Goal: Communication & Community: Answer question/provide support

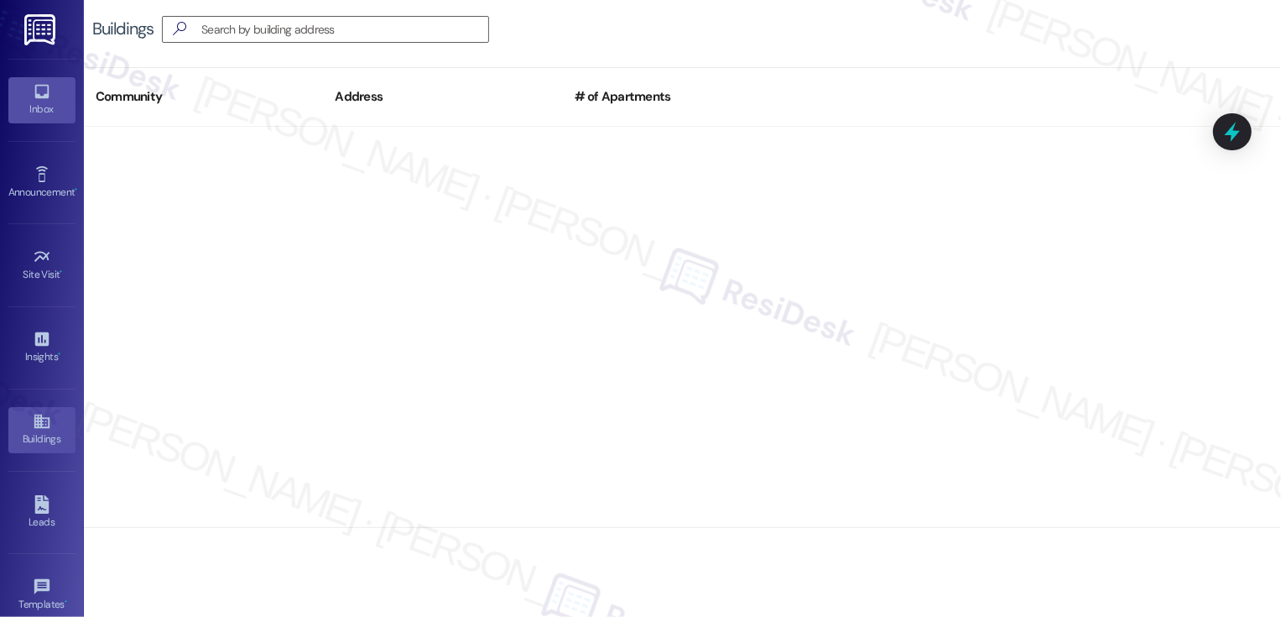
click at [46, 91] on icon at bounding box center [42, 91] width 18 height 18
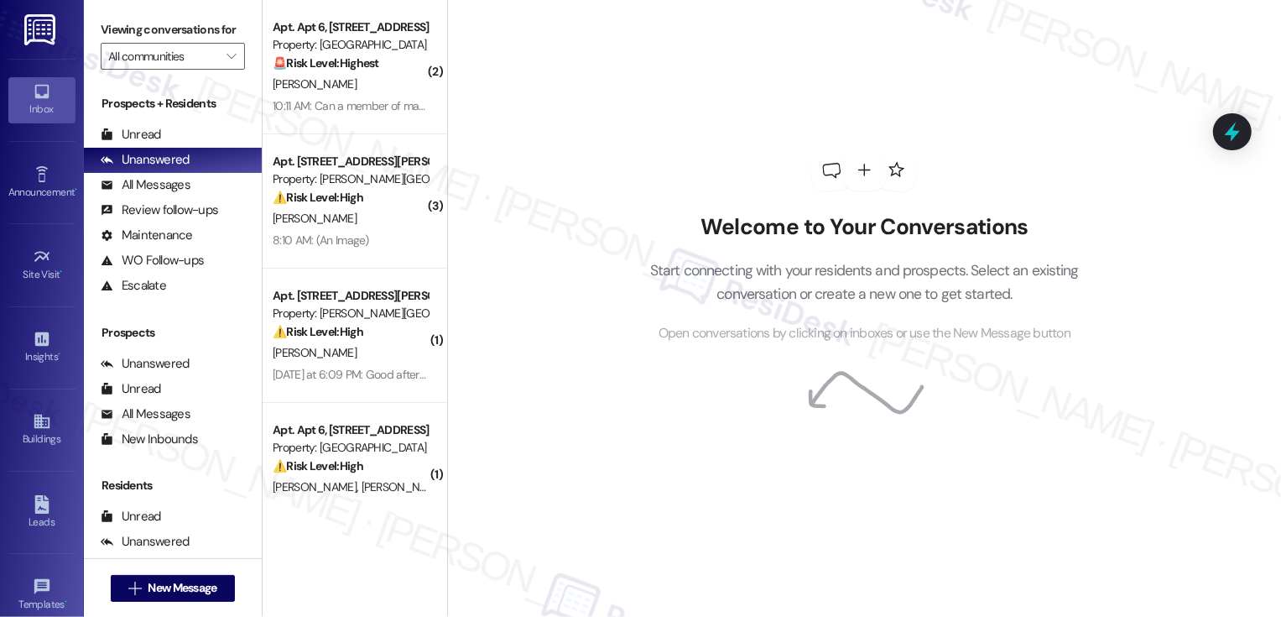
click at [361, 94] on div "[PERSON_NAME]" at bounding box center [350, 84] width 159 height 21
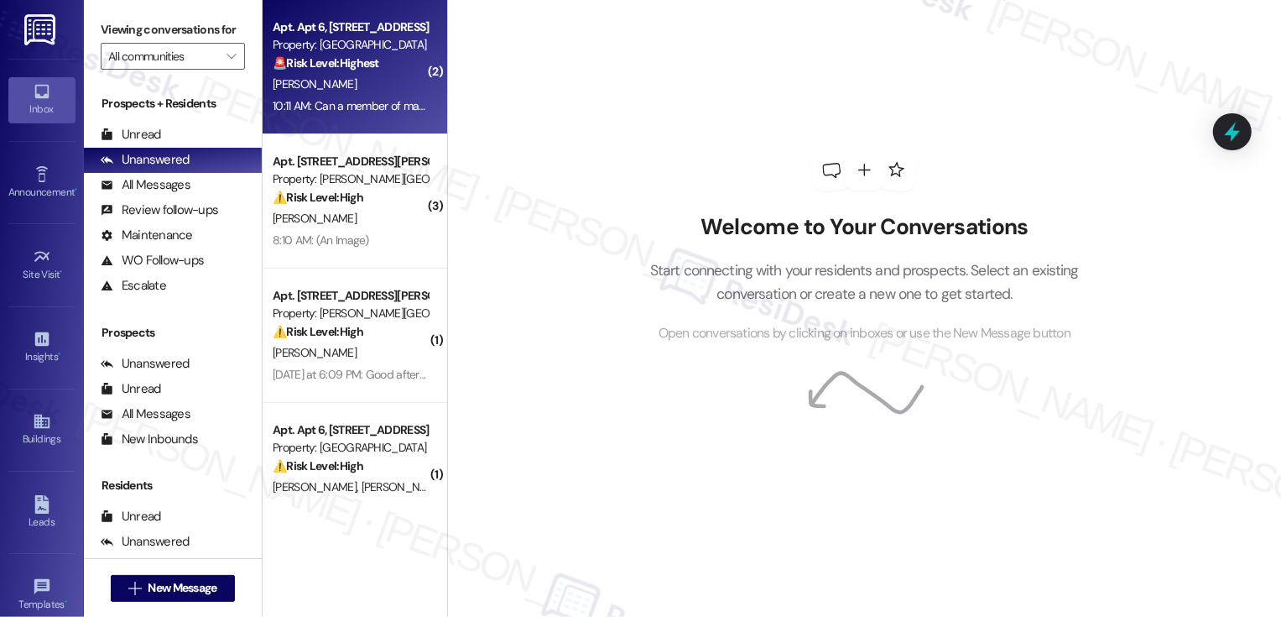
click at [361, 94] on div "[PERSON_NAME]" at bounding box center [350, 84] width 159 height 21
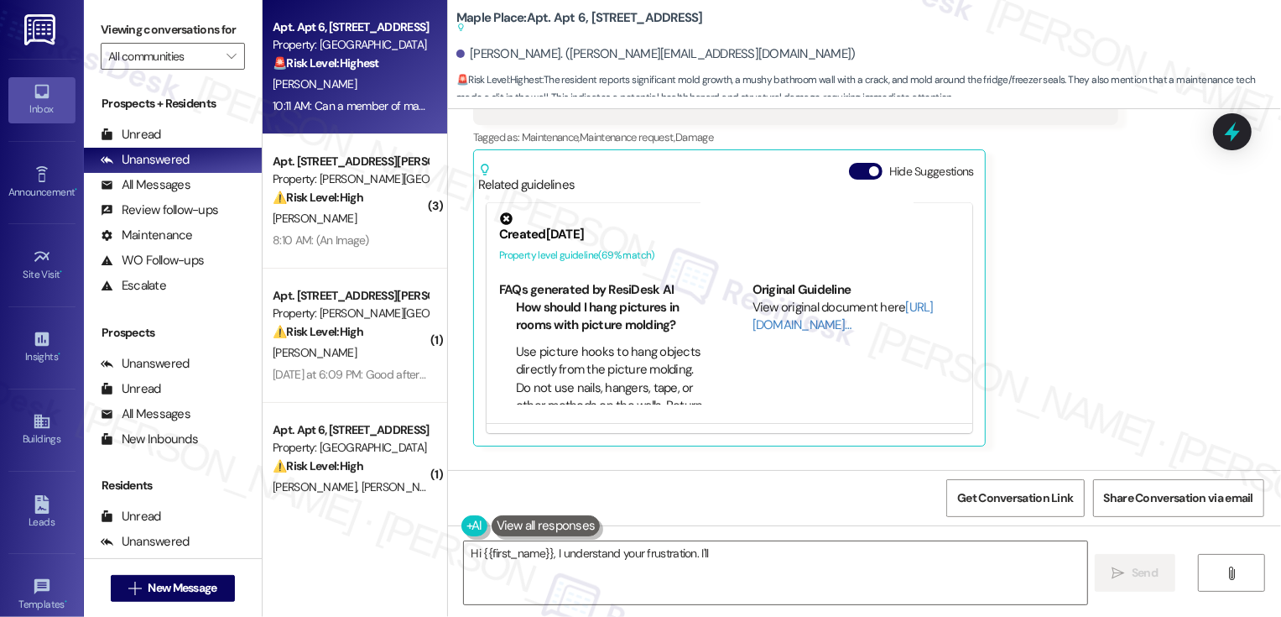
scroll to position [2551, 0]
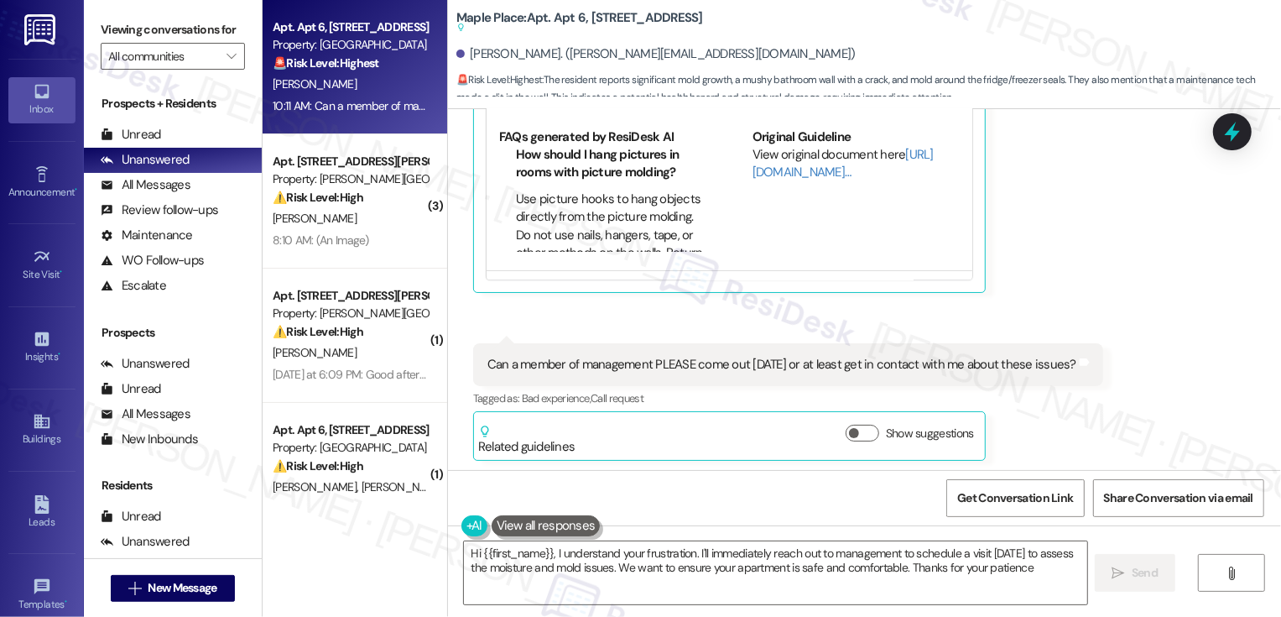
type textarea "Hi {{first_name}}, I understand your frustration. I'll immediately reach out to…"
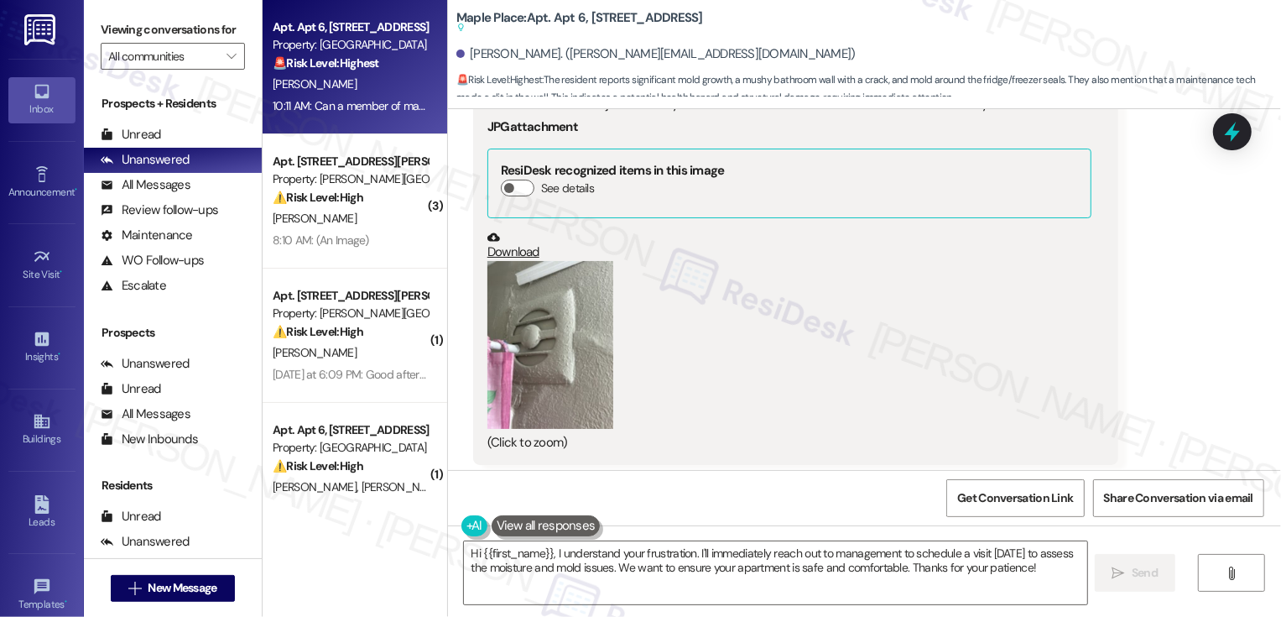
scroll to position [2100, 0]
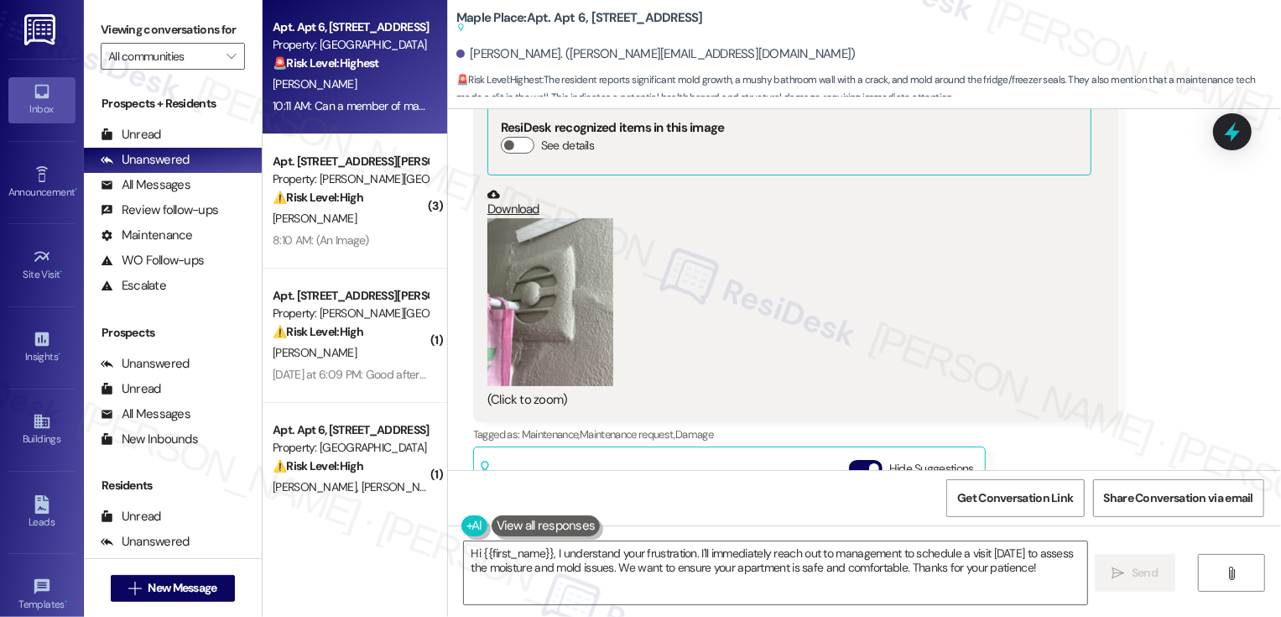
click at [587, 310] on button "Zoom image" at bounding box center [550, 302] width 126 height 168
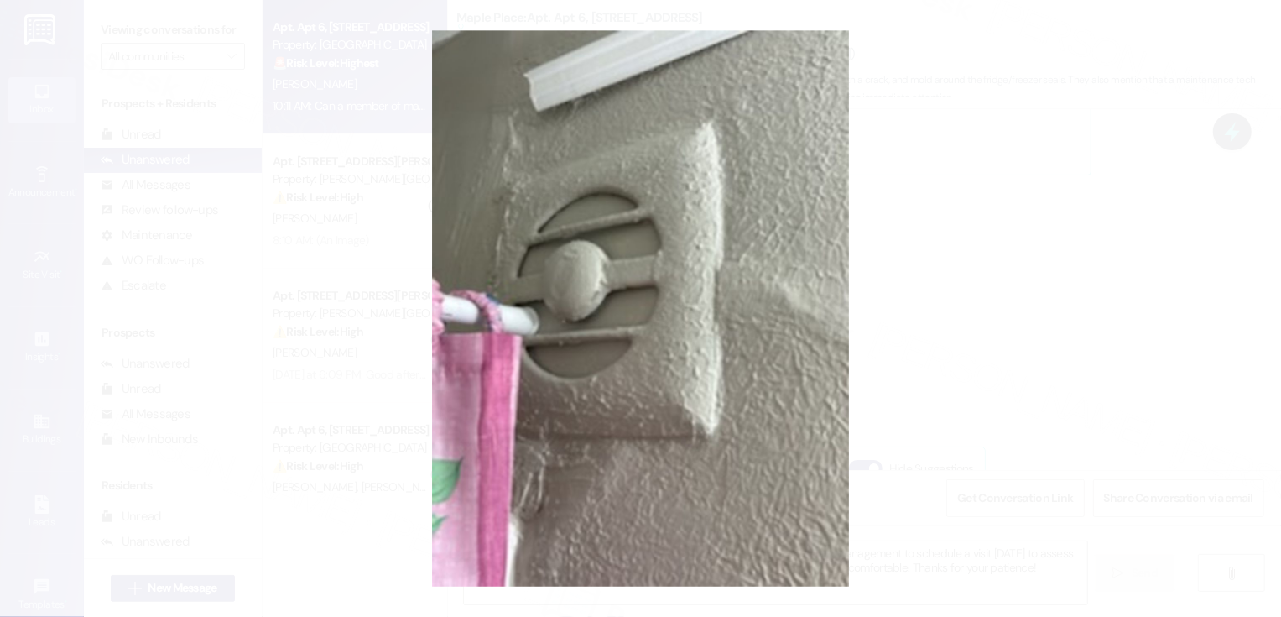
click at [1056, 335] on button "Unzoom image" at bounding box center [640, 308] width 1281 height 617
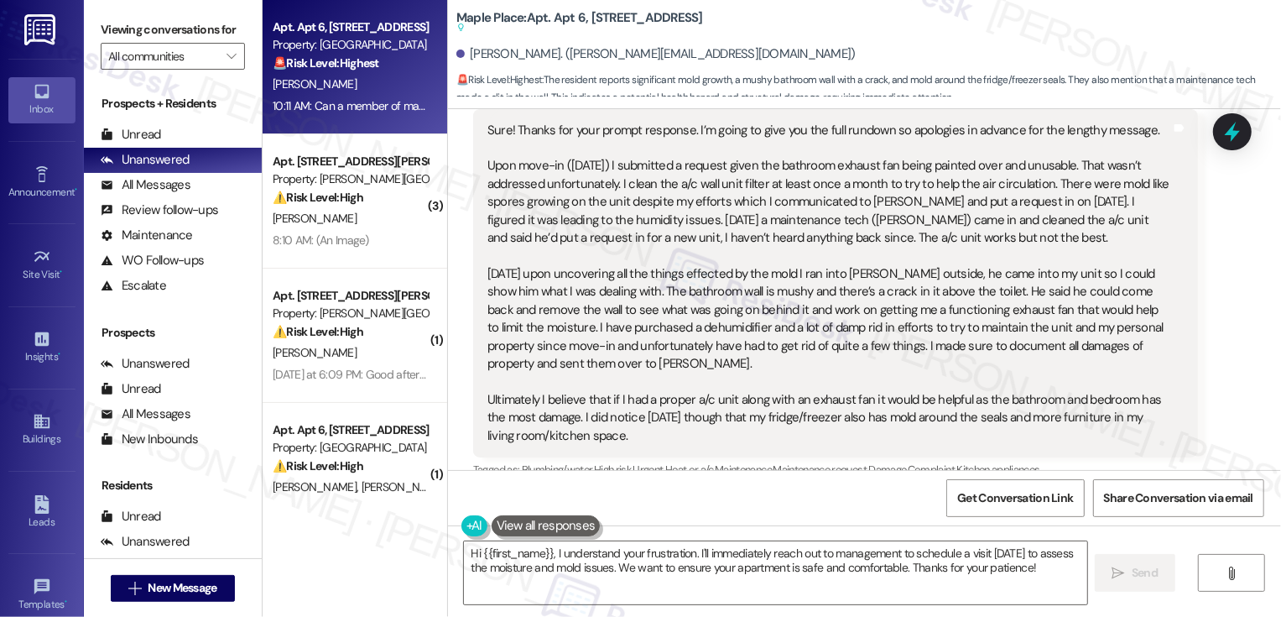
scroll to position [1391, 0]
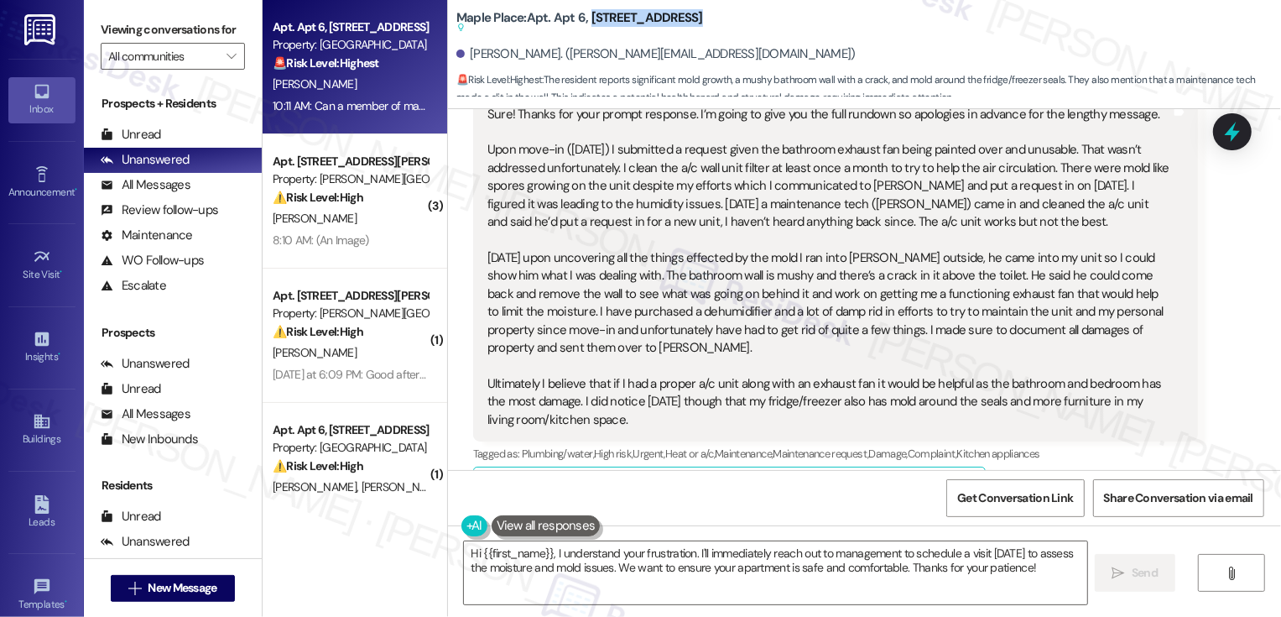
drag, startPoint x: 577, startPoint y: 19, endPoint x: 664, endPoint y: 34, distance: 87.7
click at [665, 34] on div "Maple Place: Apt. Apt 6, [STREET_ADDRESS][PERSON_NAME] Suggested actions and no…" at bounding box center [868, 50] width 825 height 92
copy div "1414 Euclid Ave Suggested actions and notes available for this message and will…"
click at [533, 15] on b "Maple Place: Apt. Apt 6, [STREET_ADDRESS][PERSON_NAME] Suggested actions and no…" at bounding box center [579, 23] width 247 height 28
drag, startPoint x: 460, startPoint y: 55, endPoint x: 534, endPoint y: 55, distance: 74.7
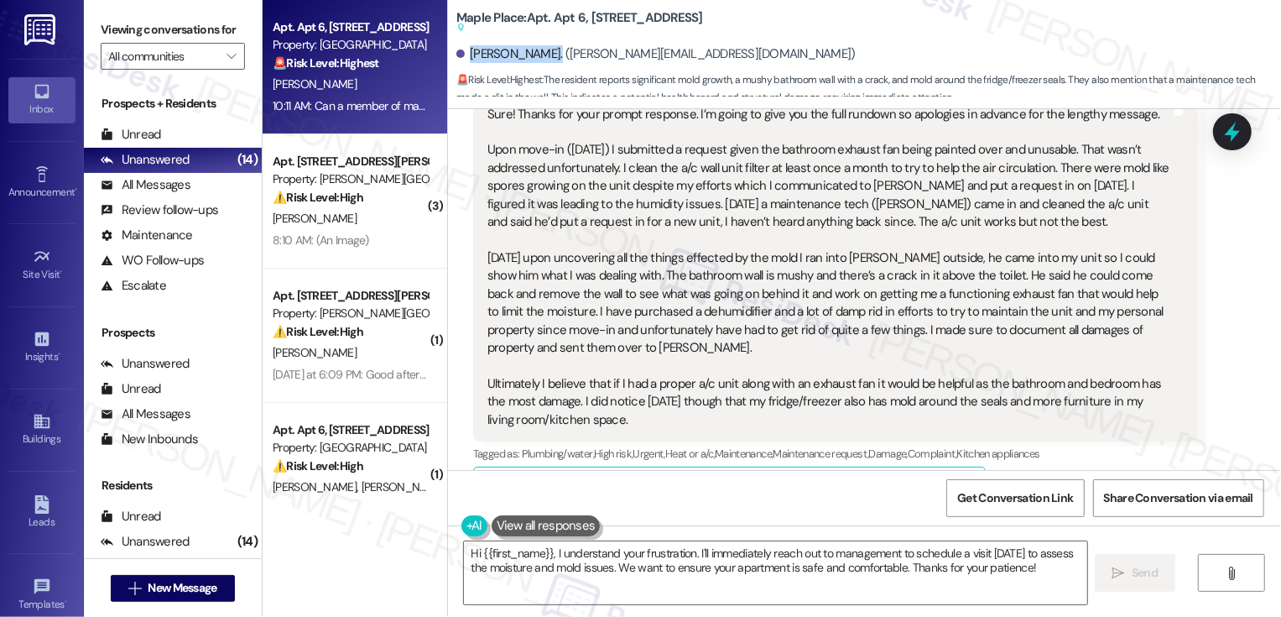
click at [534, 55] on div "[PERSON_NAME]. ([PERSON_NAME][EMAIL_ADDRESS][DOMAIN_NAME])" at bounding box center [655, 54] width 399 height 18
copy div "[PERSON_NAME]"
drag, startPoint x: 544, startPoint y: 18, endPoint x: 661, endPoint y: 23, distance: 117.5
click at [661, 23] on div "Maple Place: Apt. Apt 6, [STREET_ADDRESS][PERSON_NAME] Suggested actions and no…" at bounding box center [624, 23] width 336 height 21
copy b "Apt 6, [STREET_ADDRESS]"
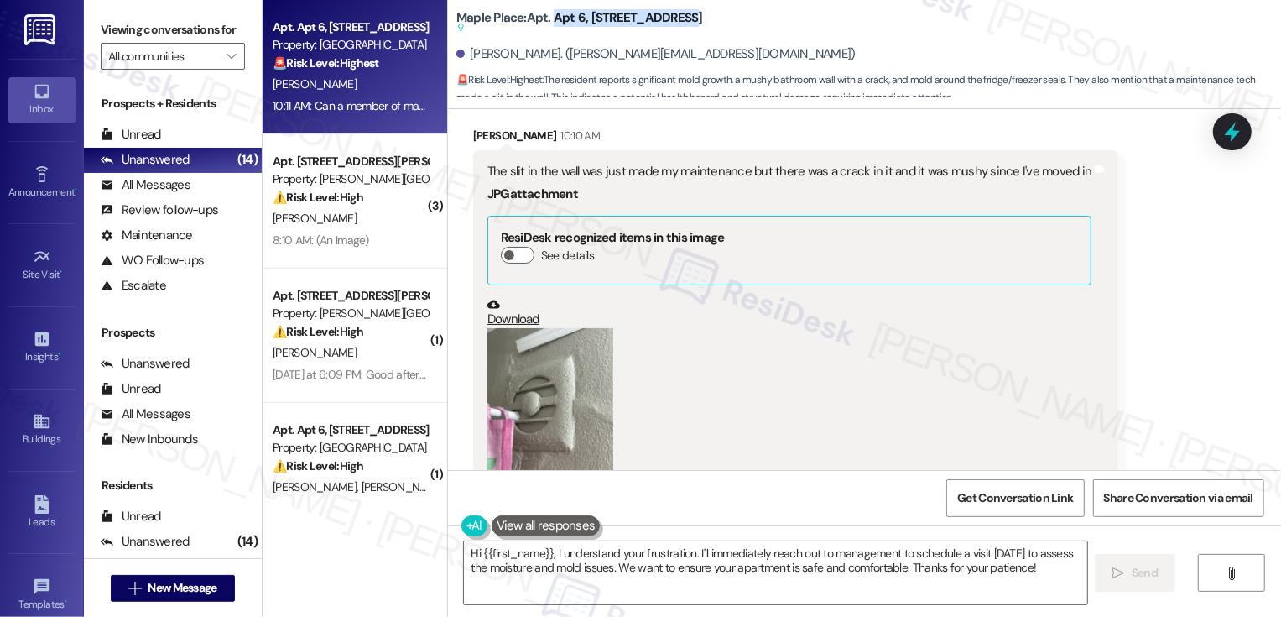
scroll to position [1999, 0]
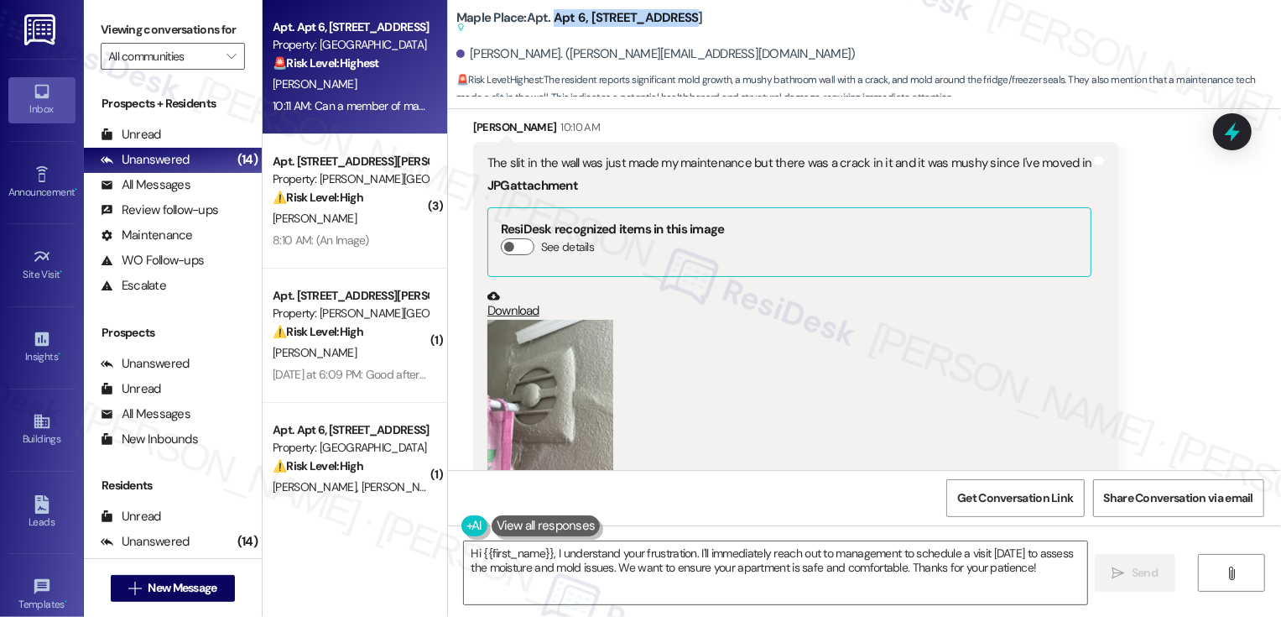
click at [550, 341] on button "Zoom image" at bounding box center [550, 404] width 126 height 168
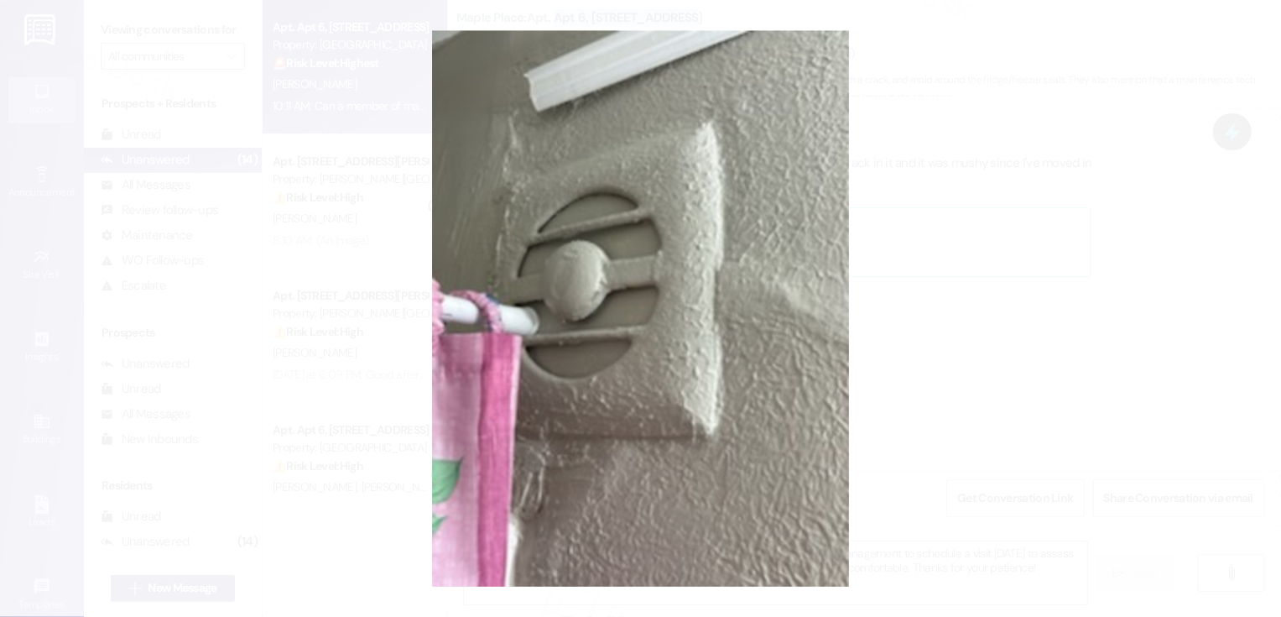
click at [986, 373] on button "Unzoom image" at bounding box center [640, 308] width 1281 height 617
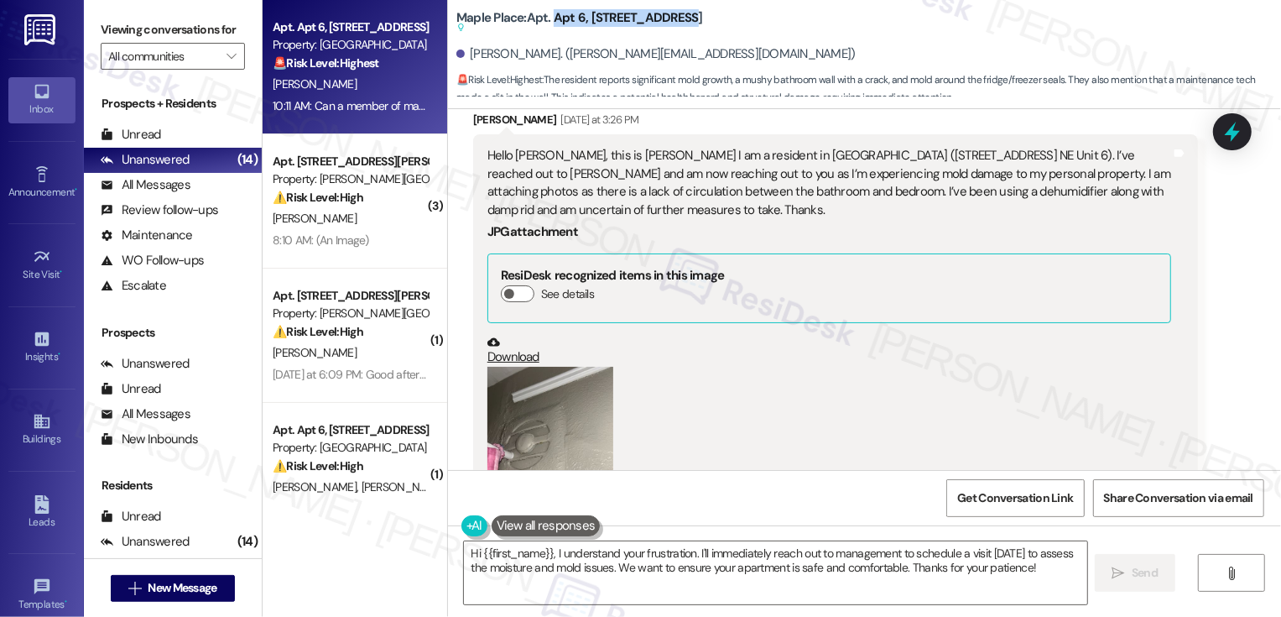
scroll to position [225, 0]
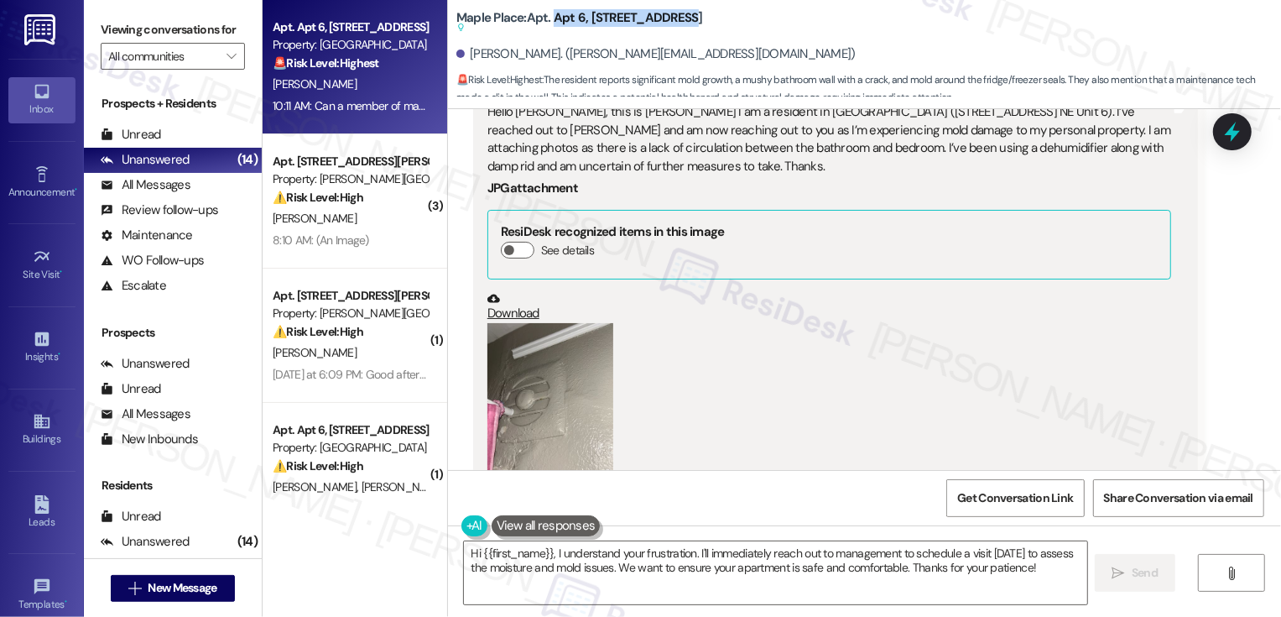
click at [555, 389] on button "Zoom image" at bounding box center [550, 407] width 126 height 168
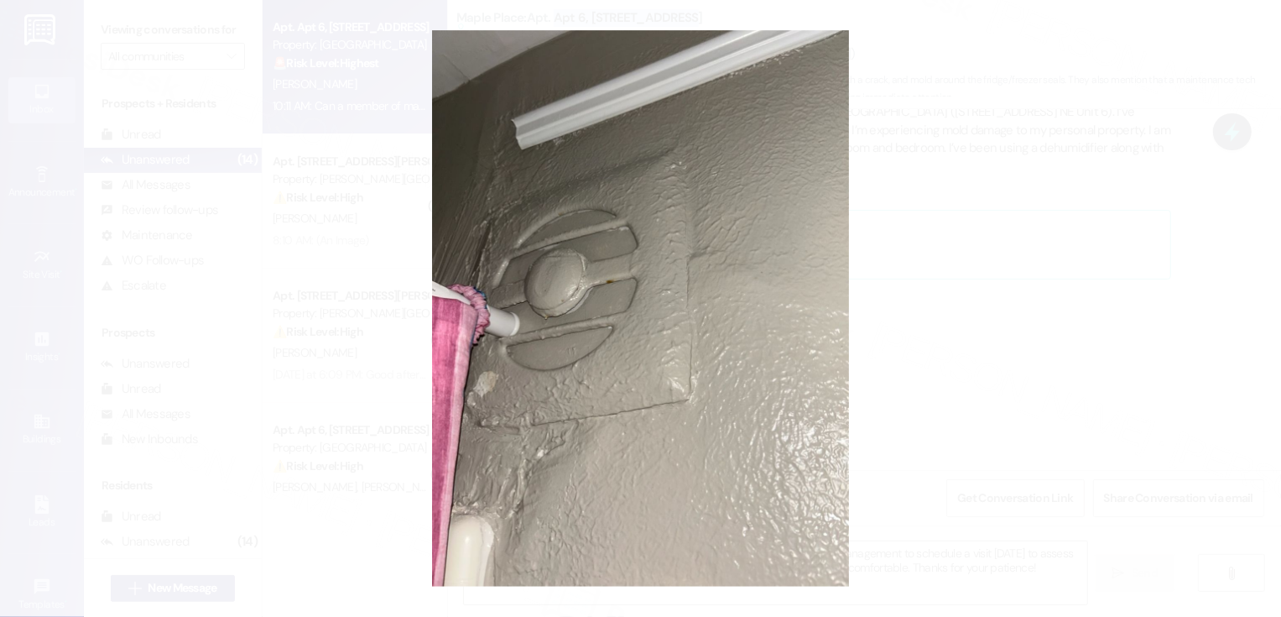
click at [974, 433] on button "Unzoom image" at bounding box center [640, 308] width 1281 height 617
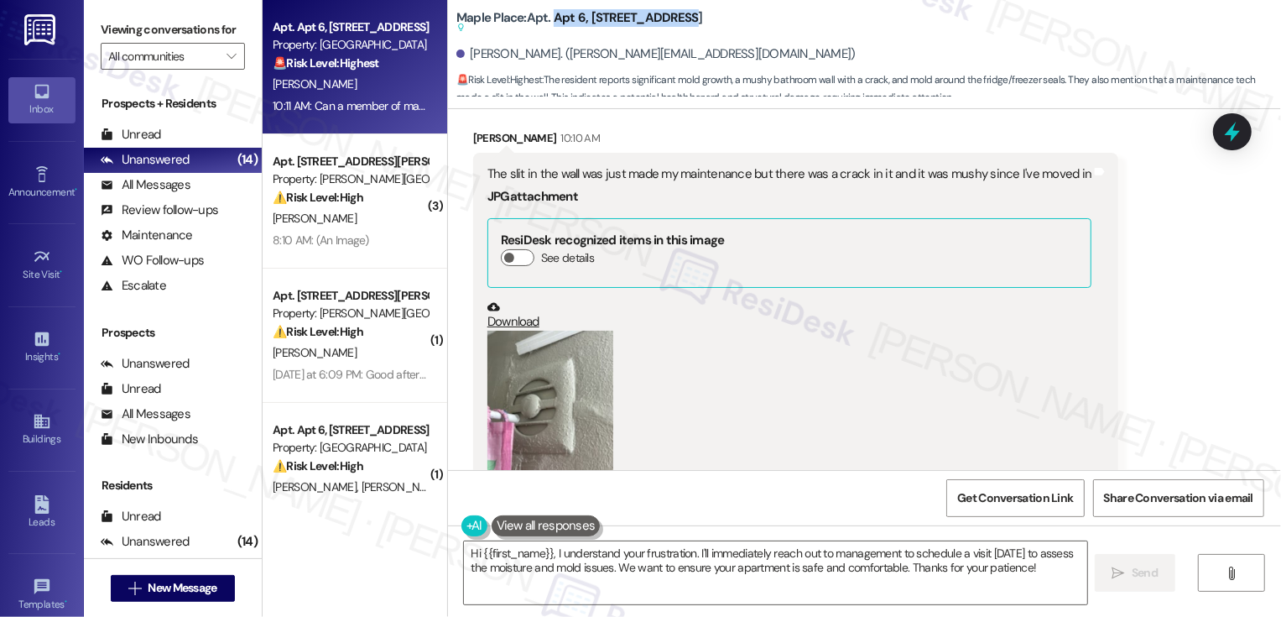
scroll to position [1986, 0]
click at [565, 400] on button "Zoom image" at bounding box center [550, 416] width 126 height 168
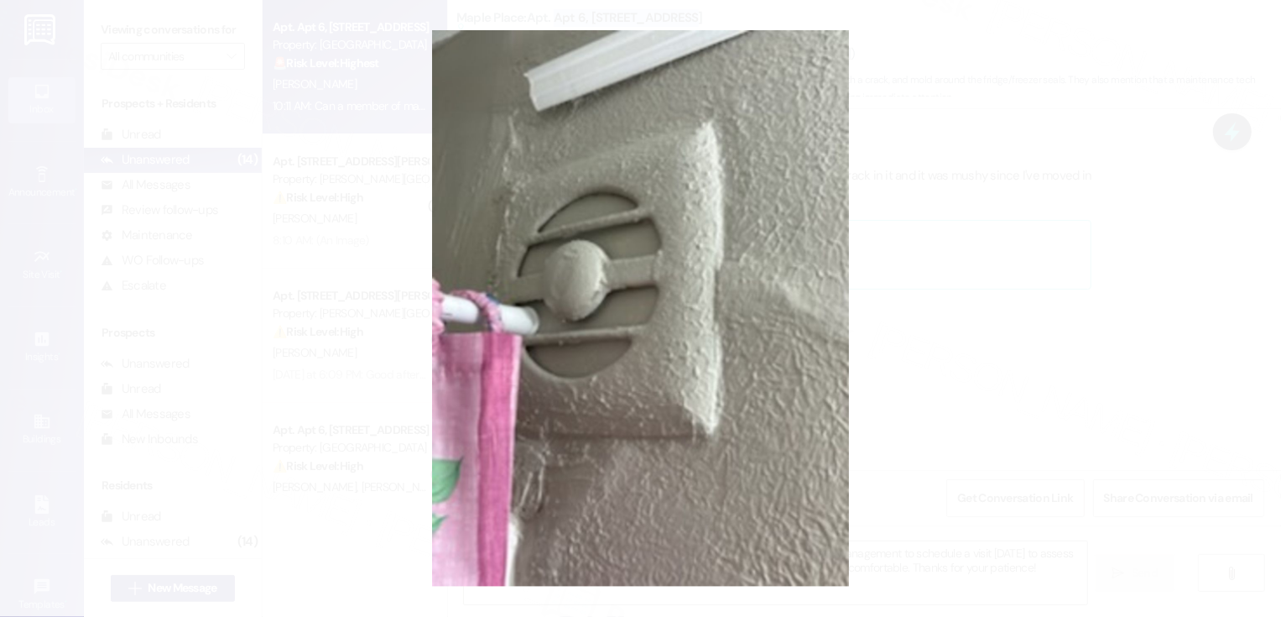
click at [1108, 379] on button "Unzoom image" at bounding box center [640, 308] width 1281 height 617
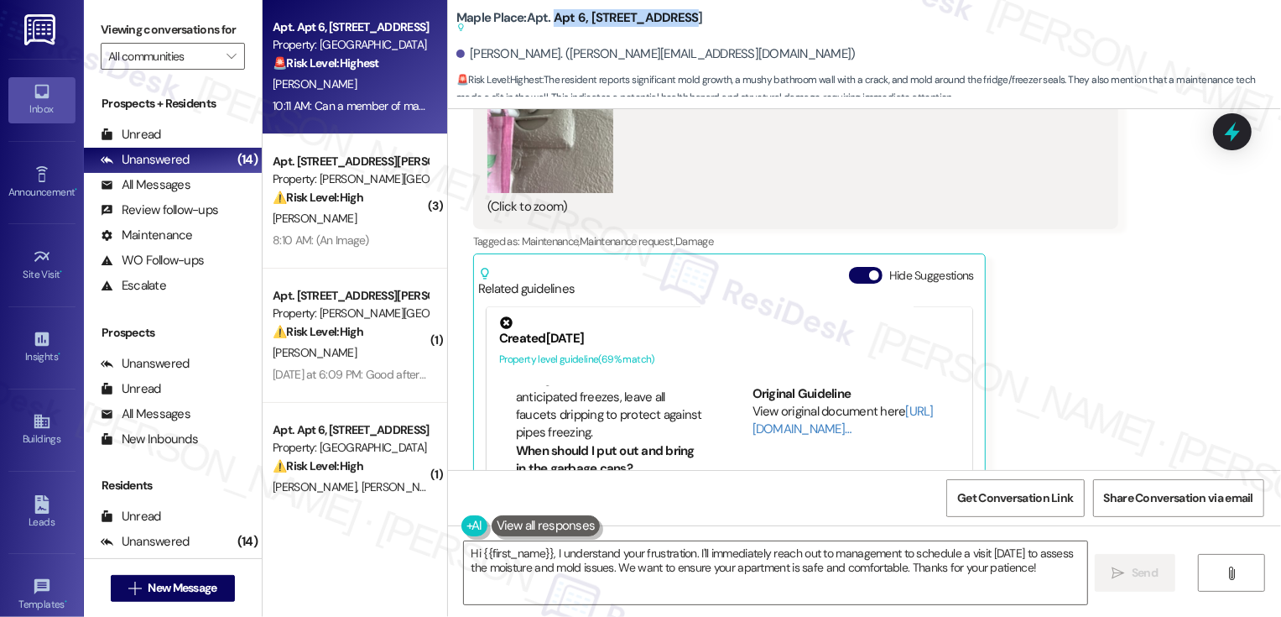
scroll to position [2422, 0]
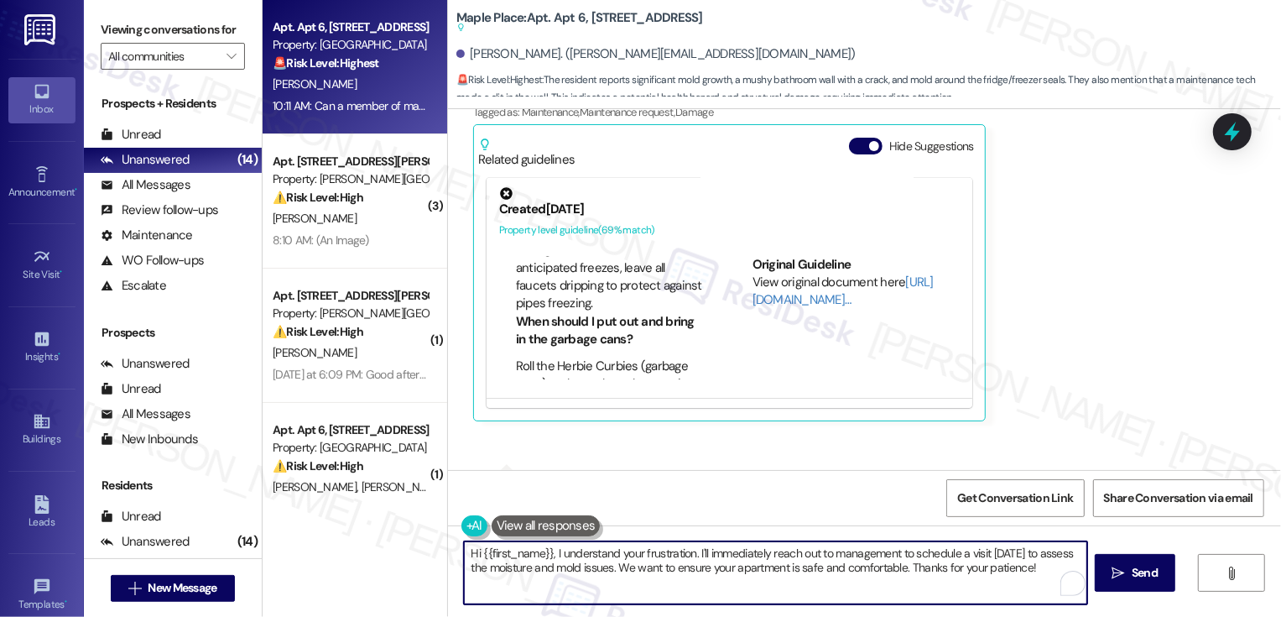
click at [548, 551] on textarea "Hi {{first_name}}, I understand your frustration. I'll immediately reach out to…" at bounding box center [775, 572] width 623 height 63
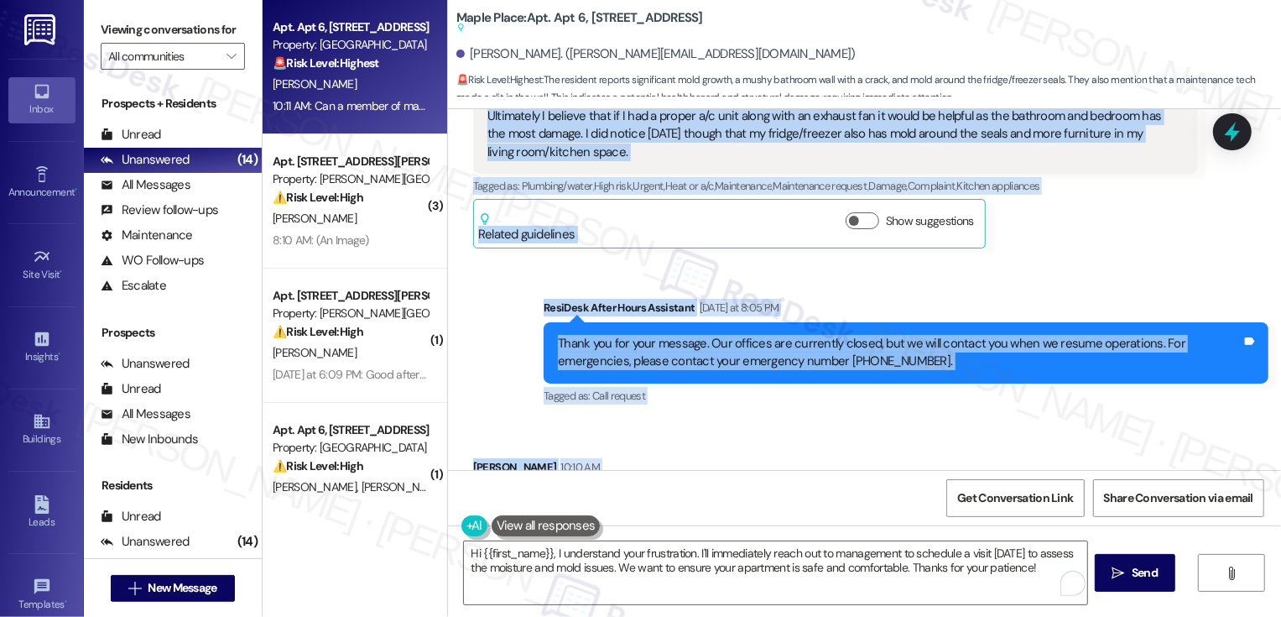
scroll to position [2259, 0]
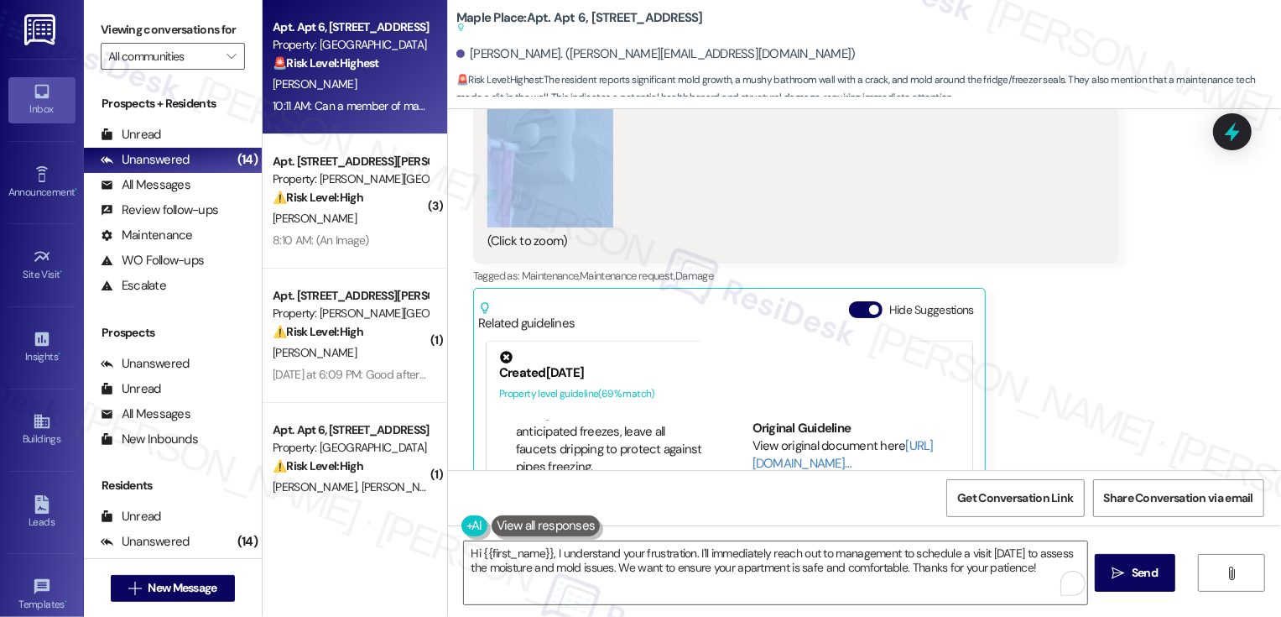
drag, startPoint x: 533, startPoint y: 218, endPoint x: 641, endPoint y: 155, distance: 125.2
click at [641, 155] on div "WO [PERSON_NAME] started [DATE] 8:00 PM Show details Received via SMS [PERSON_N…" at bounding box center [864, 289] width 833 height 361
copy div "Lorem (IpsuMdol) Sitametco ad 5:61 EL Se Doeius, te’i utla et dolo mag! Aliqu e…"
click at [573, 561] on textarea "Hi {{first_name}}, I understand your frustration. I'll immediately reach out to…" at bounding box center [775, 572] width 623 height 63
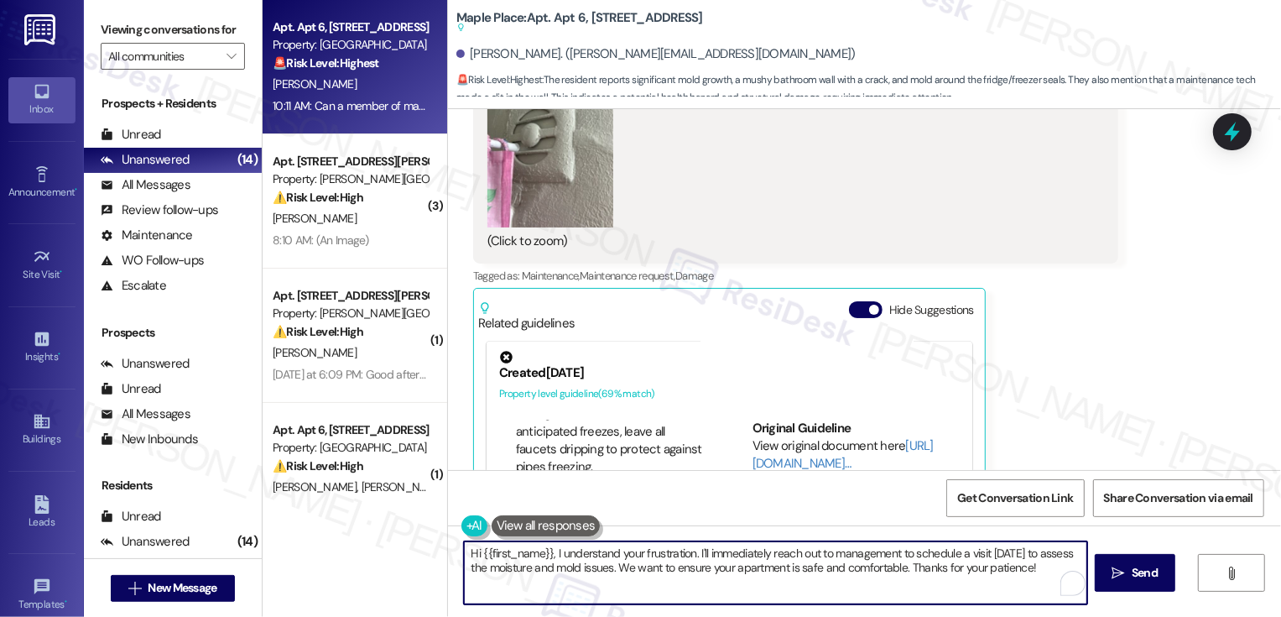
click at [595, 561] on textarea "Hi {{first_name}}, I understand your frustration. I'll immediately reach out to…" at bounding box center [775, 572] width 623 height 63
drag, startPoint x: 460, startPoint y: 550, endPoint x: 609, endPoint y: 614, distance: 162.4
click at [609, 614] on div "Hi {{first_name}}, I understand your frustration. I'll immediately reach out to…" at bounding box center [864, 588] width 833 height 126
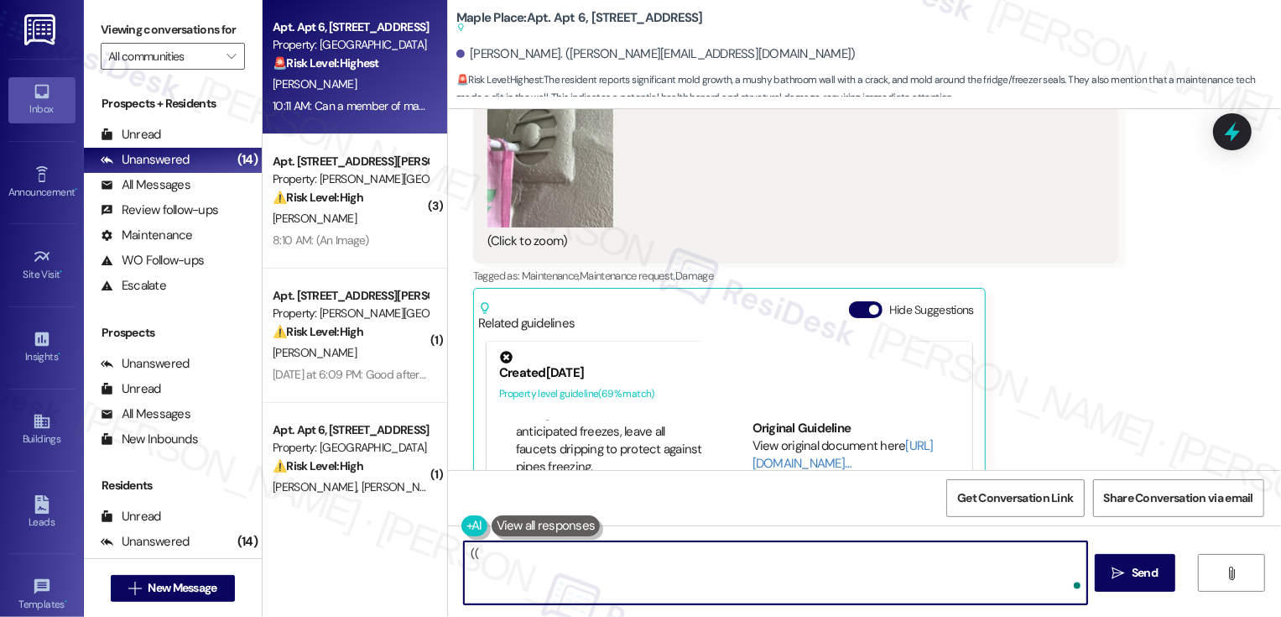
type textarea "("
paste textarea "Hi [PERSON_NAME], I really appreciate you taking the time to share all these de…"
click at [566, 560] on textarea "{{first_name}}, Hi [PERSON_NAME], I really appreciate you taking the time to sh…" at bounding box center [775, 572] width 623 height 63
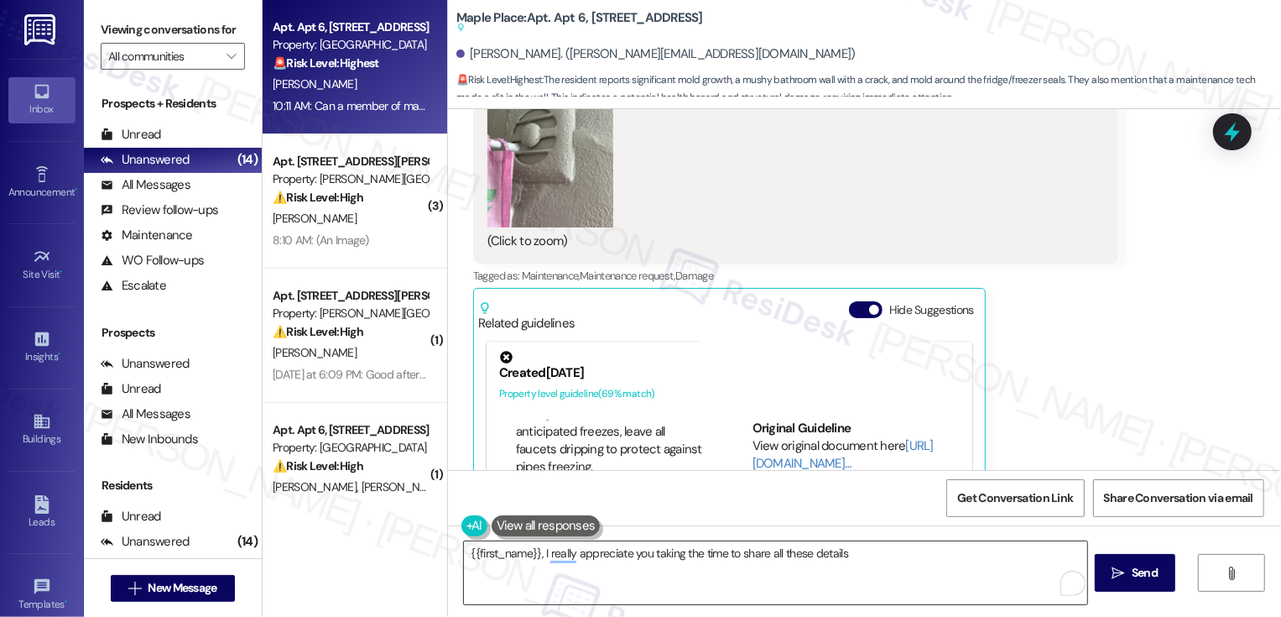
click at [860, 555] on textarea "{{first_name}}, I really appreciate you taking the time to share all these deta…" at bounding box center [775, 572] width 623 height 63
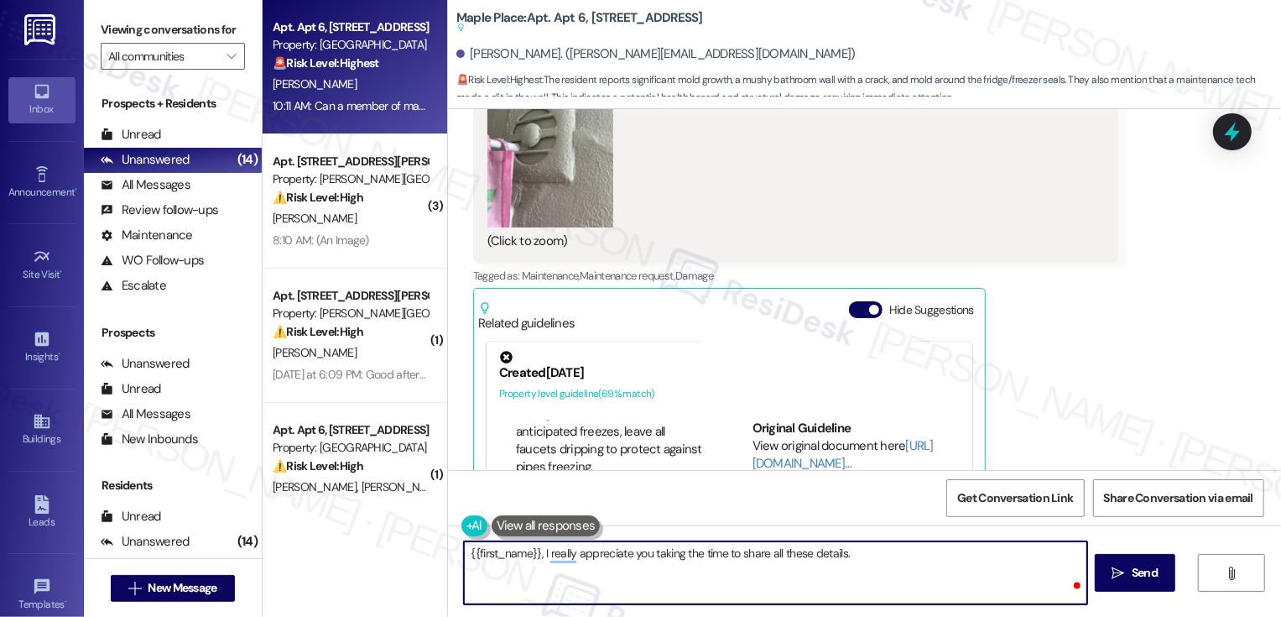
paste textarea "it helps us understand exactly what’s been going on. I’ve made sure your notes …"
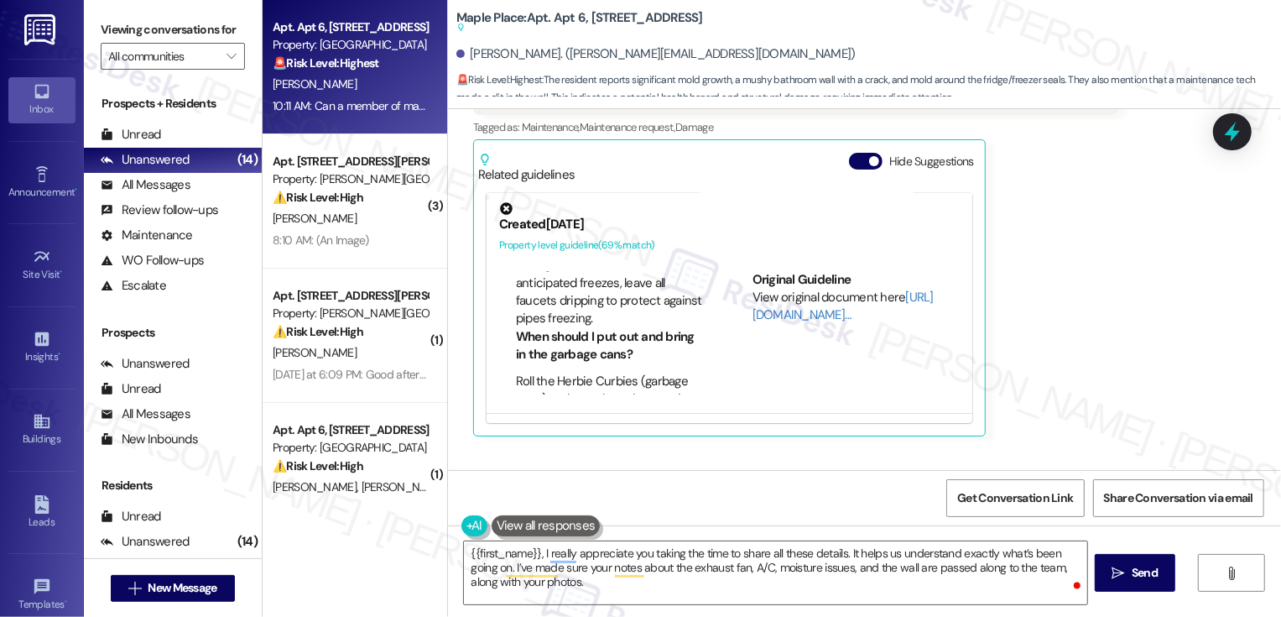
scroll to position [2442, 0]
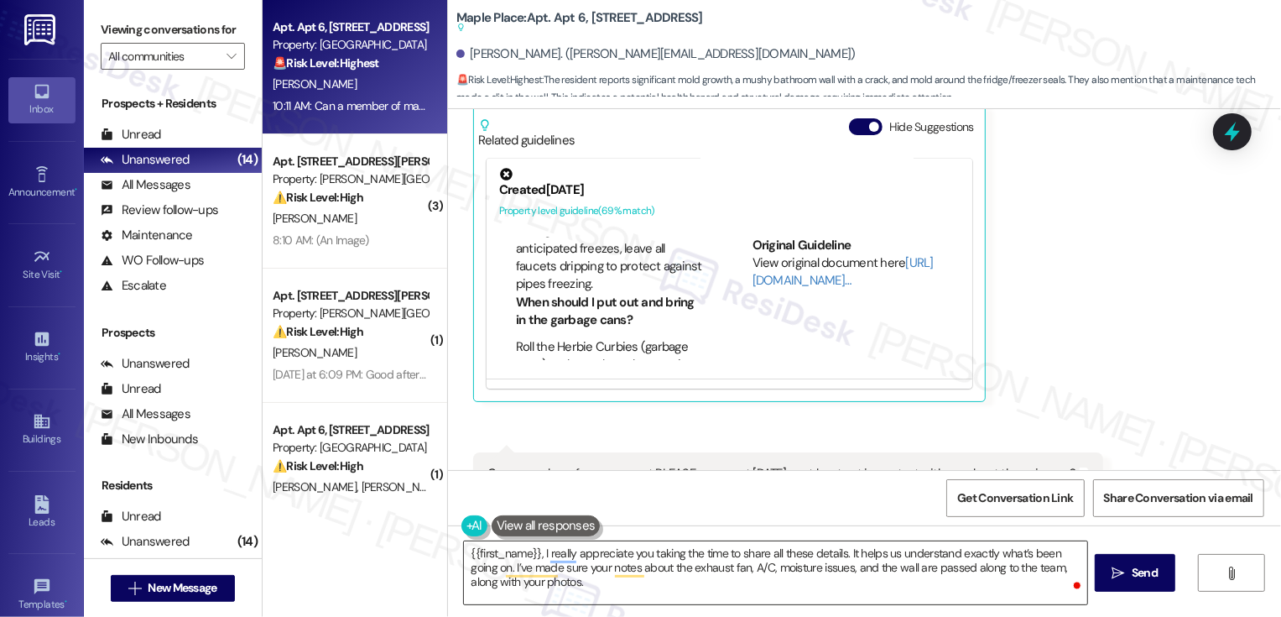
click at [571, 586] on textarea "{{first_name}}, I really appreciate you taking the time to share all these deta…" at bounding box center [775, 572] width 623 height 63
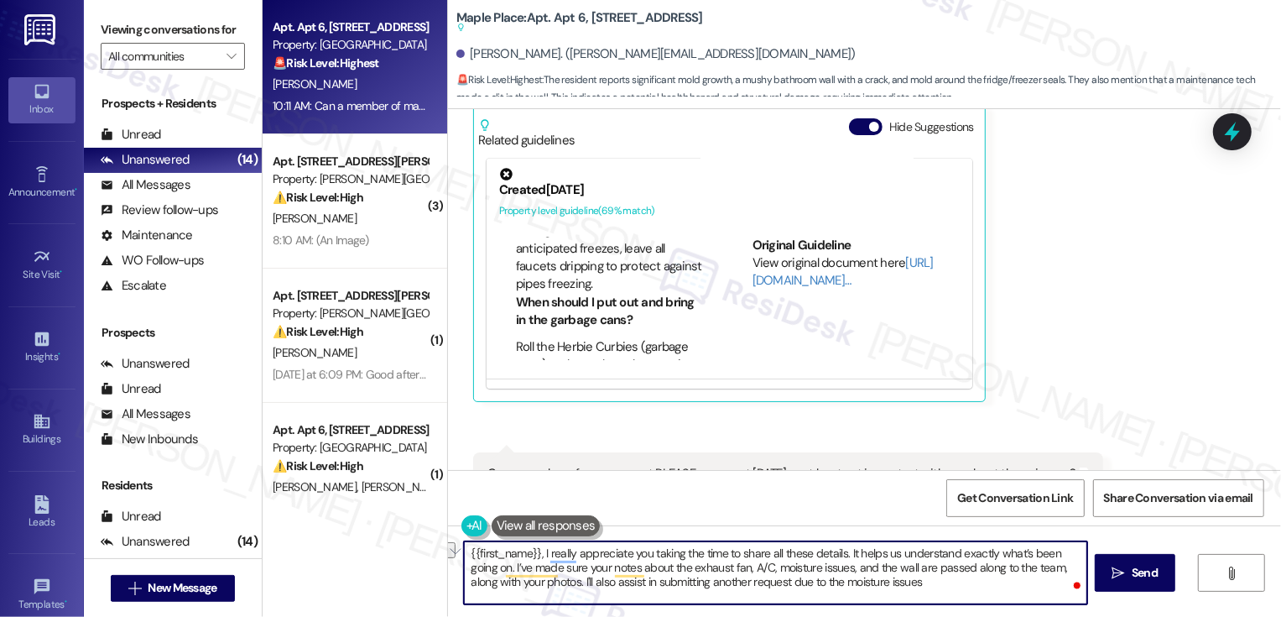
drag, startPoint x: 735, startPoint y: 580, endPoint x: 782, endPoint y: 586, distance: 47.4
click at [782, 586] on textarea "{{first_name}}, I really appreciate you taking the time to share all these deta…" at bounding box center [775, 572] width 623 height 63
click at [865, 581] on textarea "{{first_name}}, I really appreciate you taking the time to share all these deta…" at bounding box center [775, 572] width 623 height 63
type textarea "{{first_name}}, I really appreciate you taking the time to share all these deta…"
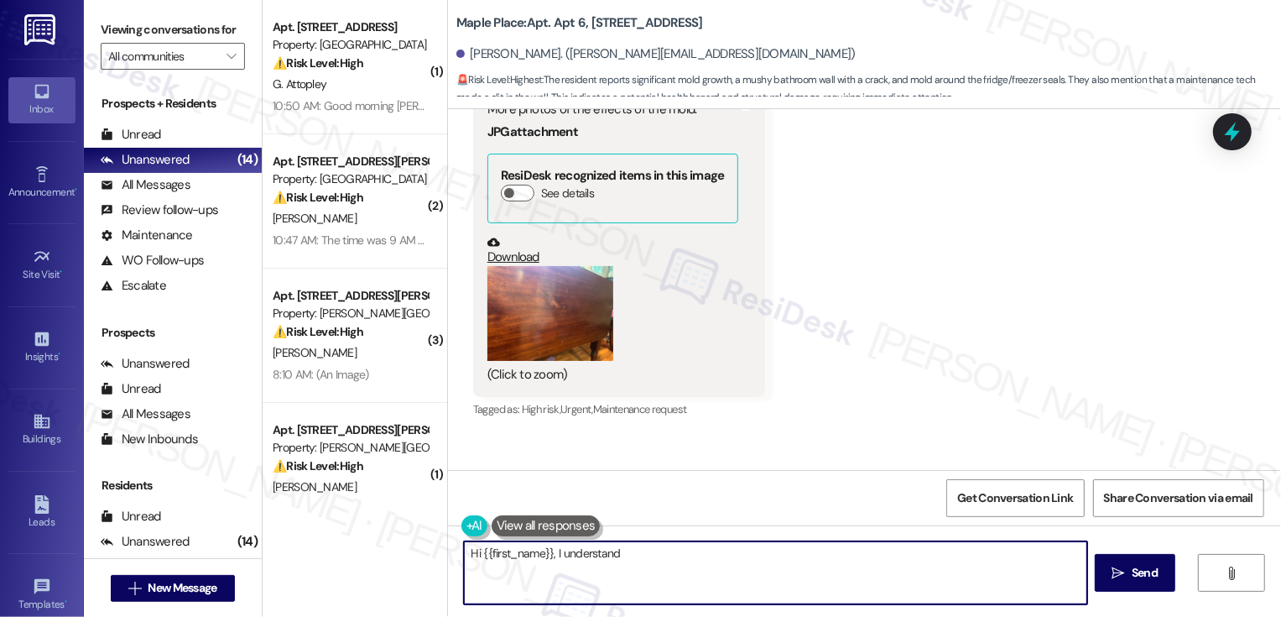
scroll to position [833, 0]
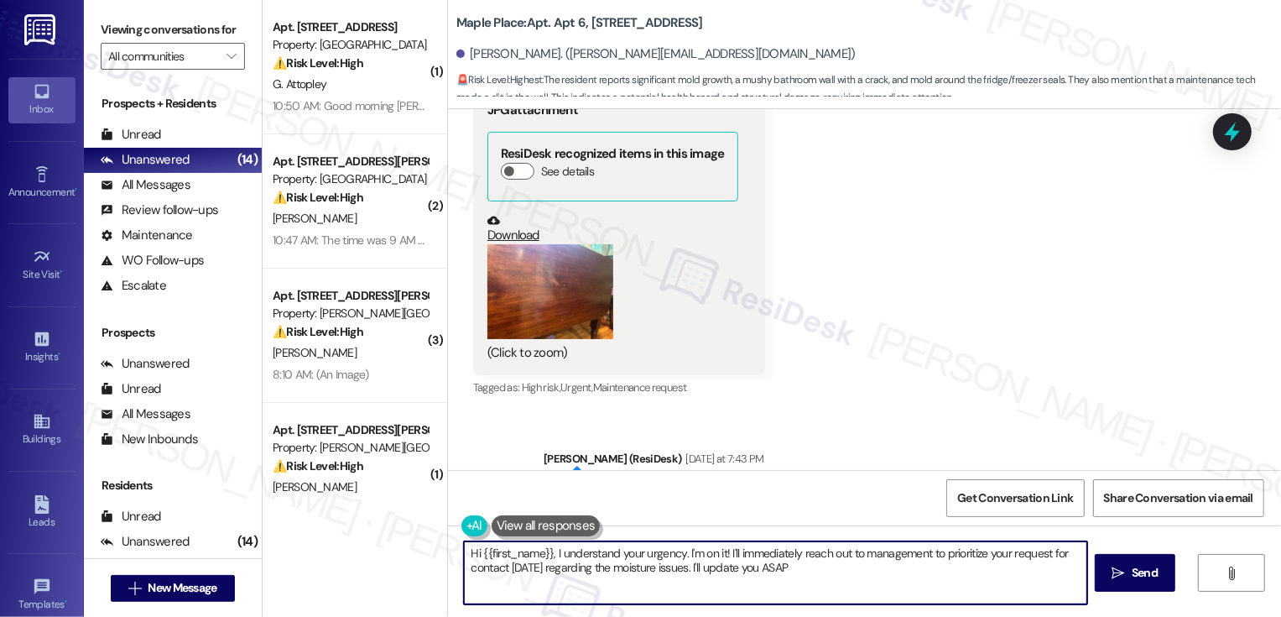
type textarea "Hi {{first_name}}, I understand your urgency. I'm on it! I'll immediately reach…"
click at [507, 230] on link "Download" at bounding box center [612, 228] width 251 height 29
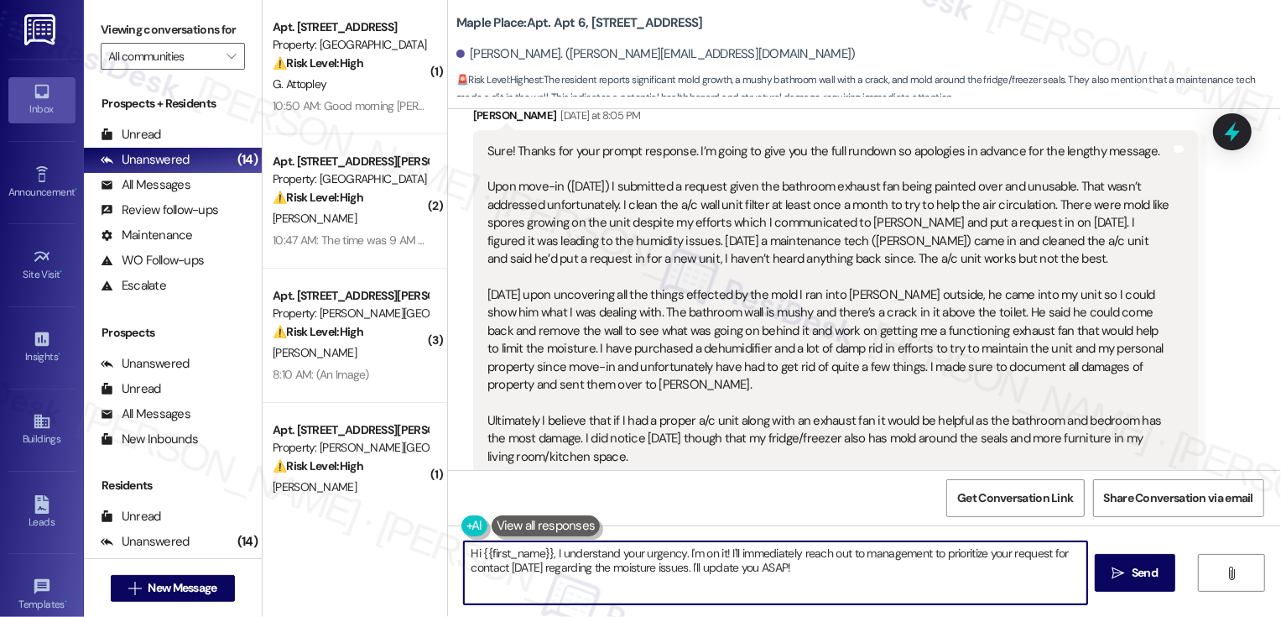
scroll to position [1367, 0]
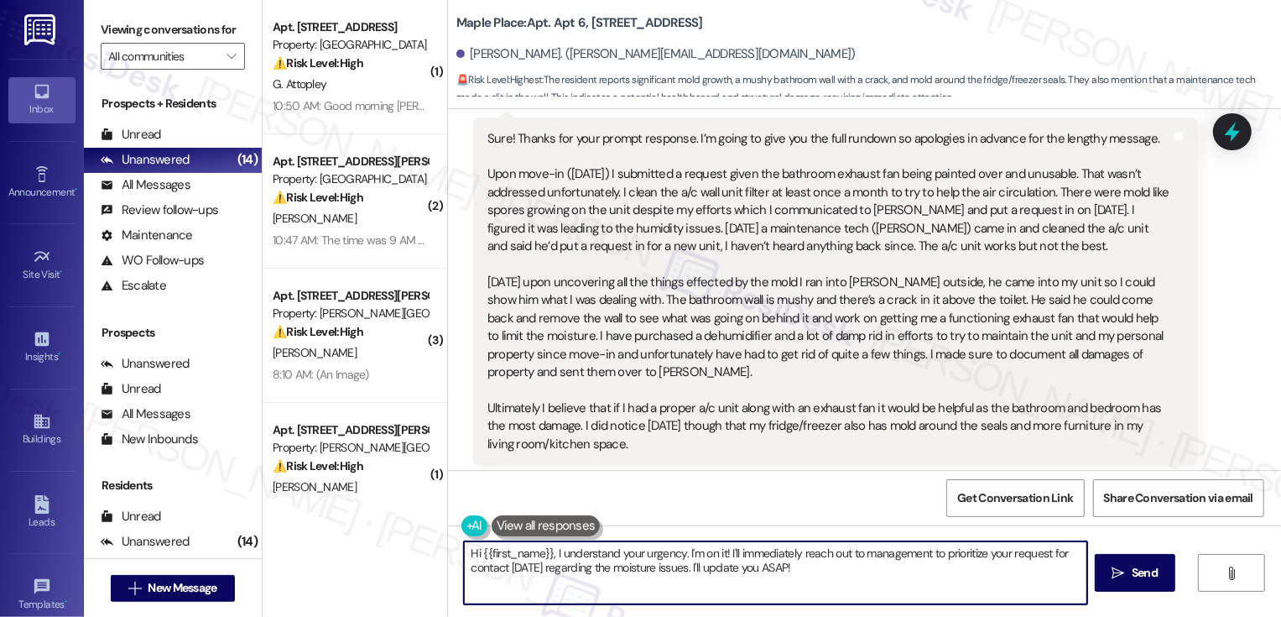
click at [624, 325] on div "Sure! Thanks for your prompt response. I’m going to give you the full rundown s…" at bounding box center [829, 292] width 684 height 324
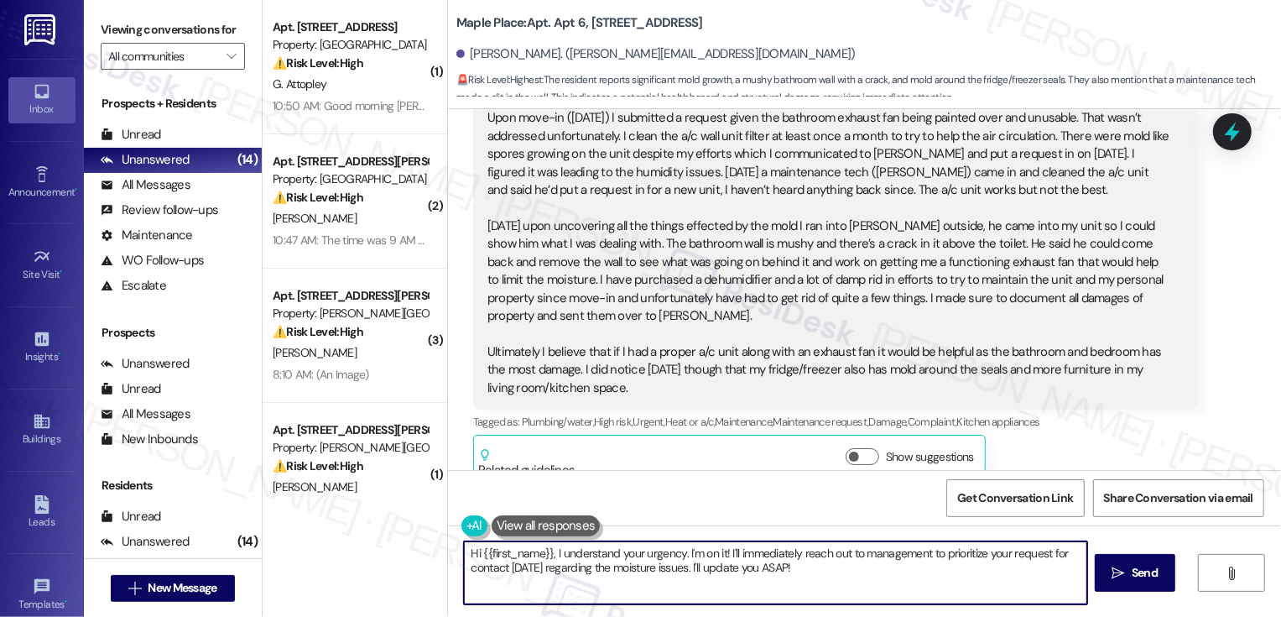
scroll to position [1436, 0]
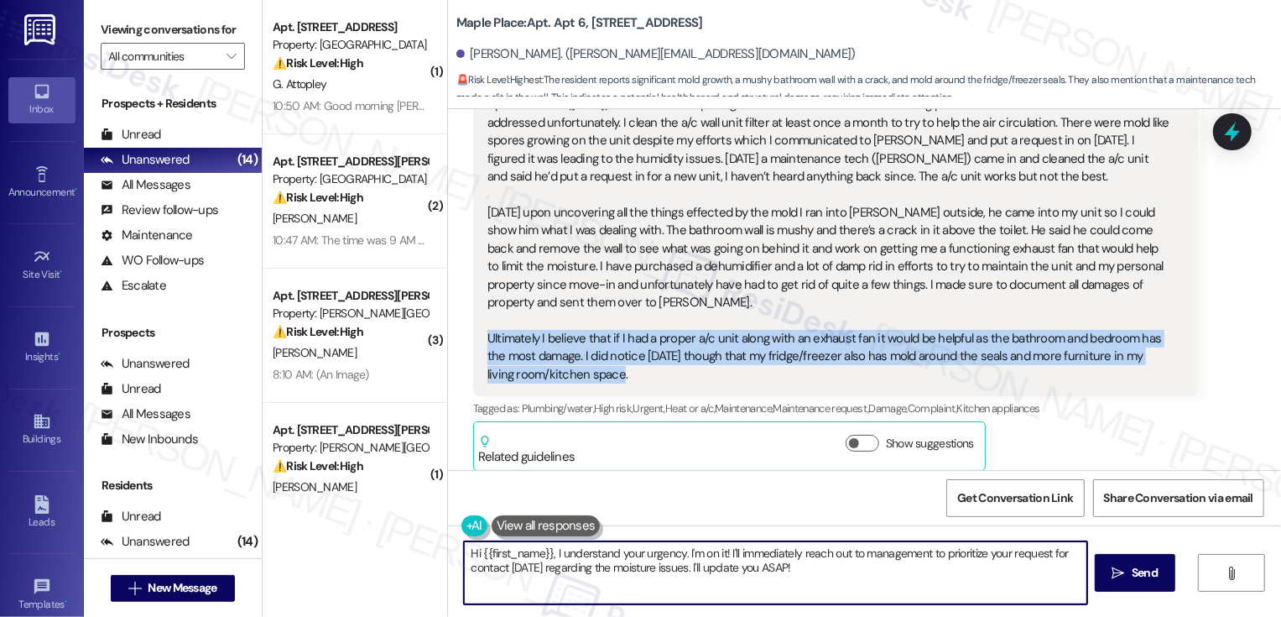
drag, startPoint x: 479, startPoint y: 332, endPoint x: 621, endPoint y: 375, distance: 148.1
click at [621, 375] on div "Sure! Thanks for your prompt response. I’m going to give you the full rundown s…" at bounding box center [829, 222] width 684 height 324
copy div "Ultimately I believe that if I had a proper a/c unit along with an exhaust fan …"
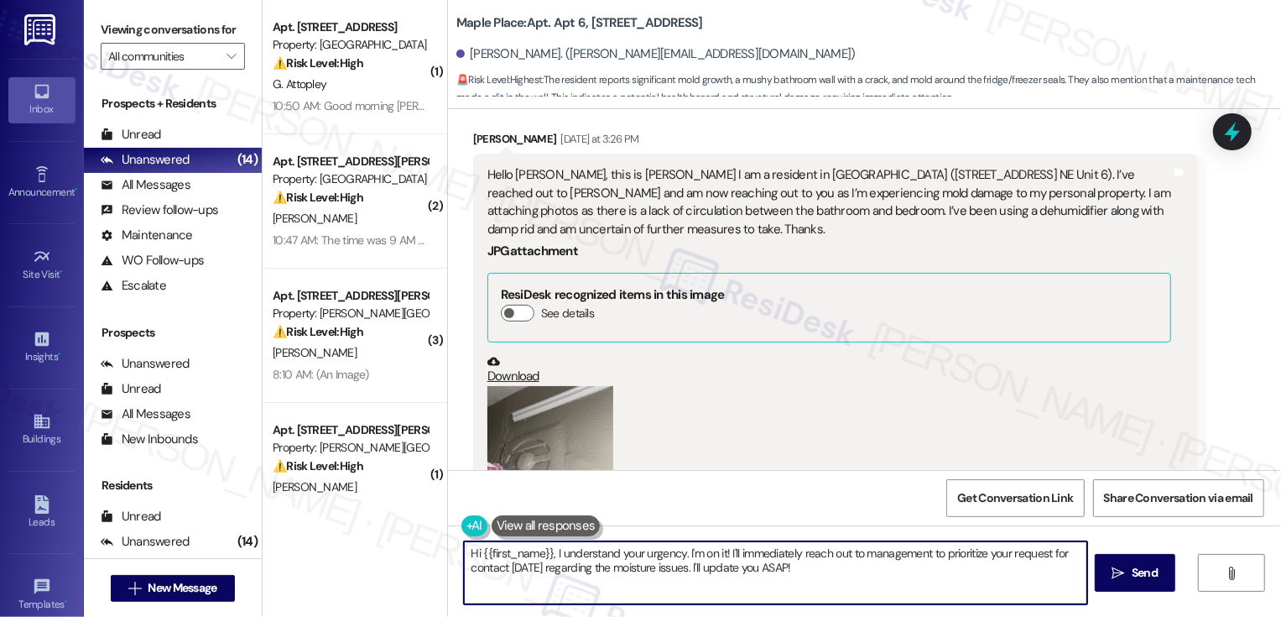
scroll to position [133, 0]
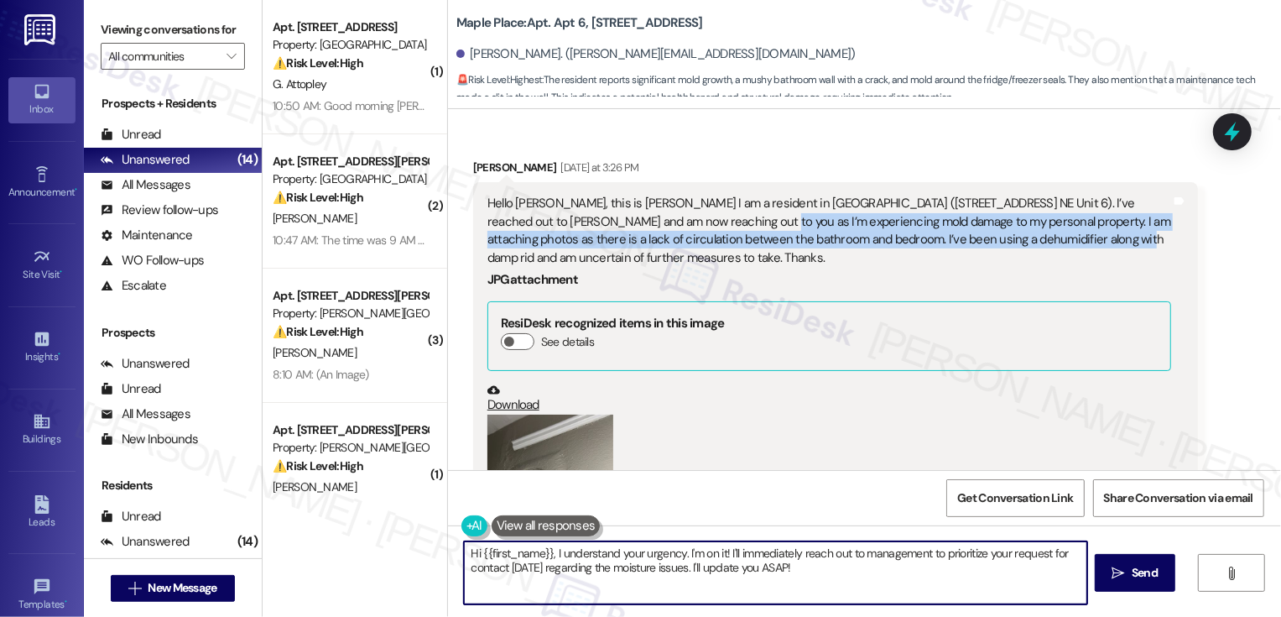
drag, startPoint x: 661, startPoint y: 220, endPoint x: 1005, endPoint y: 243, distance: 344.8
click at [1007, 243] on div "Hello [PERSON_NAME], this is [PERSON_NAME] I am a resident in [GEOGRAPHIC_DATA]…" at bounding box center [829, 231] width 684 height 72
copy div "I’m experiencing mold damage to my personal property. I am attaching photos as …"
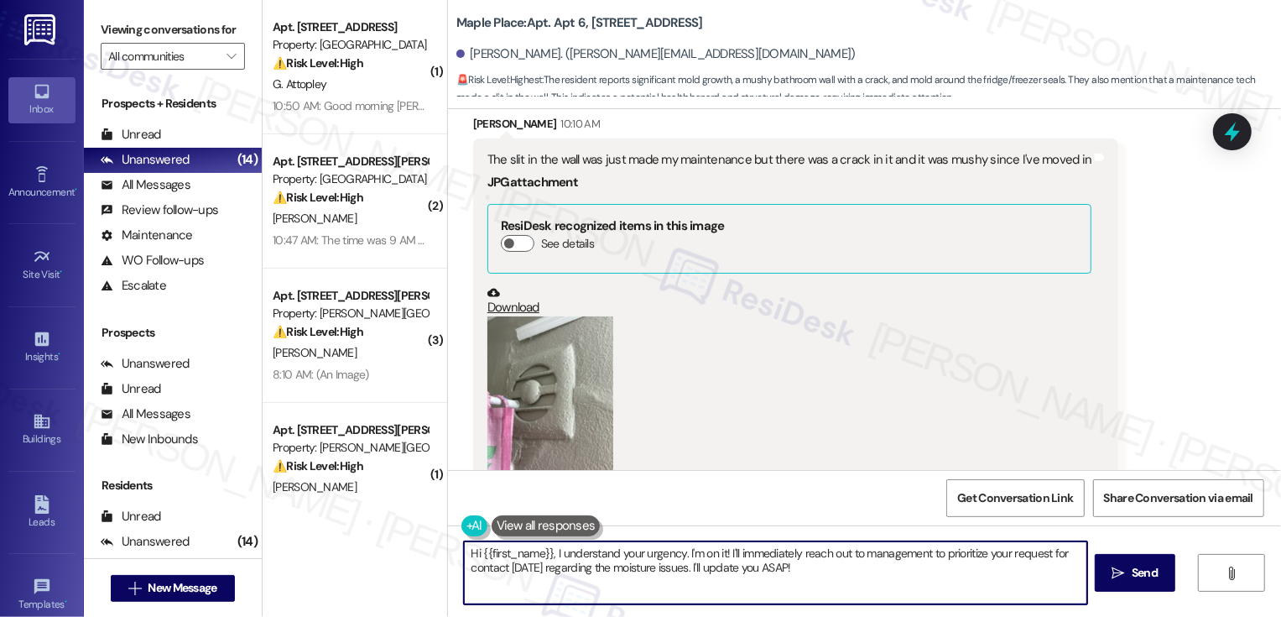
scroll to position [2027, 0]
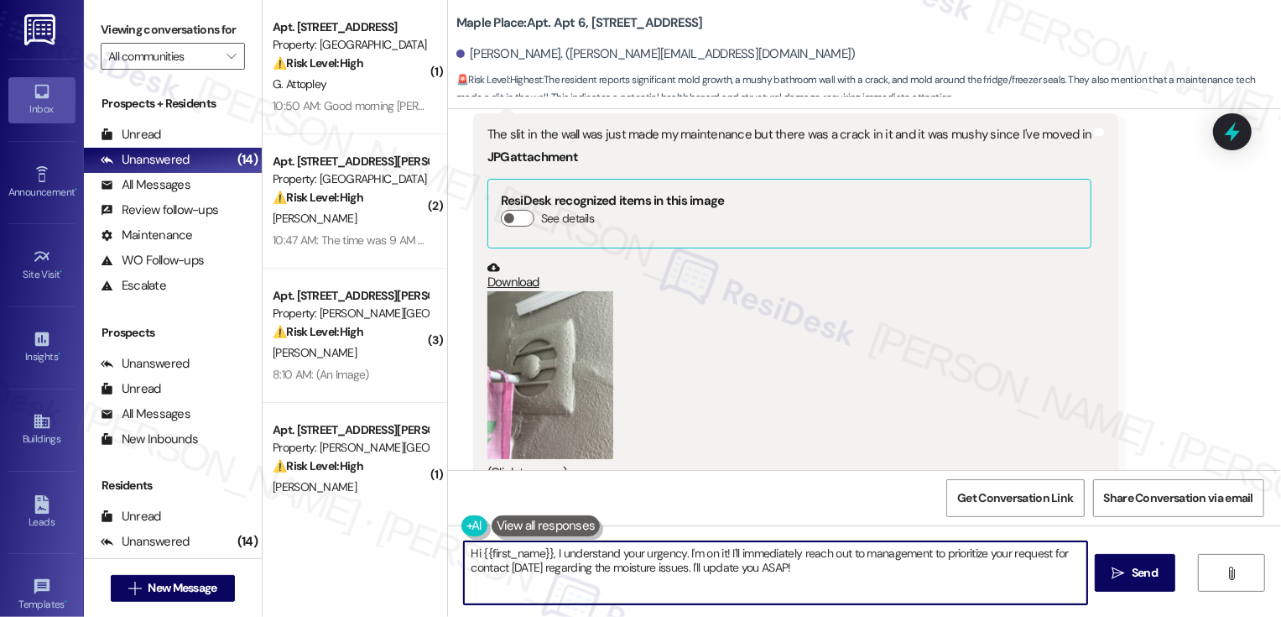
click at [537, 348] on button "Zoom image" at bounding box center [550, 375] width 126 height 168
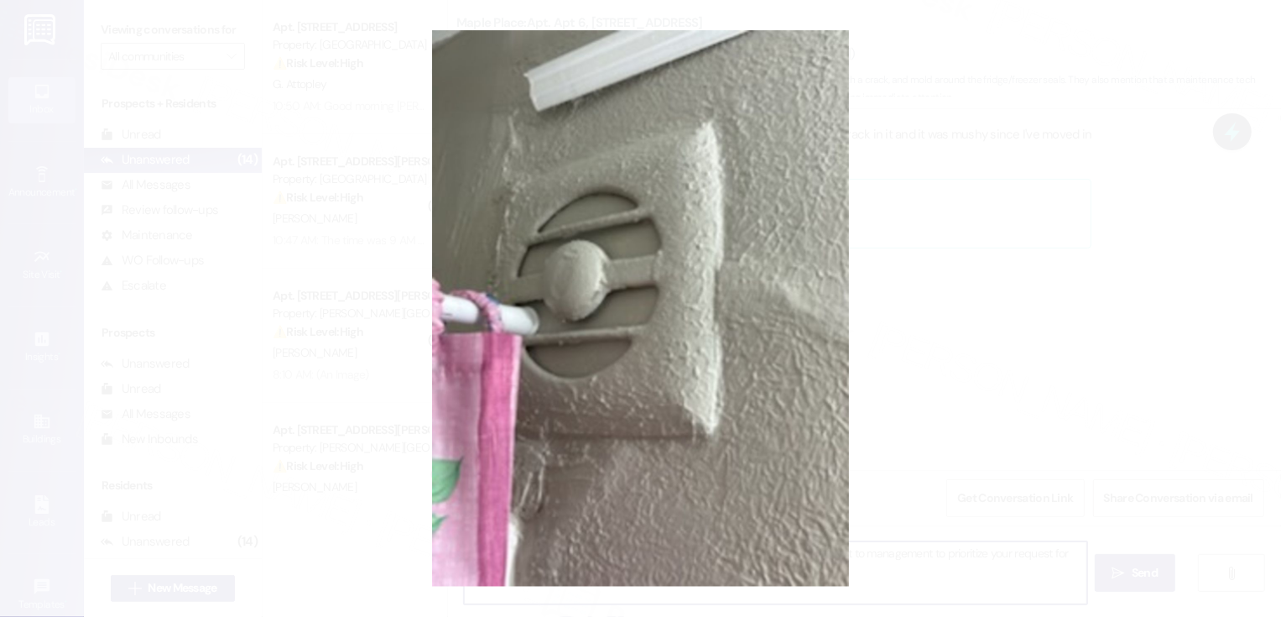
click at [1081, 338] on button "Unzoom image" at bounding box center [640, 308] width 1281 height 617
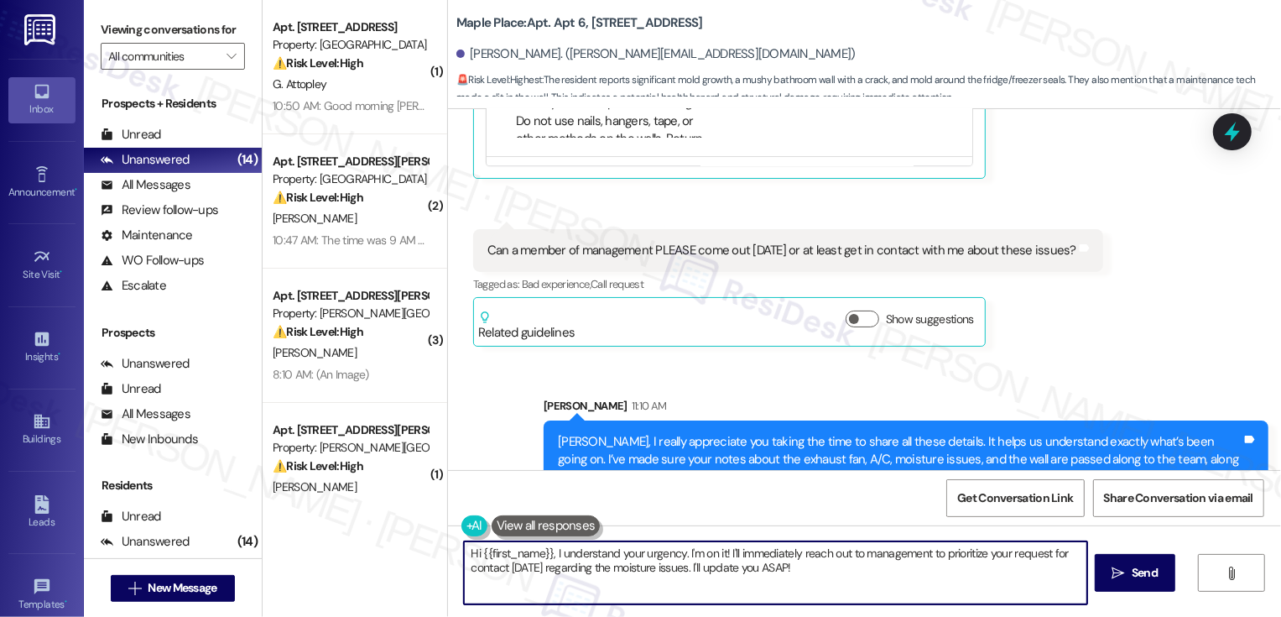
scroll to position [2704, 0]
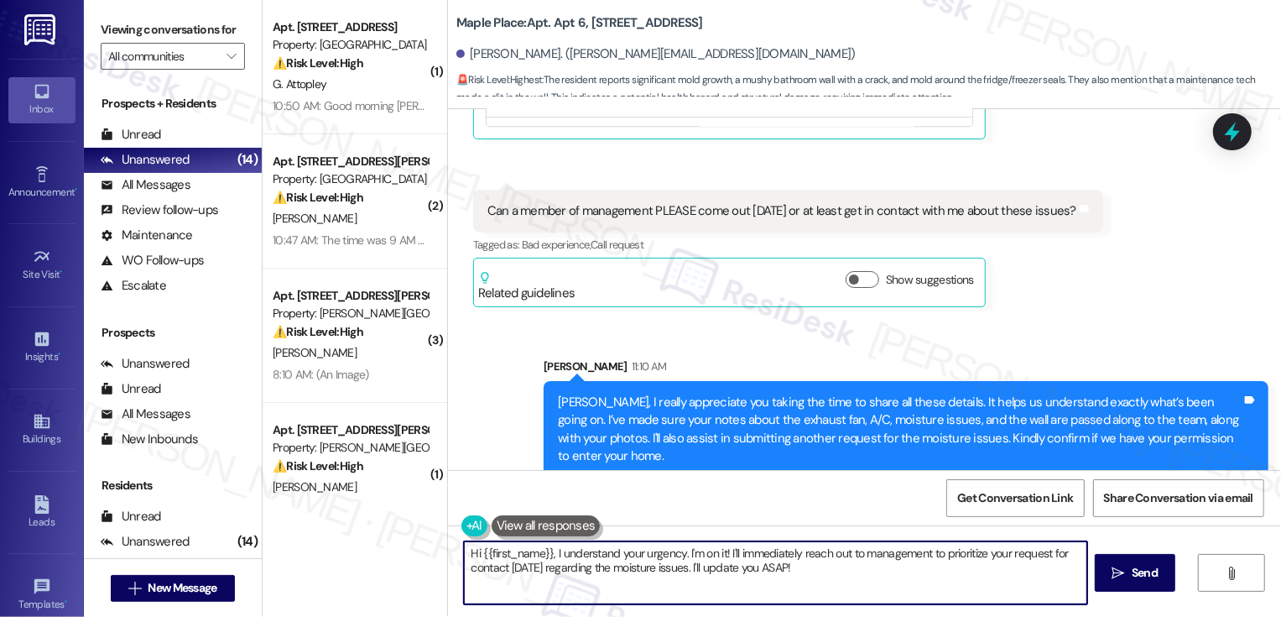
drag, startPoint x: 580, startPoint y: 23, endPoint x: 702, endPoint y: 29, distance: 122.6
click at [702, 29] on div "Maple Place: Apt. Apt 6, [STREET_ADDRESS]" at bounding box center [624, 23] width 336 height 21
drag, startPoint x: 579, startPoint y: 22, endPoint x: 657, endPoint y: 28, distance: 78.3
click at [657, 28] on b "Maple Place: Apt. Apt 6, [STREET_ADDRESS]" at bounding box center [579, 23] width 247 height 18
click at [618, 26] on b "Maple Place: Apt. Apt 6, [STREET_ADDRESS]" at bounding box center [579, 23] width 247 height 18
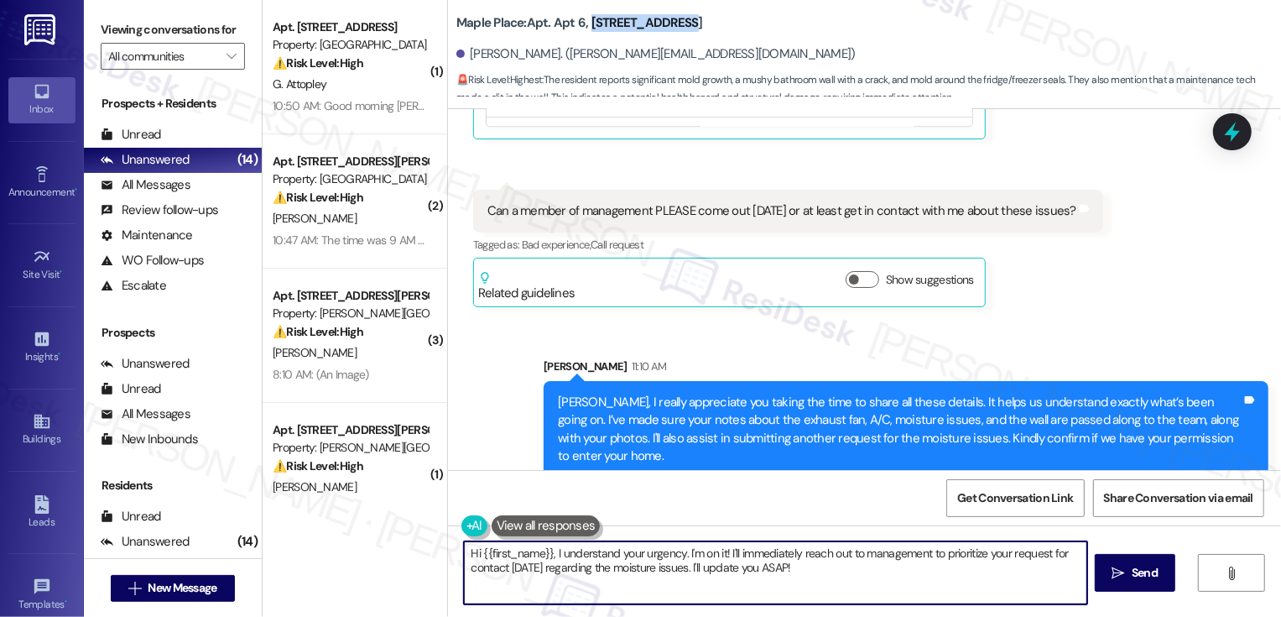
drag, startPoint x: 578, startPoint y: 23, endPoint x: 719, endPoint y: 25, distance: 141.0
click at [718, 25] on div "Maple Place: Apt. Apt 6, [STREET_ADDRESS]" at bounding box center [624, 23] width 336 height 21
copy b "[STREET_ADDRESS]"
click at [495, 378] on div "Sent via SMS [PERSON_NAME] 11:10 AM [PERSON_NAME], I really appreciate you taki…" at bounding box center [864, 405] width 833 height 171
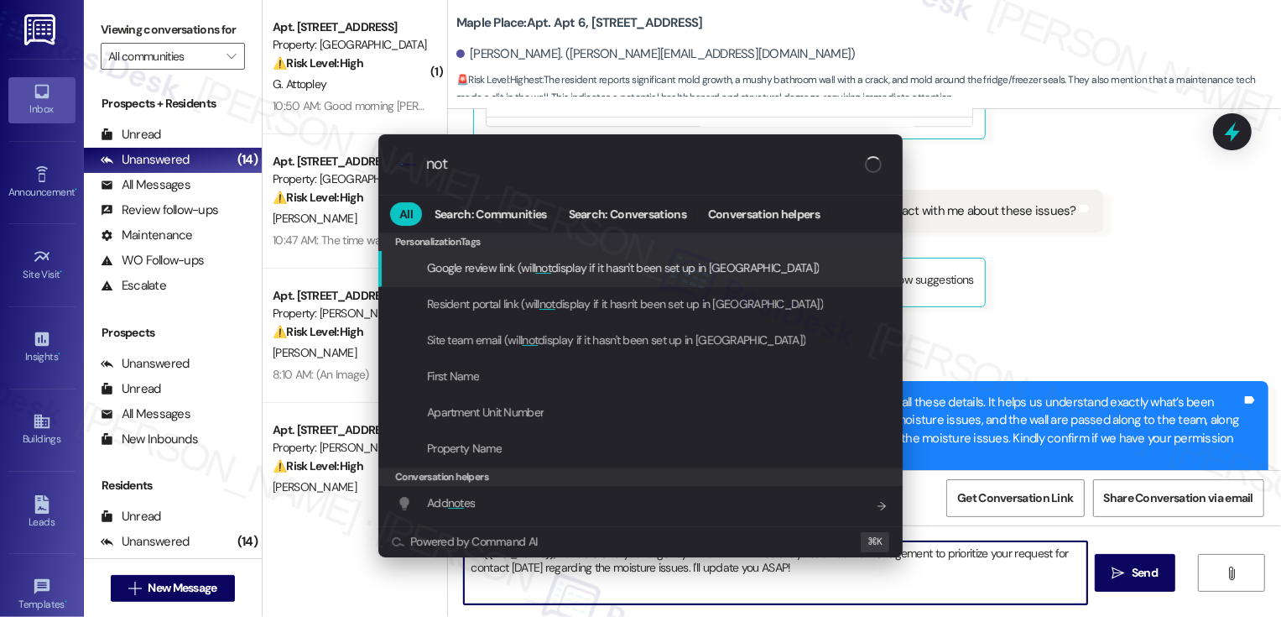
type input "note"
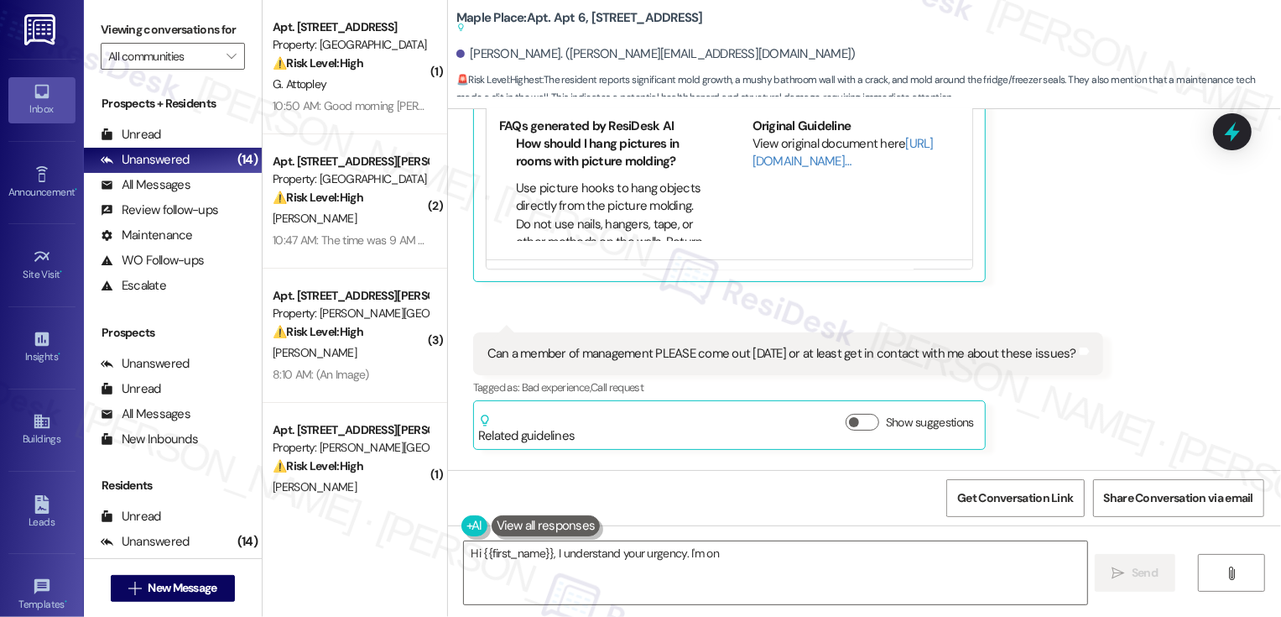
scroll to position [2889, 0]
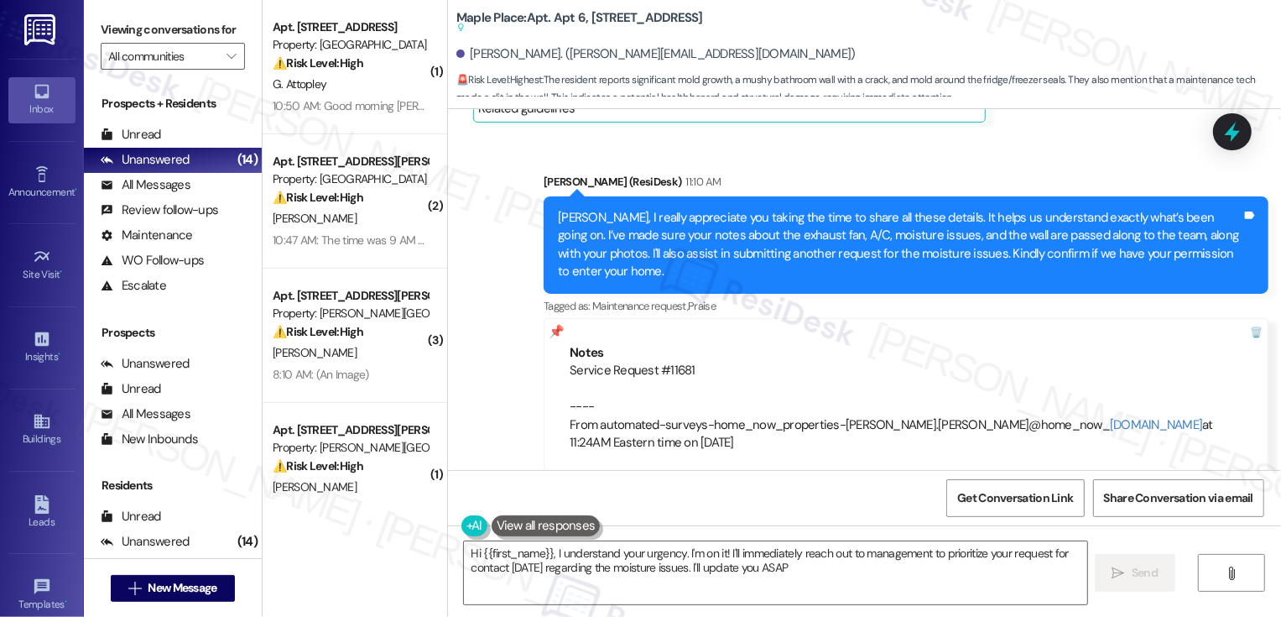
type textarea "Hi {{first_name}}, I understand your urgency. I'm on it! I'll immediately reach…"
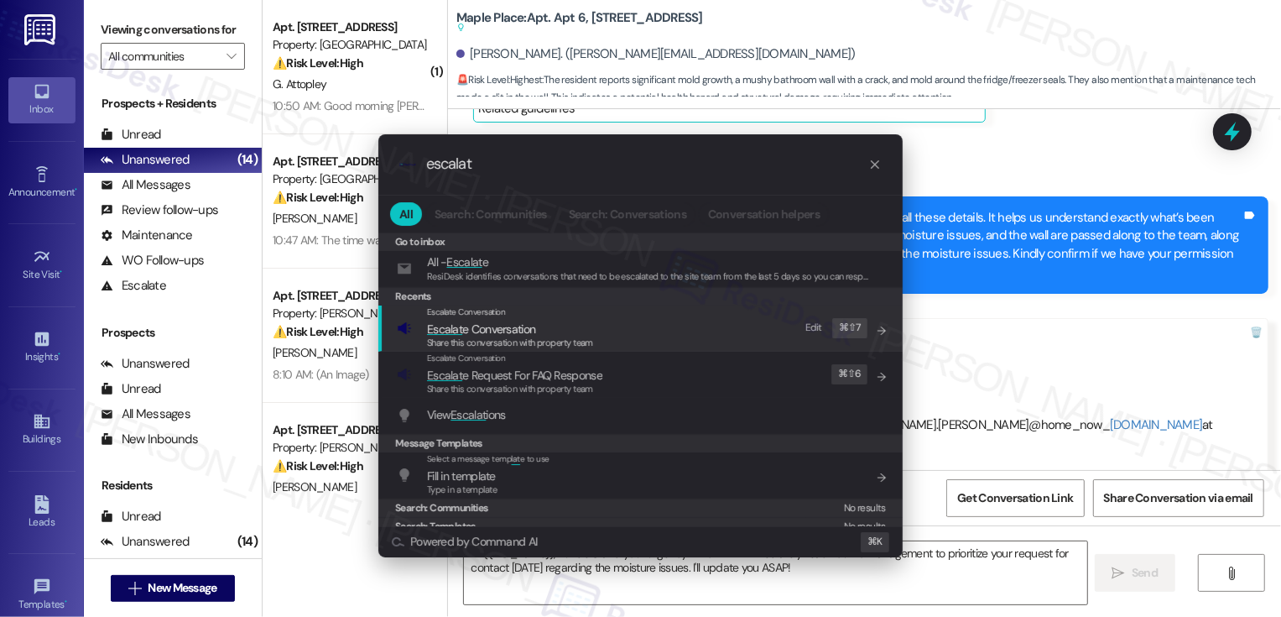
type input "escalat"
click at [467, 330] on span "Escalat e Conversation" at bounding box center [481, 328] width 108 height 15
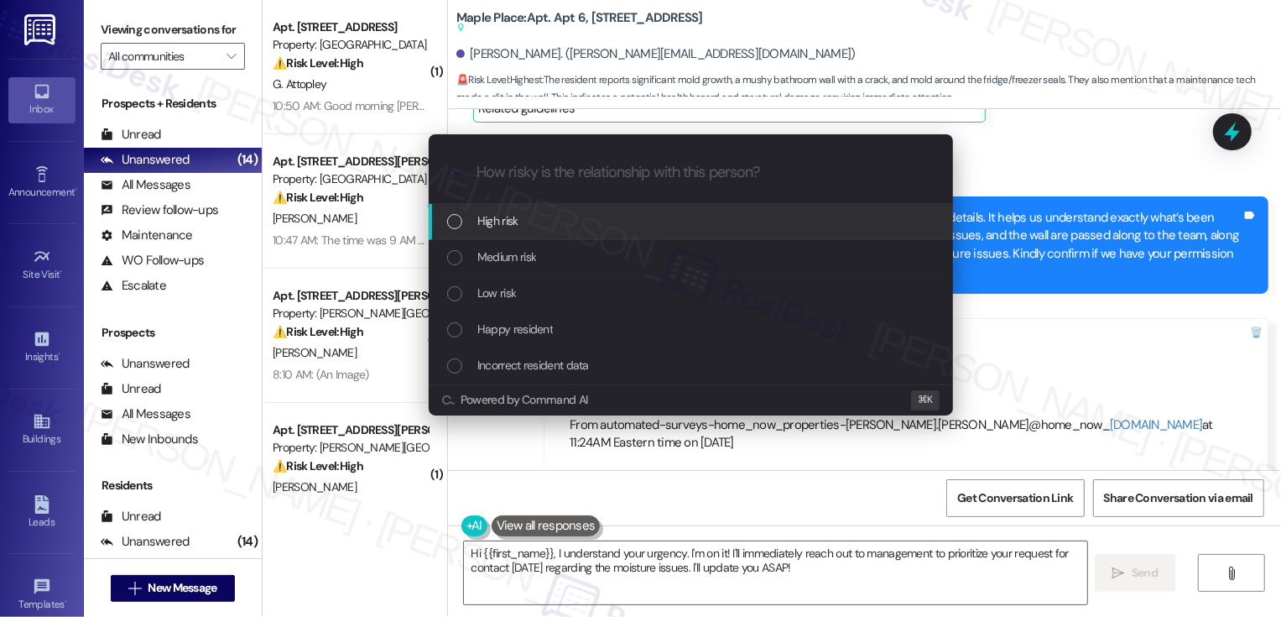
click at [447, 220] on div "List of options" at bounding box center [454, 221] width 15 height 15
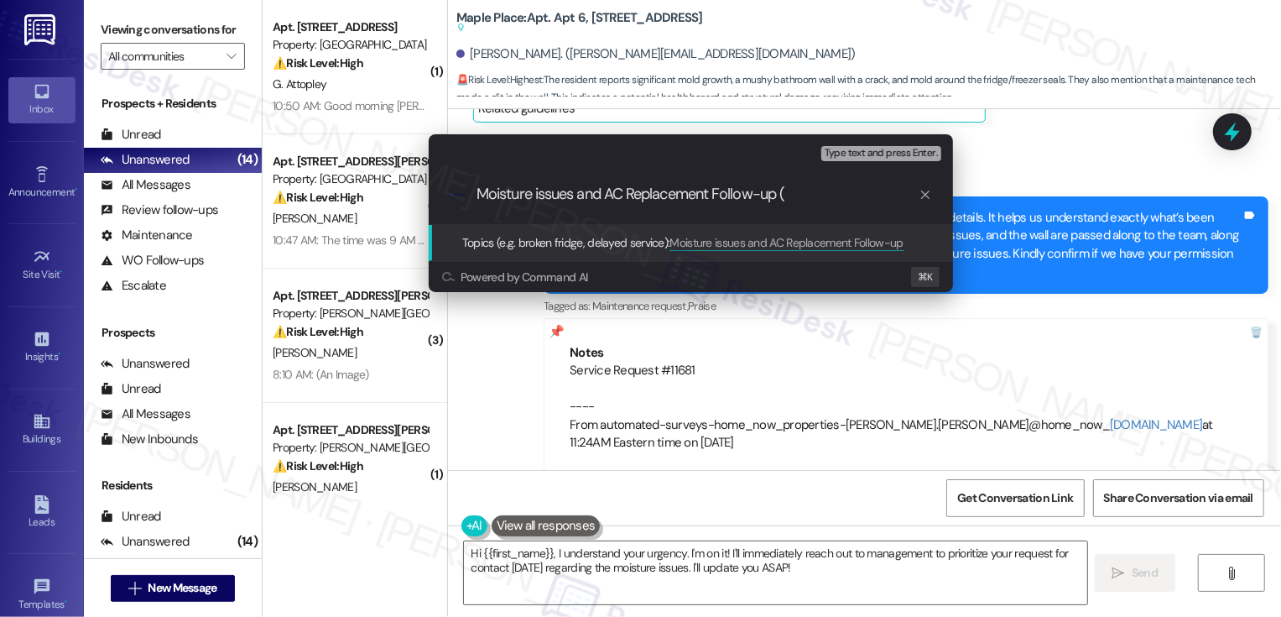
paste input "Service Request #11681"
type input "Moisture issues and AC Replacement Follow-up (Service Request #11681 submitted …"
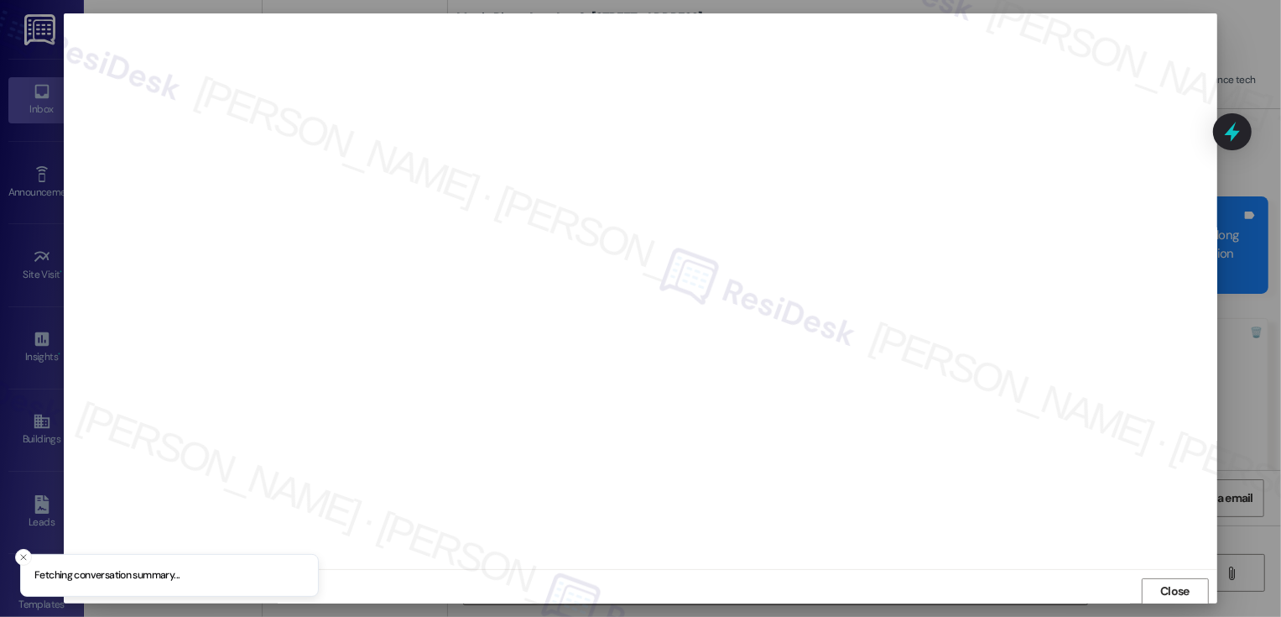
scroll to position [1, 0]
click at [1166, 586] on button "Close" at bounding box center [1175, 590] width 67 height 27
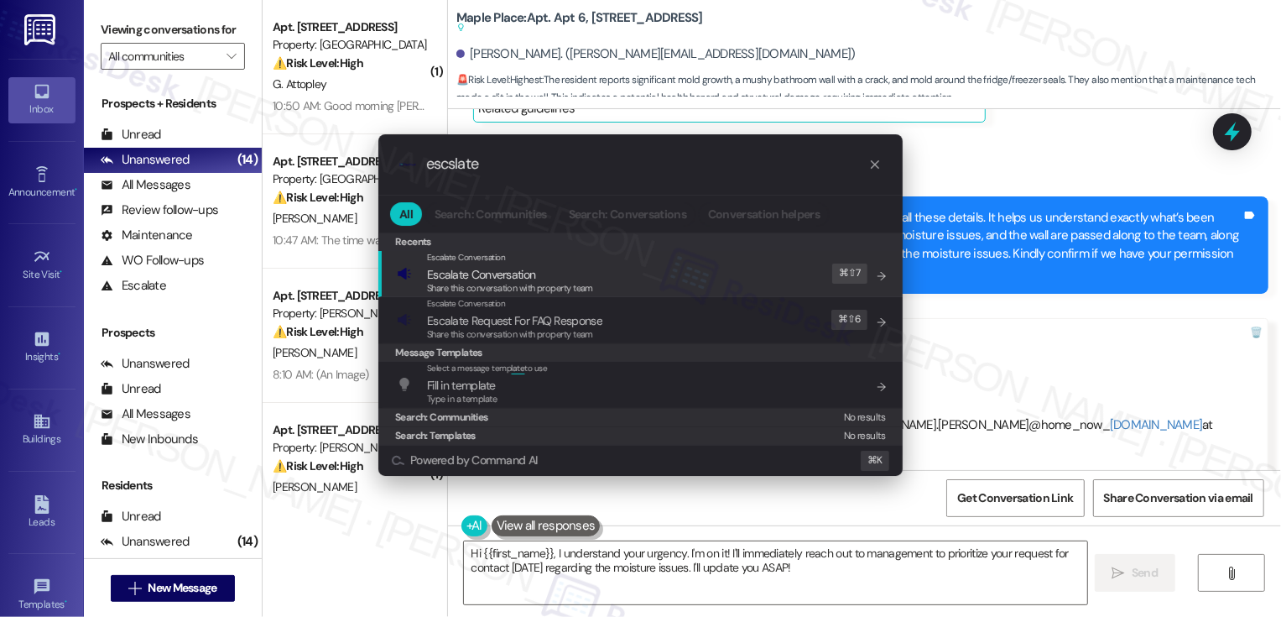
type input "escslate"
click at [576, 282] on span "Share this conversation with property team" at bounding box center [510, 288] width 166 height 12
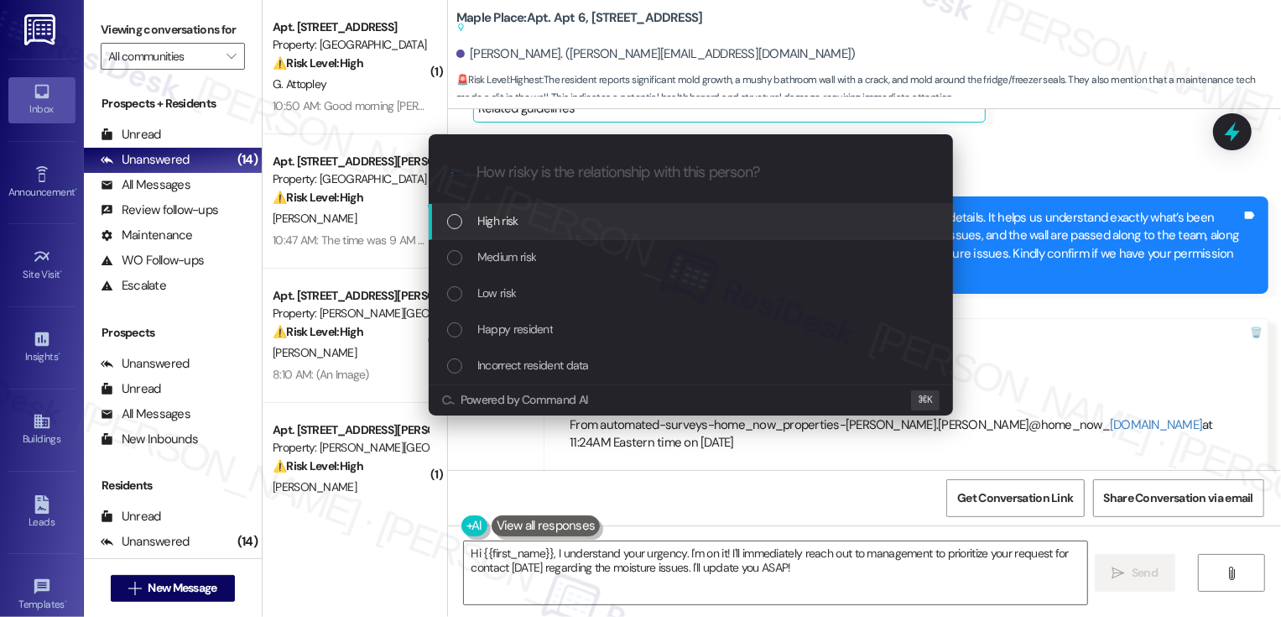
click at [508, 228] on span "High risk" at bounding box center [497, 220] width 41 height 18
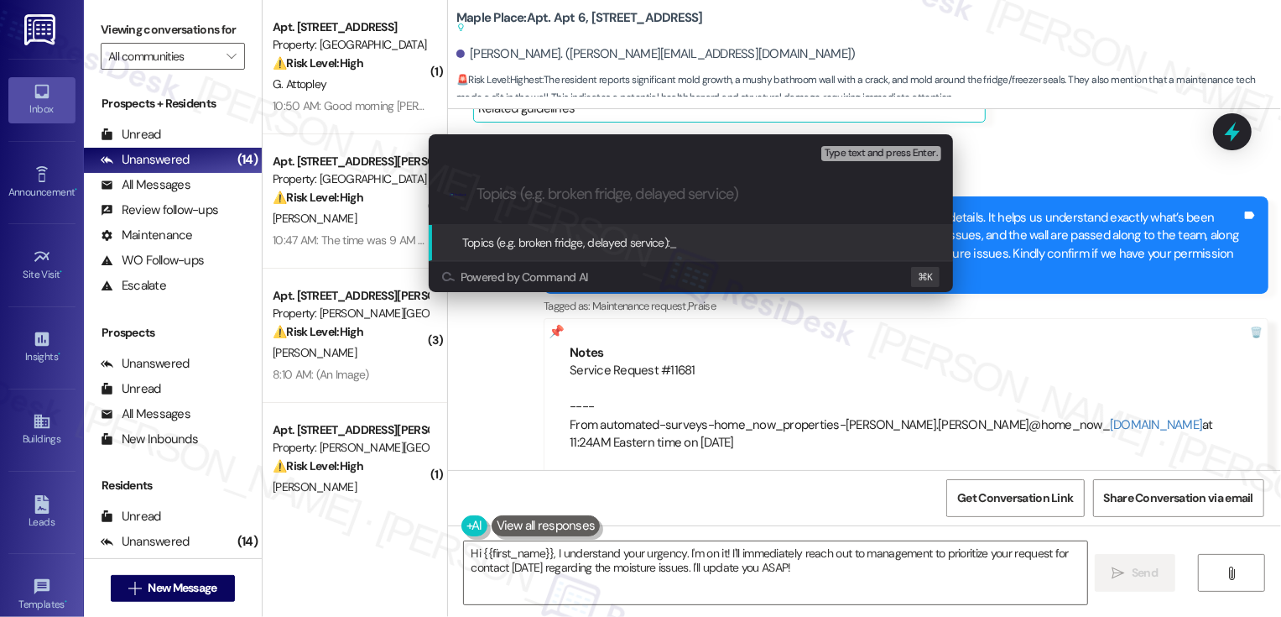
paste input "Moisture issues and AC Replacement Follow-up (Service Request #11681 submitted …"
type input "Moisture issues and AC Replacement Follow-up (Service Request #11681 submitted …"
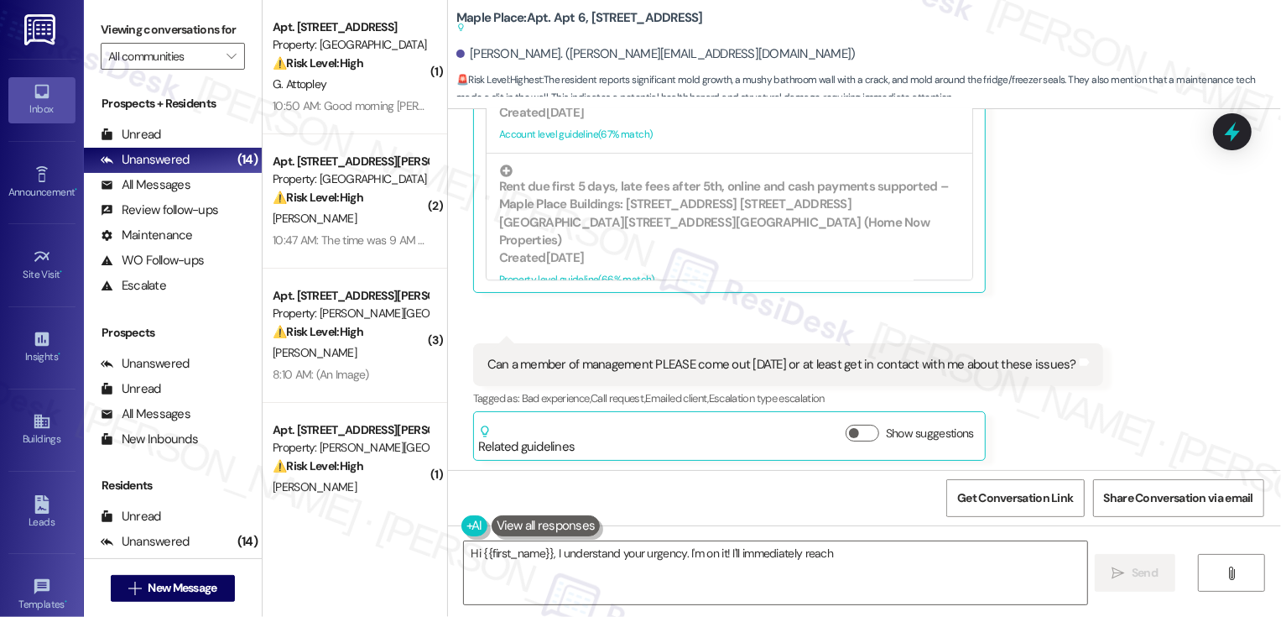
scroll to position [2889, 0]
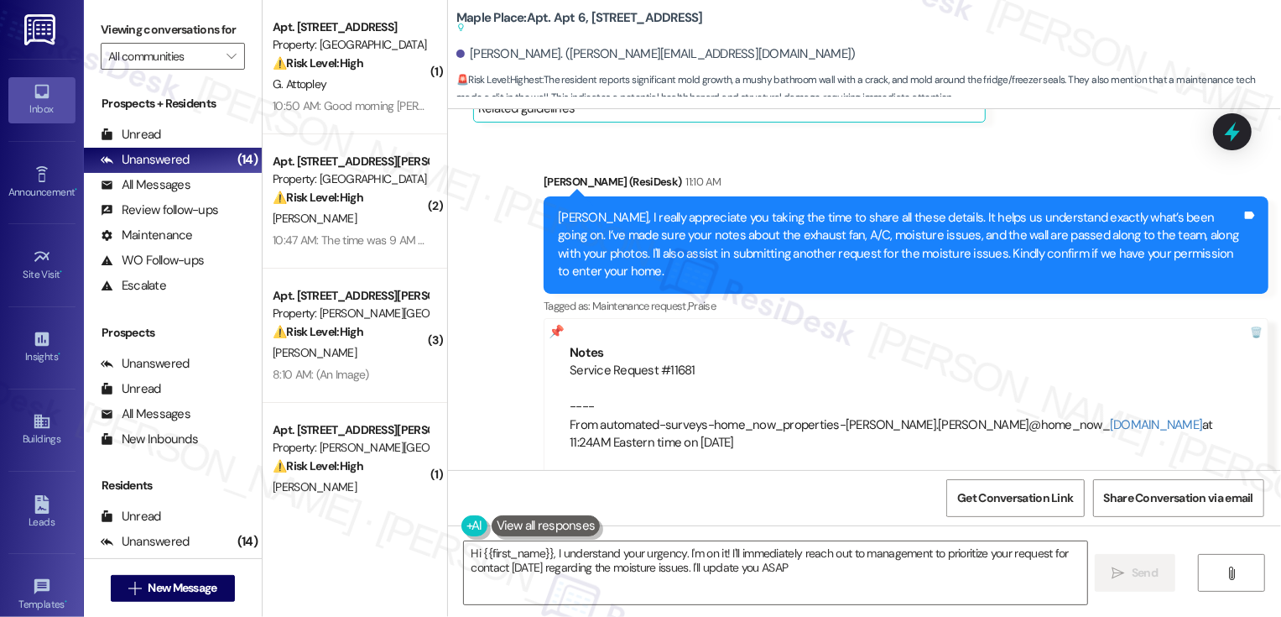
type textarea "Hi {{first_name}}, I understand your urgency. I'm on it! I'll immediately reach…"
click at [154, 583] on span "New Message" at bounding box center [182, 588] width 69 height 18
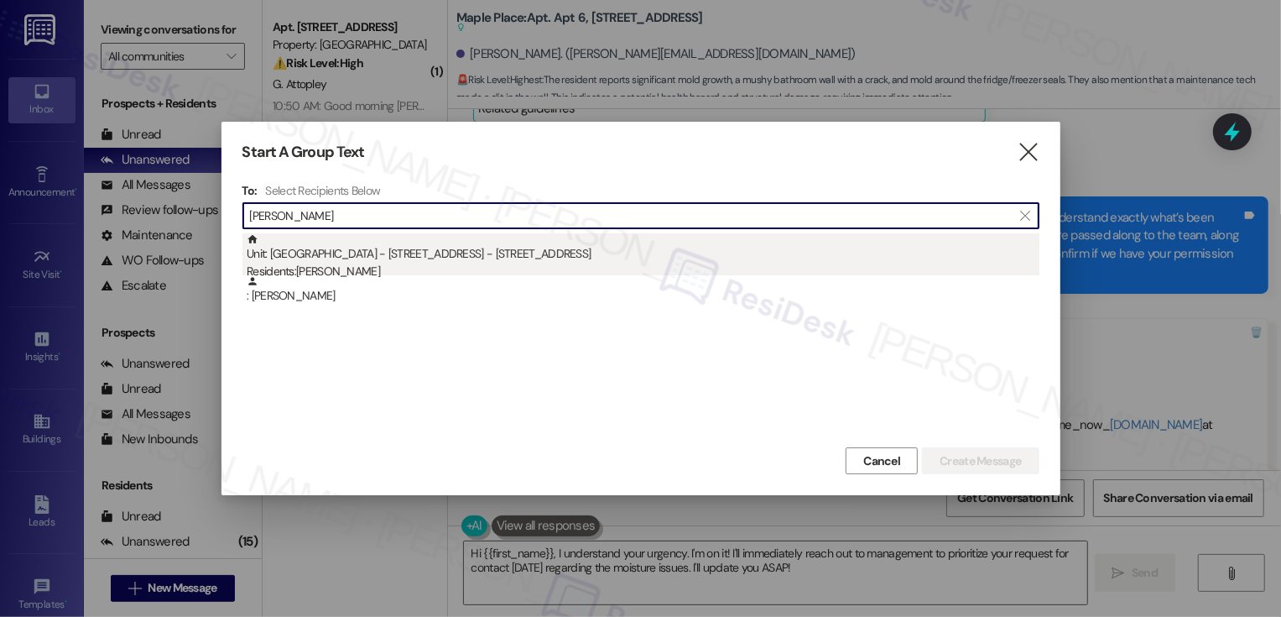
type input "[PERSON_NAME]"
click at [363, 252] on div "Unit: [GEOGRAPHIC_DATA] - [STREET_ADDRESS] - [STREET_ADDRESS] Residents: [PERSO…" at bounding box center [643, 257] width 793 height 48
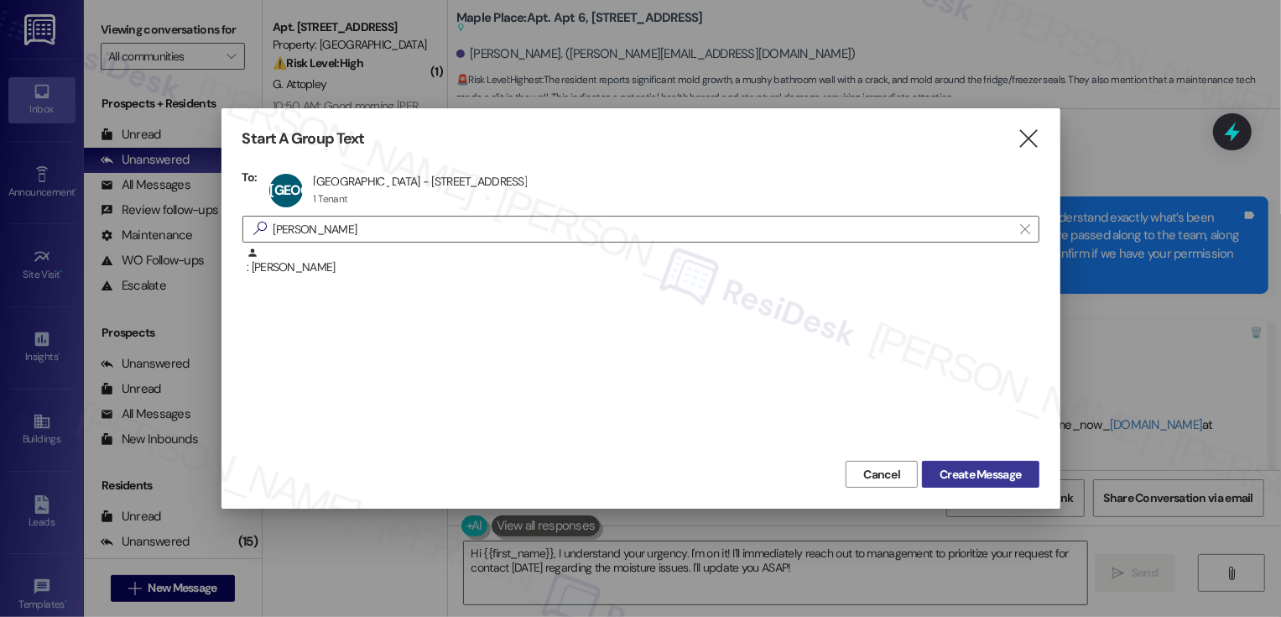
click at [1003, 475] on span "Create Message" at bounding box center [980, 475] width 81 height 18
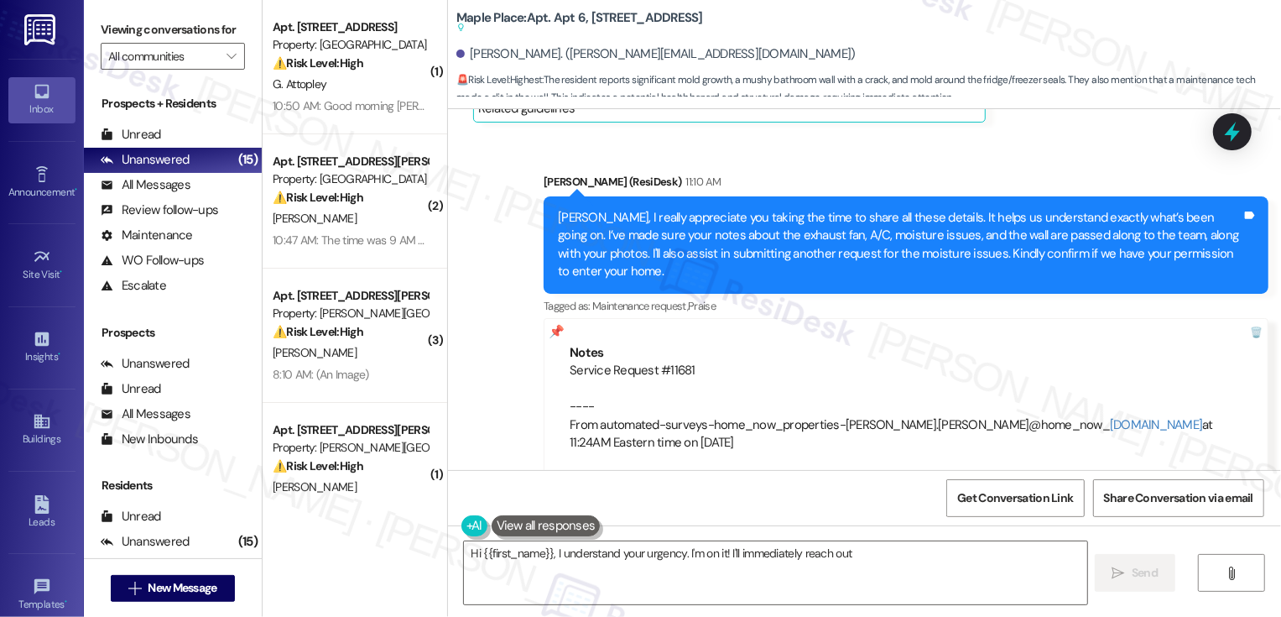
type textarea "Hi {{first_name}}, I understand your urgency. I'm on it! I'll immediately reach…"
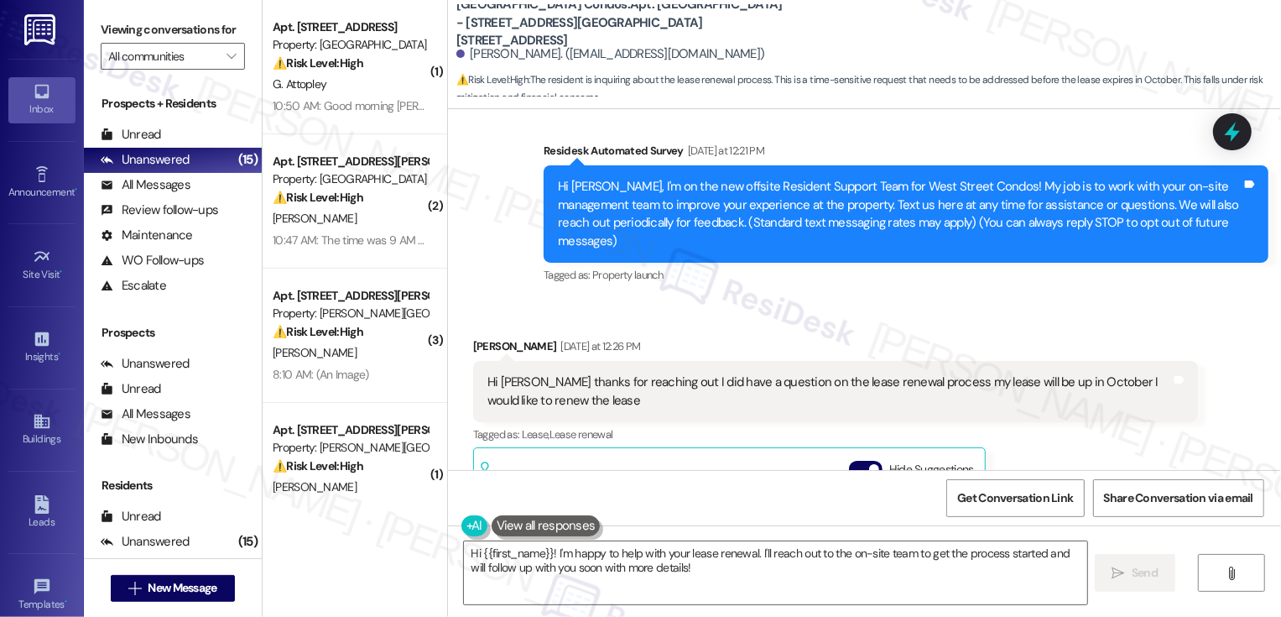
scroll to position [151, 0]
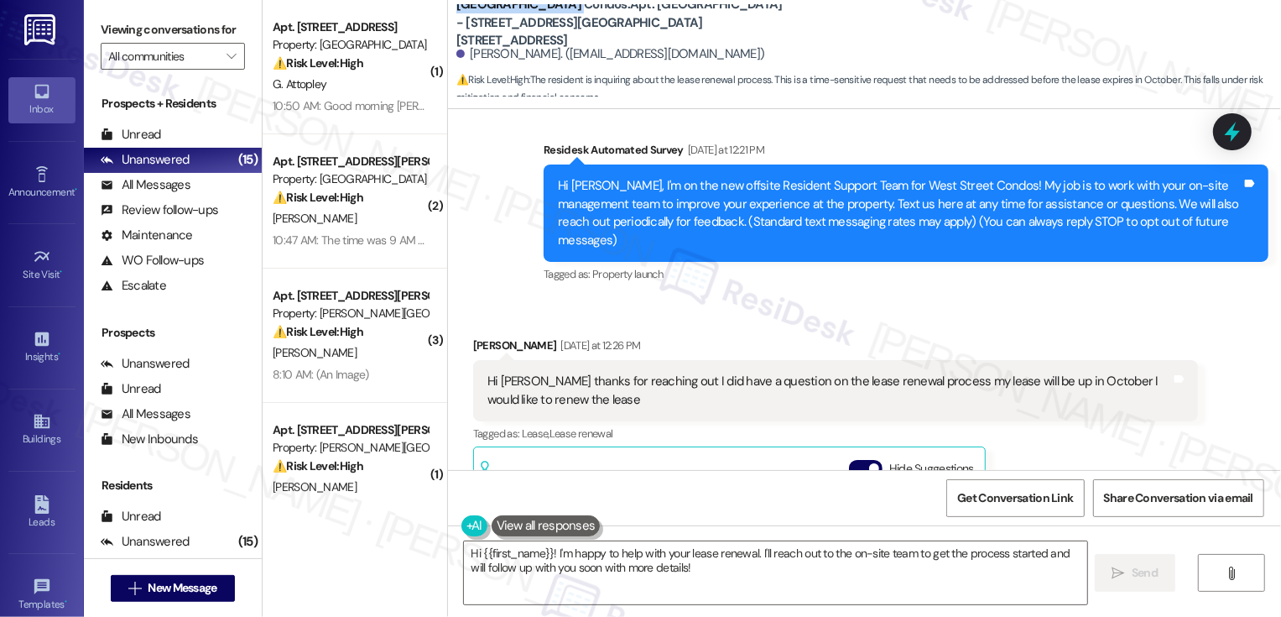
drag, startPoint x: 447, startPoint y: 13, endPoint x: 555, endPoint y: 17, distance: 108.3
click at [555, 17] on b "[GEOGRAPHIC_DATA] Condos: Apt. [GEOGRAPHIC_DATA] - [STREET_ADDRESS][GEOGRAPHIC_…" at bounding box center [624, 23] width 336 height 54
copy b "[GEOGRAPHIC_DATA]"
click at [552, 555] on textarea "Hi {{first_name}}! I'm happy to help with your lease renewal. I'll reach out to…" at bounding box center [775, 572] width 623 height 63
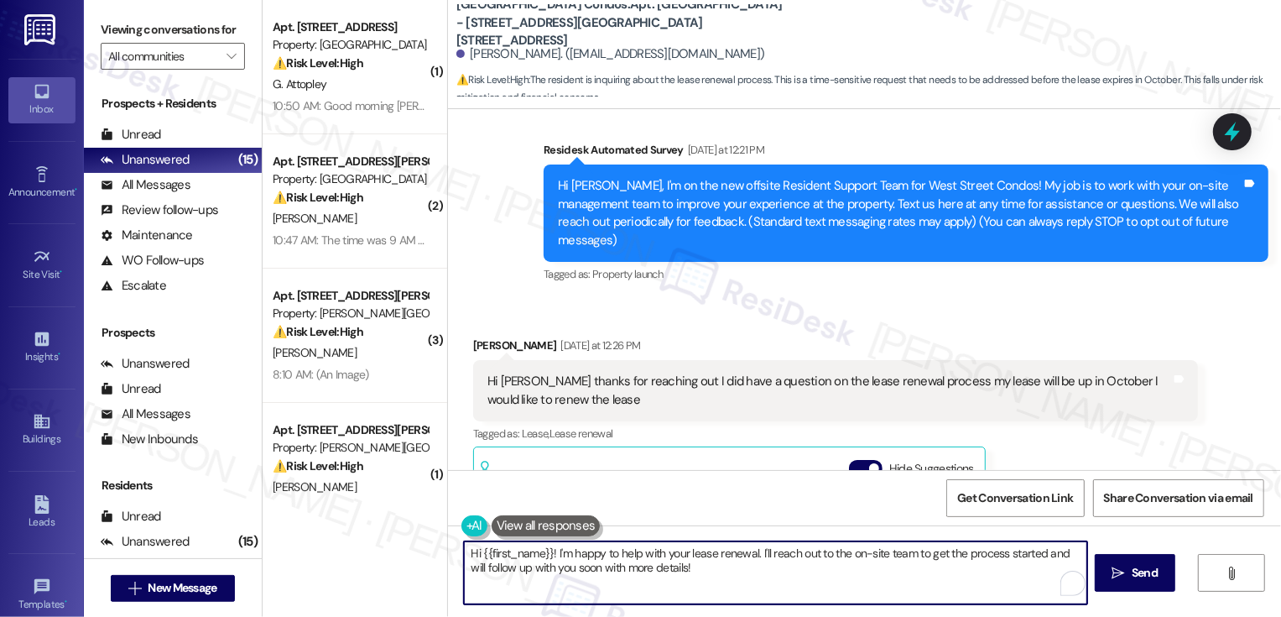
click at [548, 554] on textarea "Hi {{first_name}}! I'm happy to help with your lease renewal. I'll reach out to…" at bounding box center [775, 572] width 623 height 63
click at [816, 571] on textarea "Hi {{first_name}}, it's nice to meet you! I'm happy to help with your lease ren…" at bounding box center [775, 572] width 623 height 63
drag, startPoint x: 853, startPoint y: 555, endPoint x: 857, endPoint y: 568, distance: 13.8
click at [857, 568] on textarea "Hi {{first_name}}, it's nice to meet you! I'm happy to help with your lease ren…" at bounding box center [775, 572] width 623 height 63
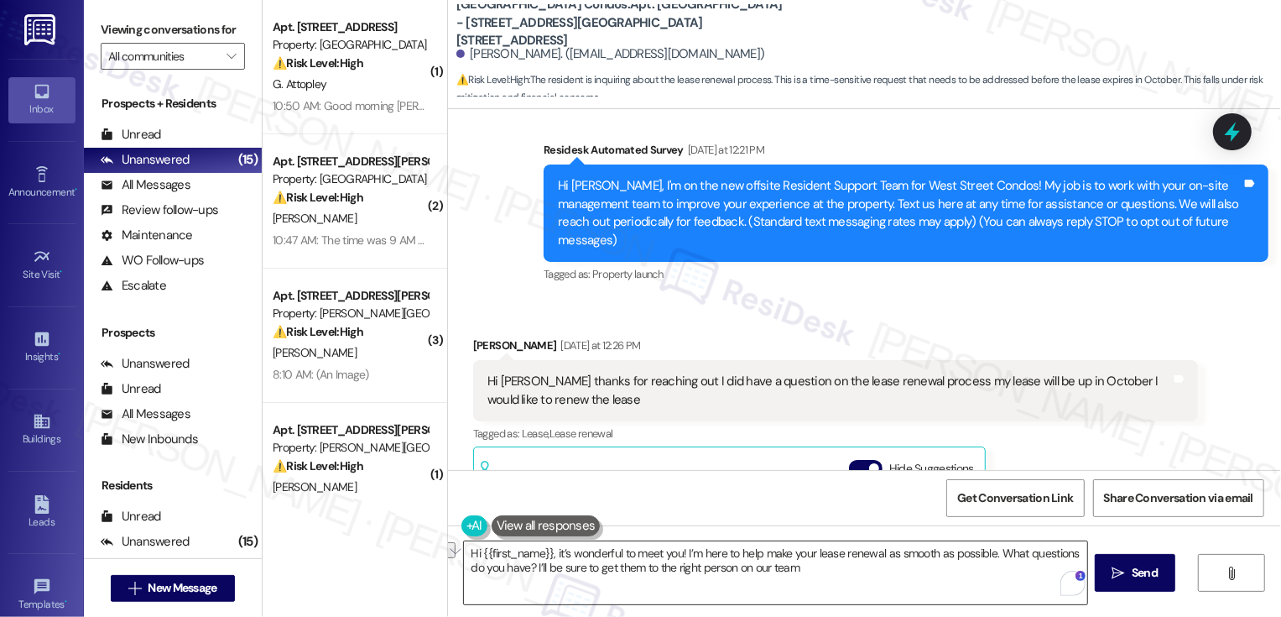
drag, startPoint x: 678, startPoint y: 552, endPoint x: 983, endPoint y: 559, distance: 305.5
click at [983, 559] on textarea "Hi {{first_name}}, it’s wonderful to meet you! I’m here to help make your lease…" at bounding box center [775, 572] width 623 height 63
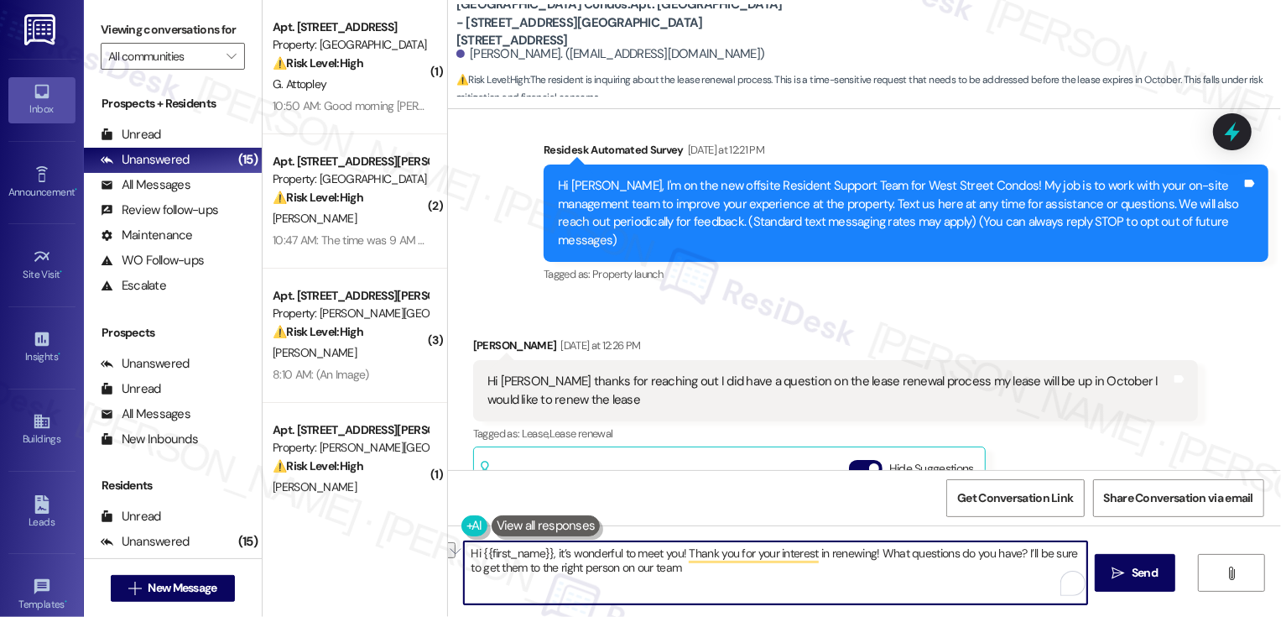
drag, startPoint x: 539, startPoint y: 569, endPoint x: 636, endPoint y: 575, distance: 96.7
click at [636, 575] on textarea "Hi {{first_name}}, it’s wonderful to meet you! Thank you for your interest in r…" at bounding box center [775, 572] width 623 height 63
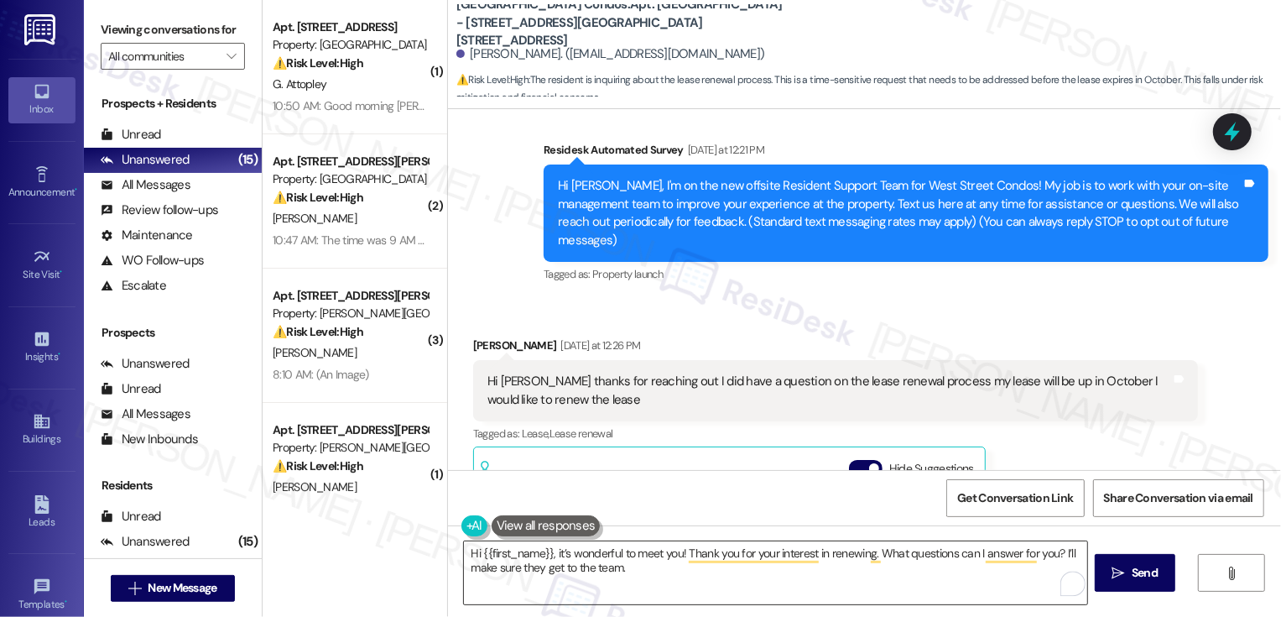
click at [753, 555] on textarea "Hi {{first_name}}, it’s wonderful to meet you! Thank you for your interest in r…" at bounding box center [775, 572] width 623 height 63
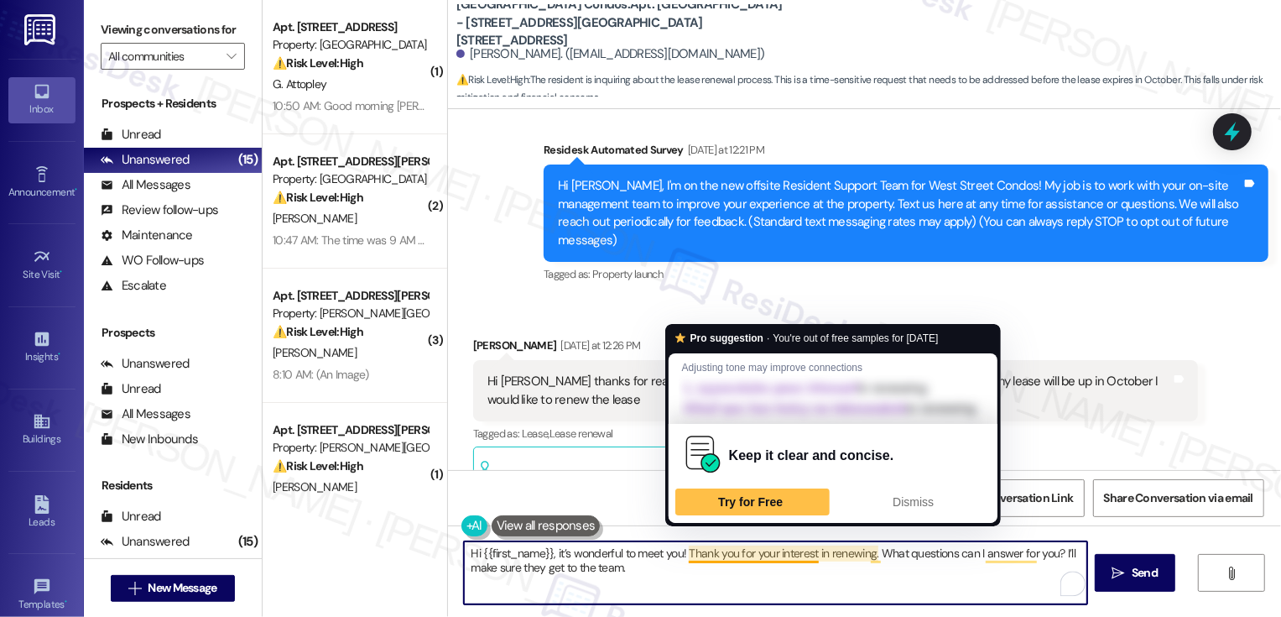
click at [716, 585] on textarea "Hi {{first_name}}, it’s wonderful to meet you! Thank you for your interest in r…" at bounding box center [775, 572] width 623 height 63
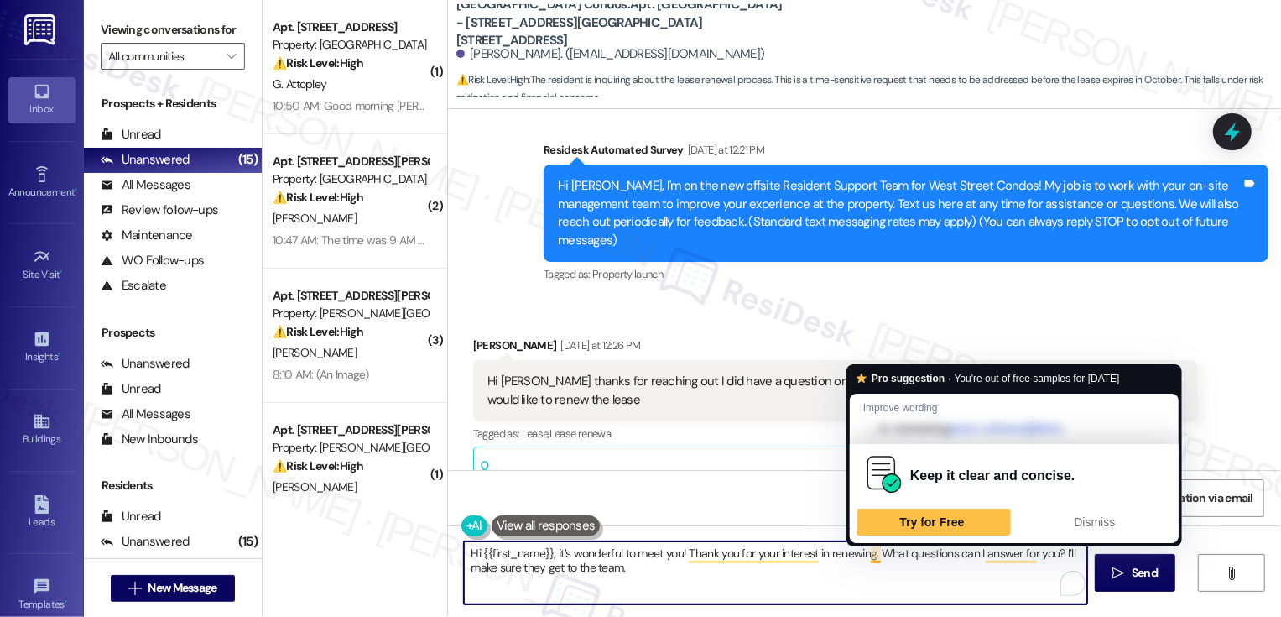
click at [863, 566] on textarea "Hi {{first_name}}, it’s wonderful to meet you! Thank you for your interest in r…" at bounding box center [775, 572] width 623 height 63
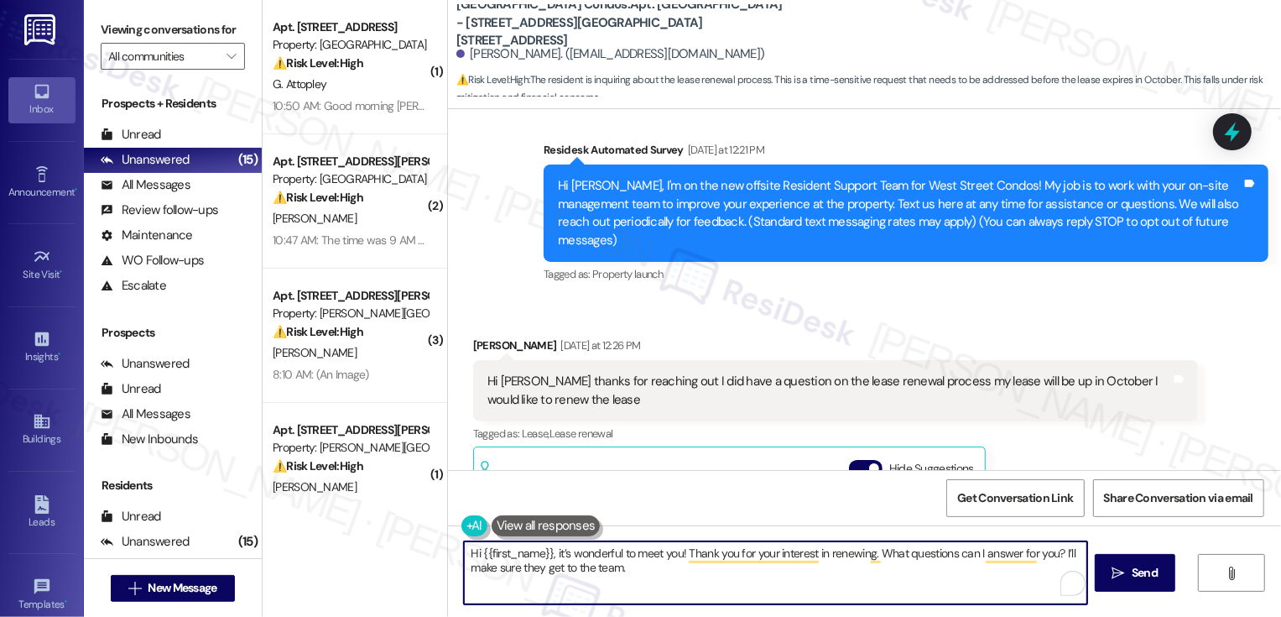
click at [973, 555] on textarea "Hi {{first_name}}, it’s wonderful to meet you! Thank you for your interest in r…" at bounding box center [775, 572] width 623 height 63
click at [973, 570] on textarea "Hi {{first_name}}, it’s wonderful to meet you! Thank you for your interest in r…" at bounding box center [775, 572] width 623 height 63
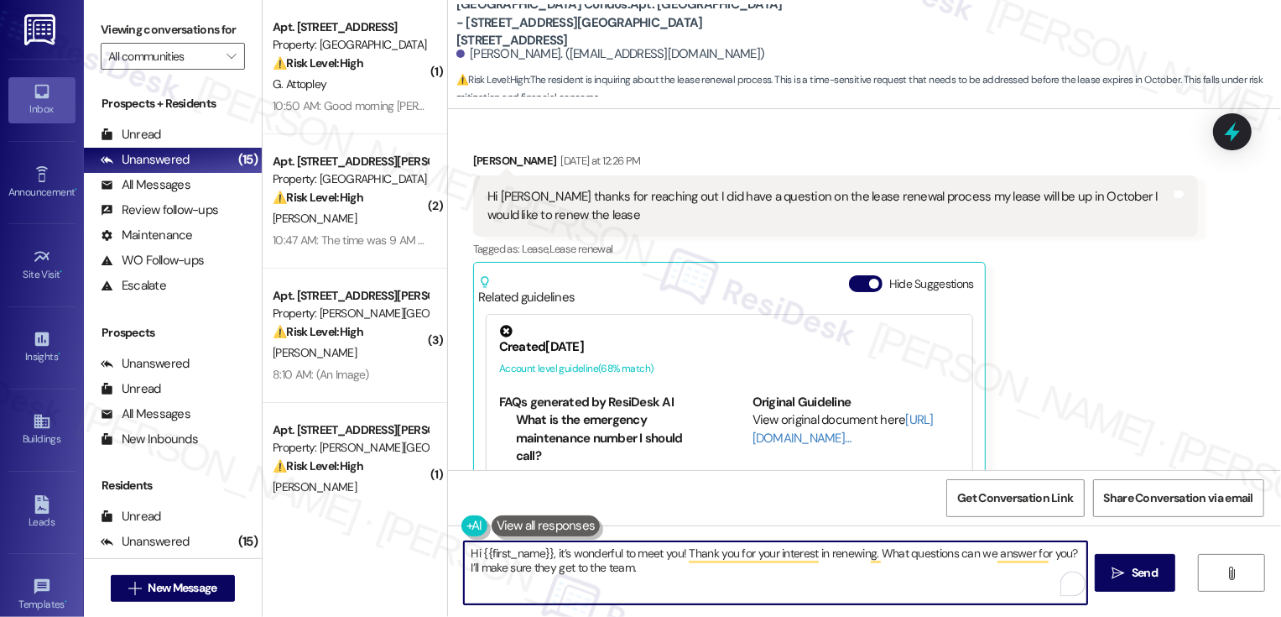
scroll to position [409, 0]
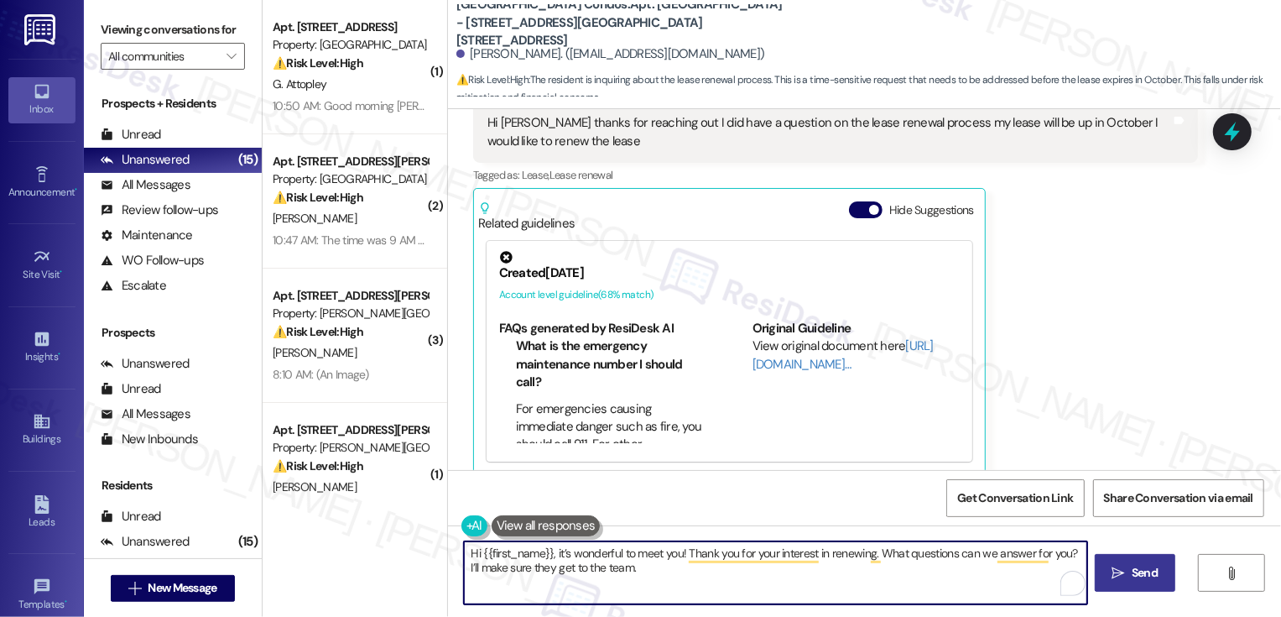
click at [1129, 577] on span "Send" at bounding box center [1144, 573] width 33 height 18
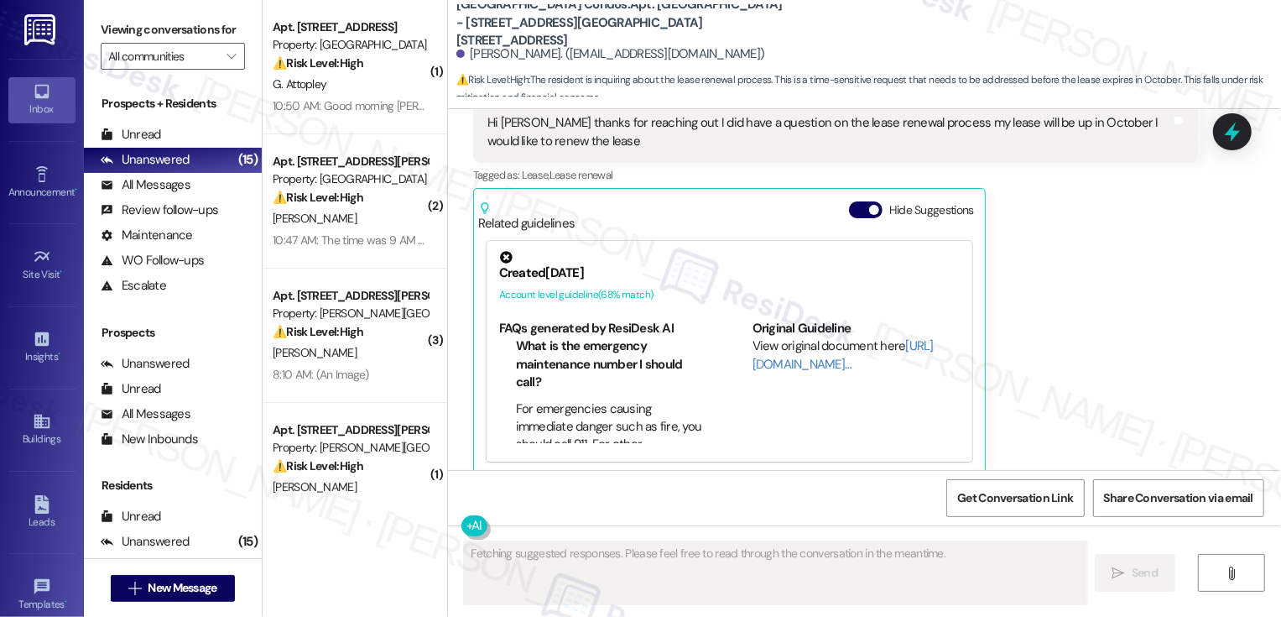
scroll to position [409, 0]
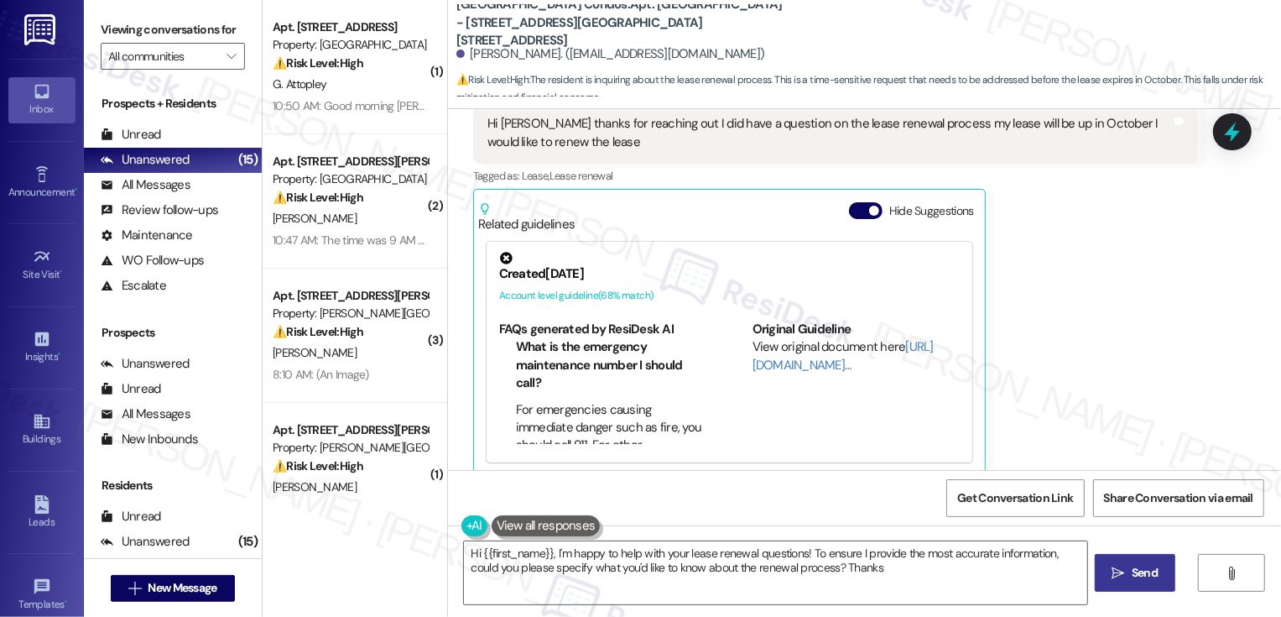
type textarea "Hi {{first_name}}, I'm happy to help with your lease renewal questions! To ensu…"
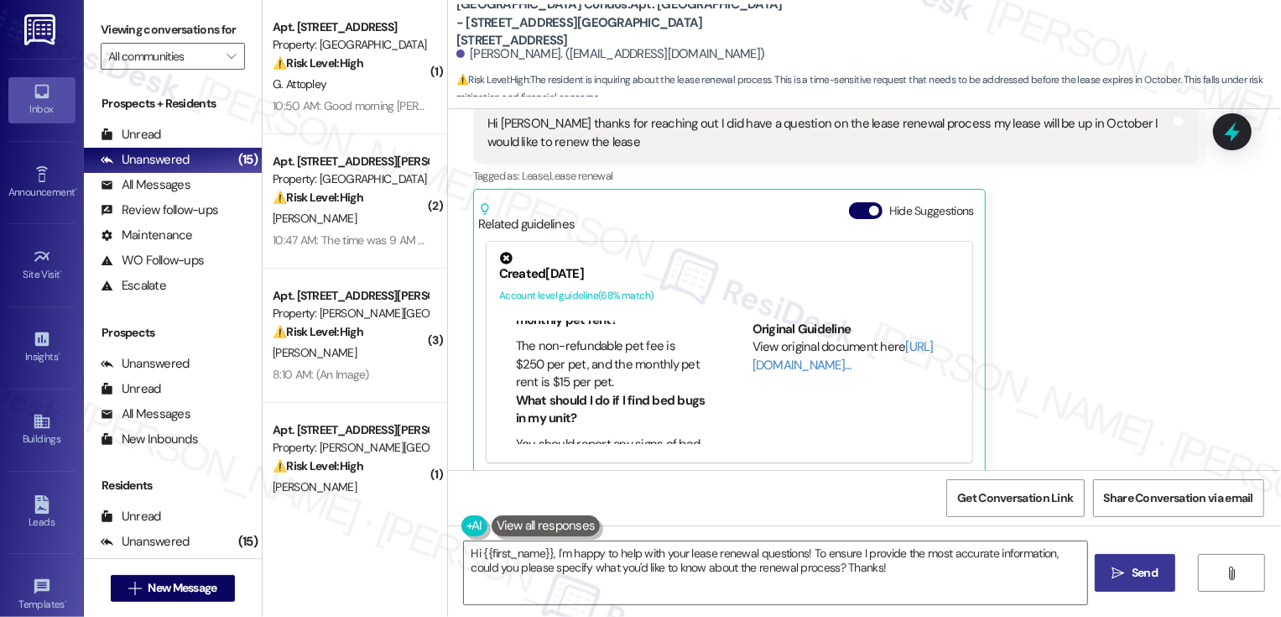
scroll to position [545, 0]
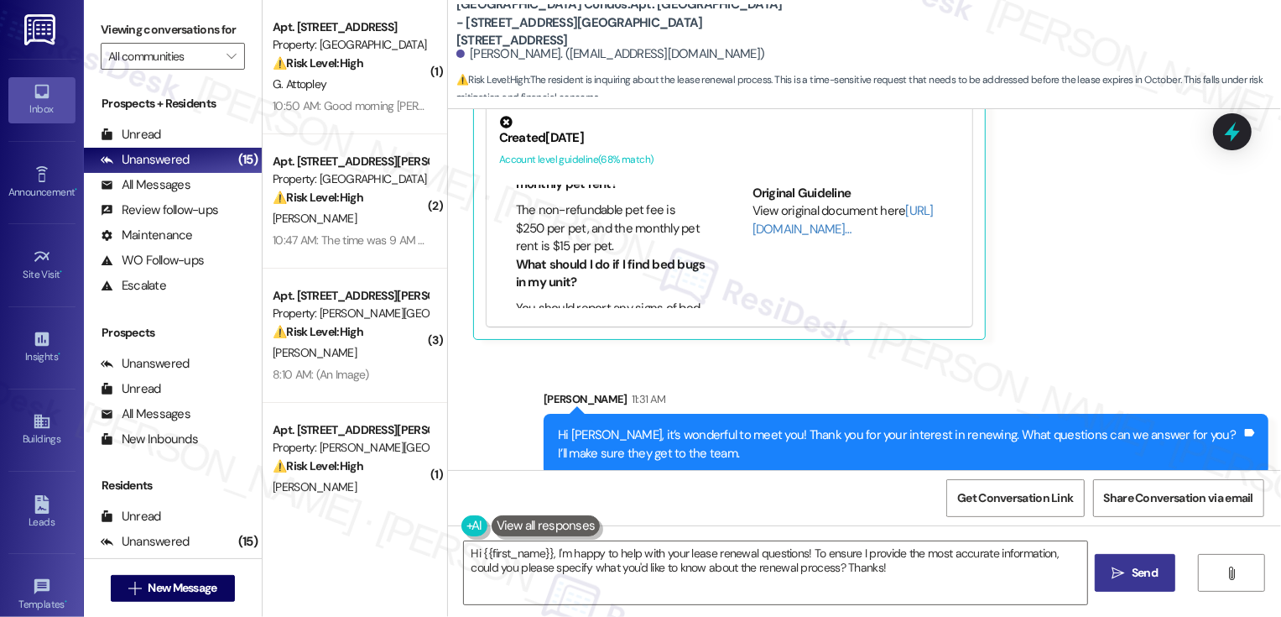
click at [1058, 321] on div "[PERSON_NAME] [DATE] at 12:26 PM Hi [PERSON_NAME] thanks for reaching out I did…" at bounding box center [835, 141] width 725 height 397
click at [185, 592] on span "New Message" at bounding box center [182, 588] width 69 height 18
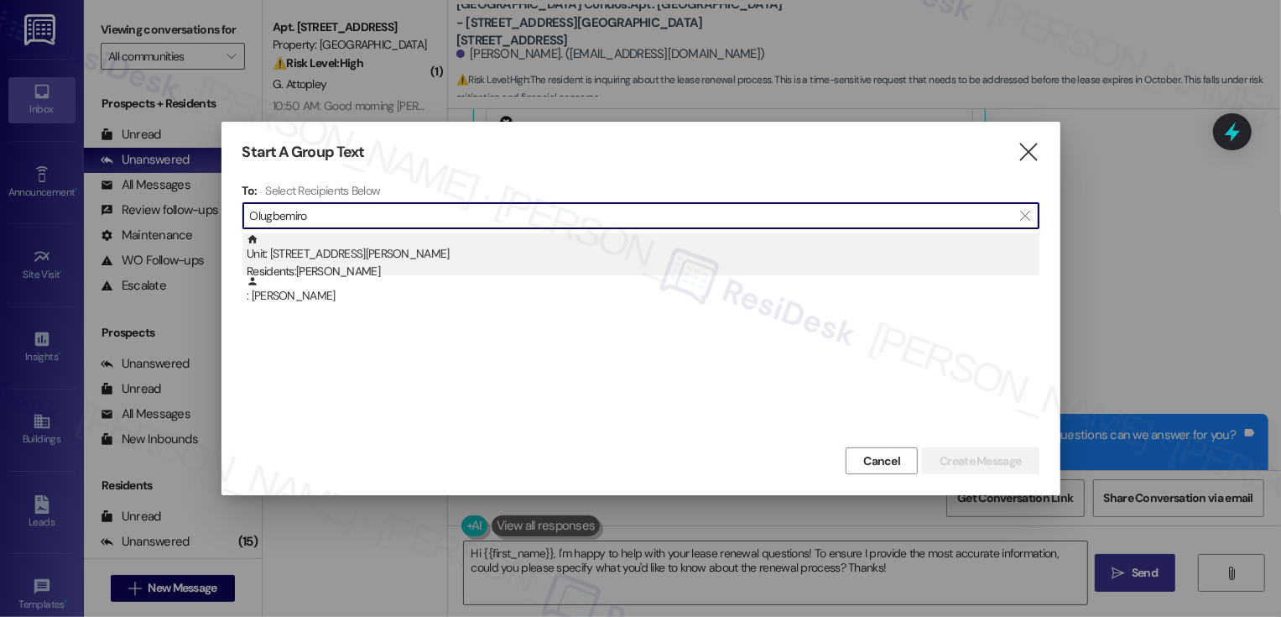
type input "Olugbemiro"
click at [408, 267] on div "Residents: [PERSON_NAME]" at bounding box center [643, 272] width 793 height 18
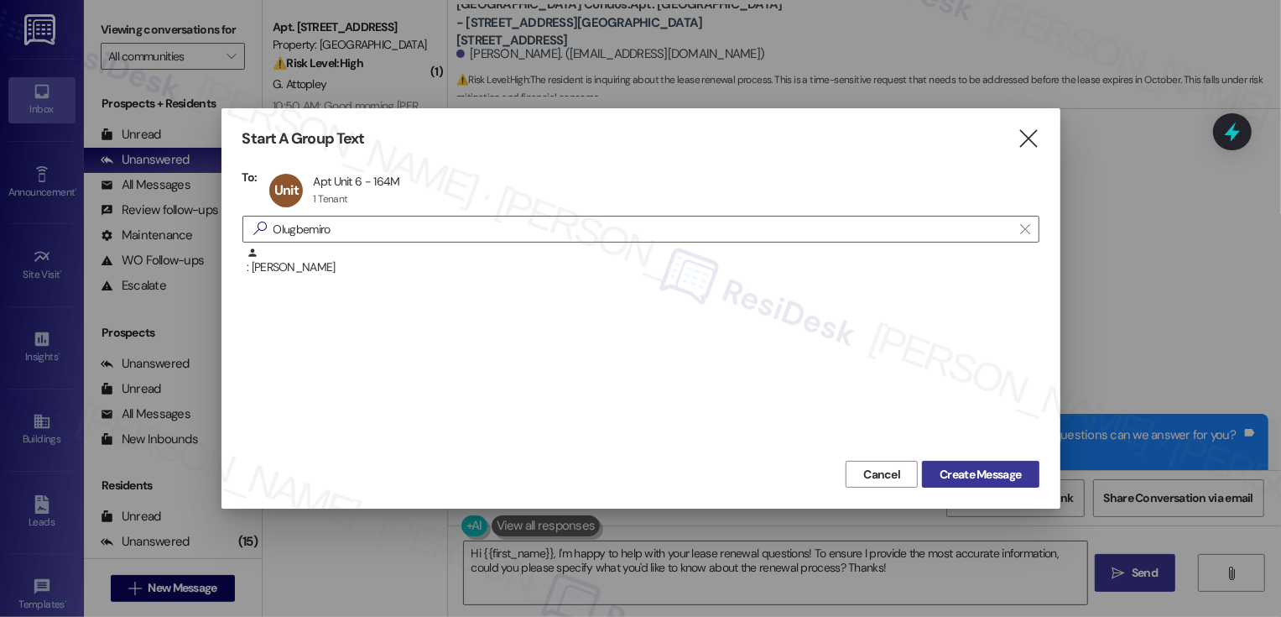
click at [1017, 482] on span "Create Message" at bounding box center [980, 475] width 81 height 18
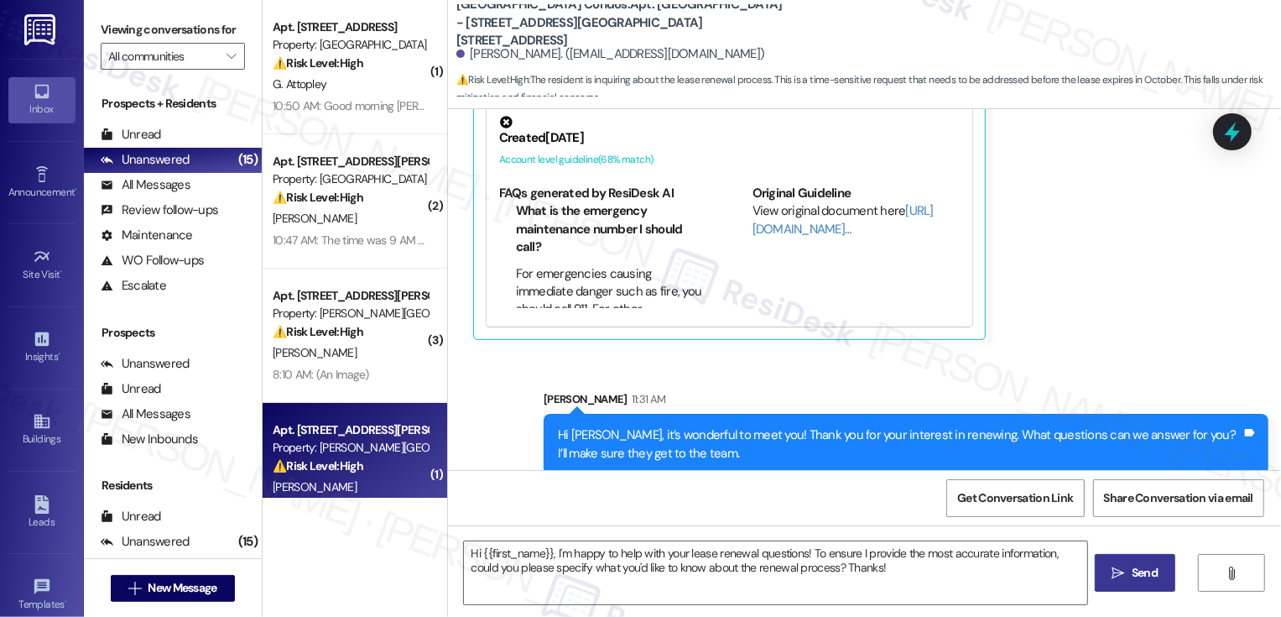
type textarea "Fetching suggested responses. Please feel free to read through the conversation…"
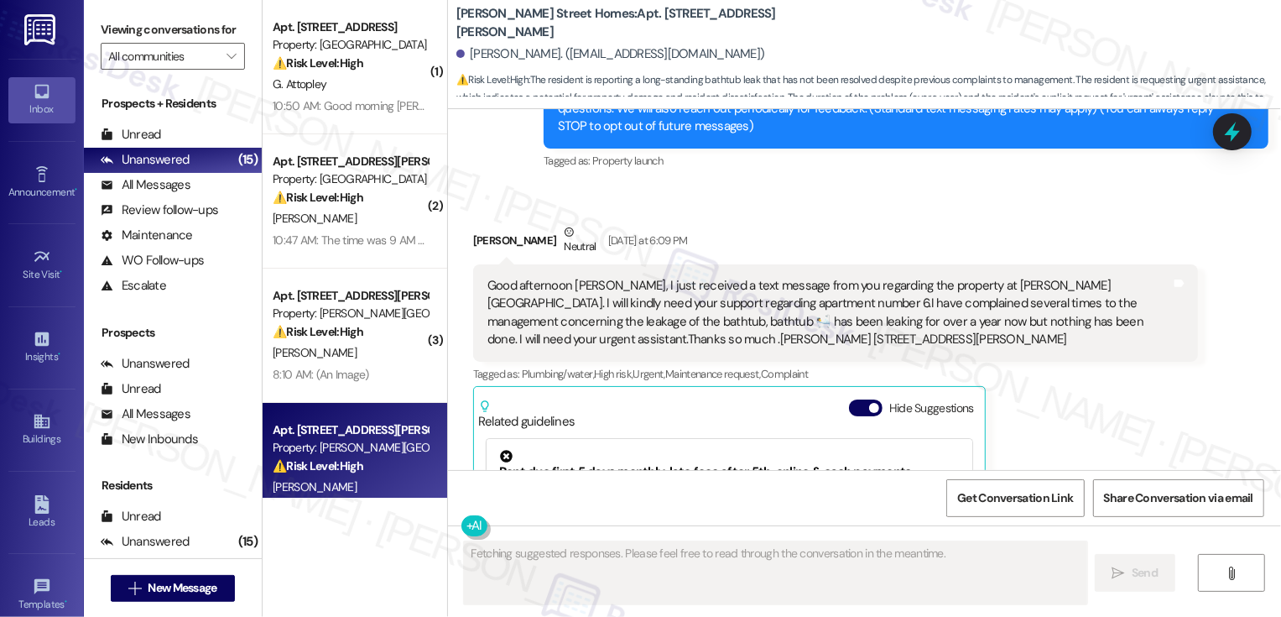
scroll to position [179, 0]
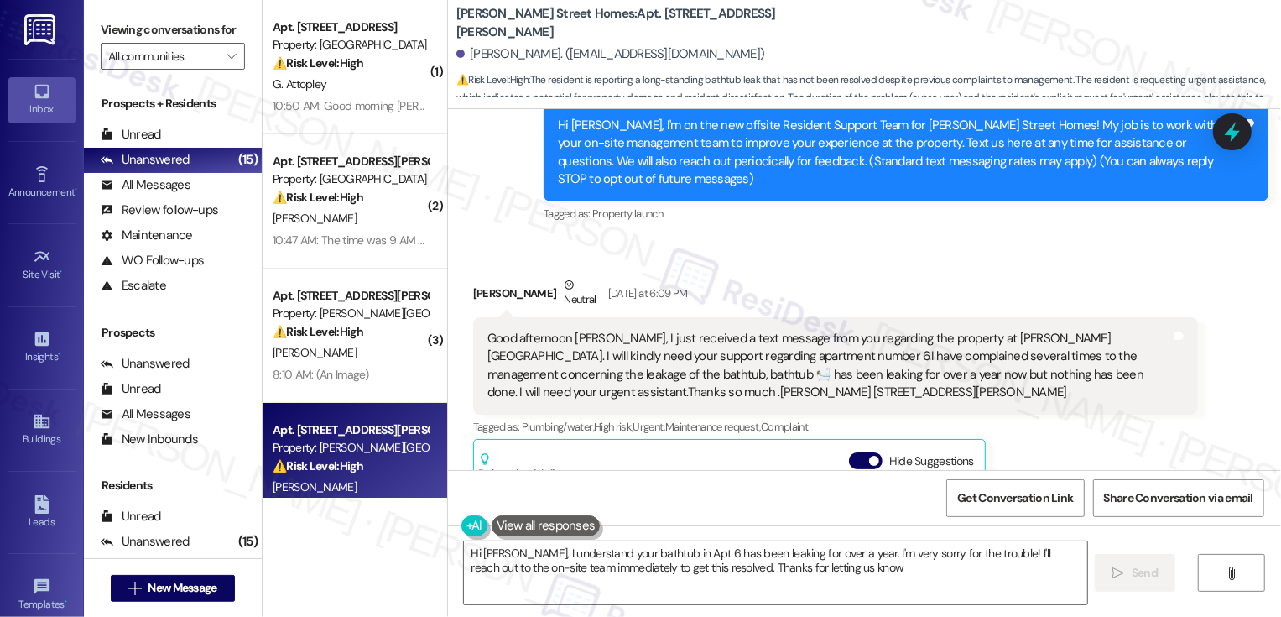
type textarea "Hi [PERSON_NAME], I understand your bathtub in Apt 6 has been leaking for over …"
drag, startPoint x: 638, startPoint y: 24, endPoint x: 783, endPoint y: 24, distance: 145.2
click at [783, 24] on div "[PERSON_NAME] Street Homes: Apt. [STREET_ADDRESS][PERSON_NAME][PERSON_NAME]. ([…" at bounding box center [868, 50] width 825 height 92
copy b "[STREET_ADDRESS][PERSON_NAME]"
drag, startPoint x: 1042, startPoint y: 356, endPoint x: 722, endPoint y: 379, distance: 320.5
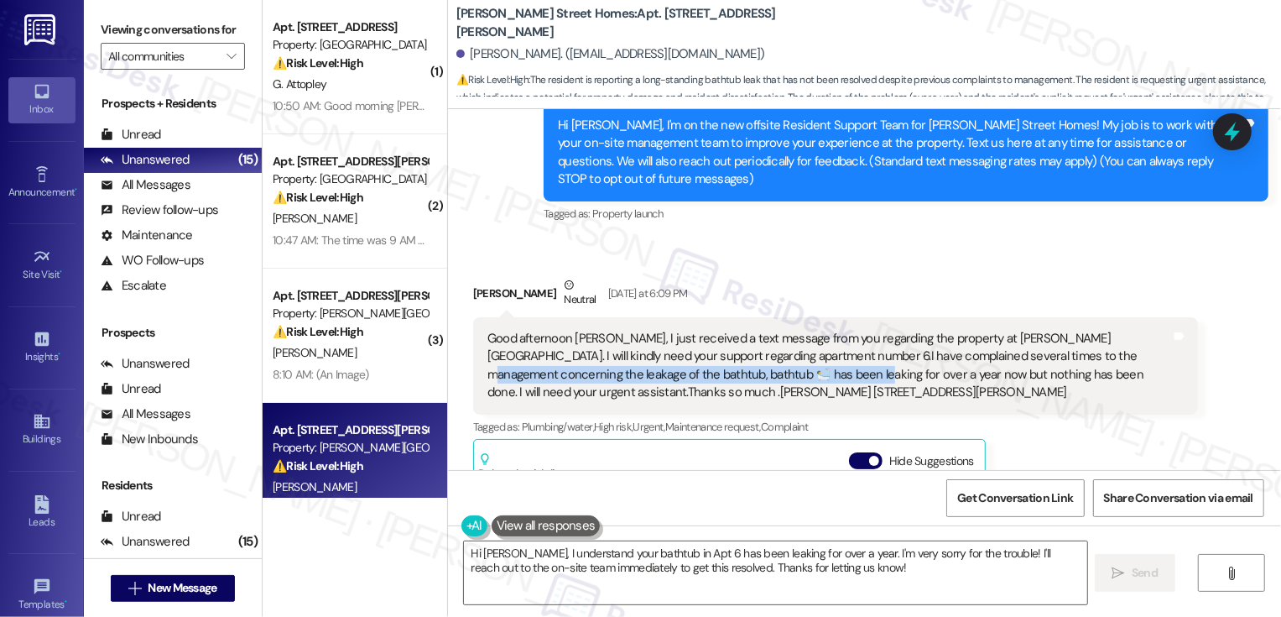
click at [722, 379] on div "Good afternoon [PERSON_NAME], I just received a text message from you regarding…" at bounding box center [829, 366] width 684 height 72
copy div "leakage of the bathtub, bathtub 🛀 has been leaking for over a year now"
click at [772, 422] on span "Complaint" at bounding box center [784, 427] width 47 height 14
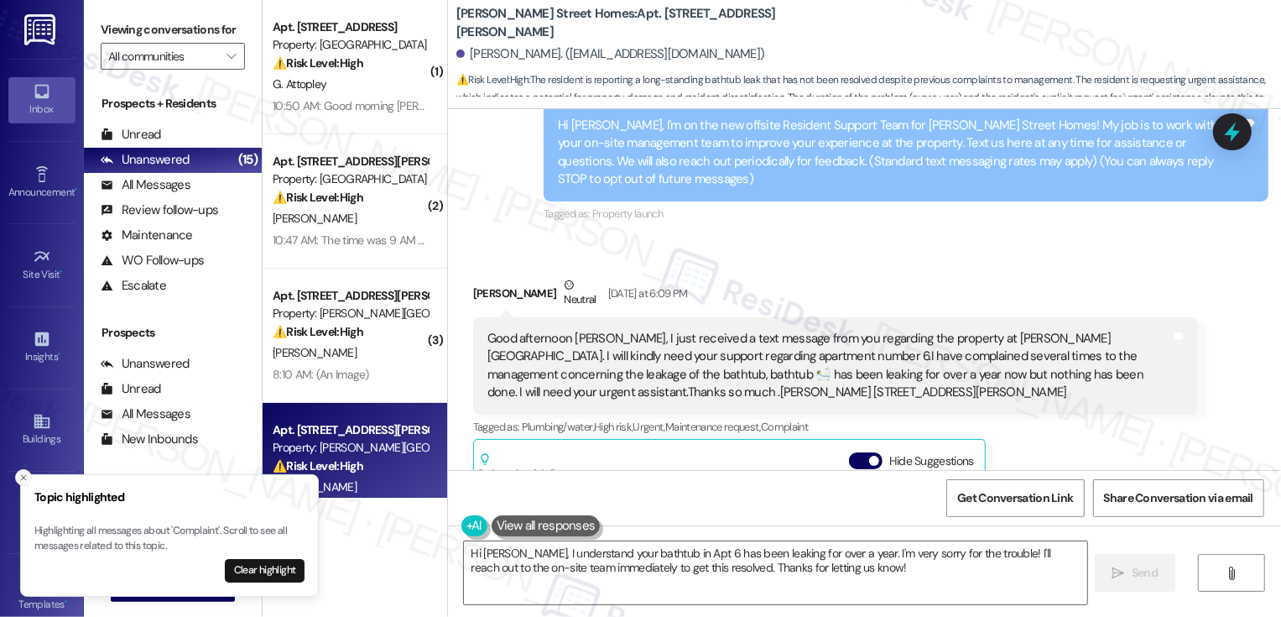
click at [22, 477] on line "Close toast" at bounding box center [23, 477] width 5 height 5
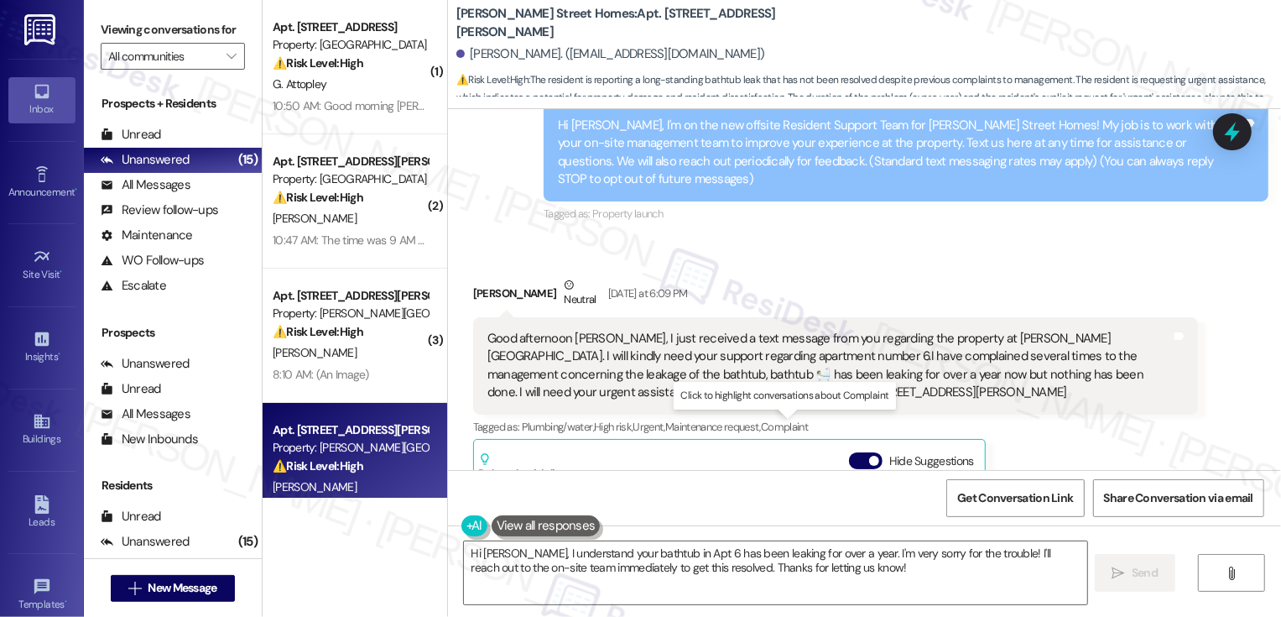
click at [779, 425] on span "Complaint" at bounding box center [784, 427] width 47 height 14
click at [784, 289] on div "[PERSON_NAME] Neutral [DATE] at 6:09 PM" at bounding box center [835, 296] width 725 height 41
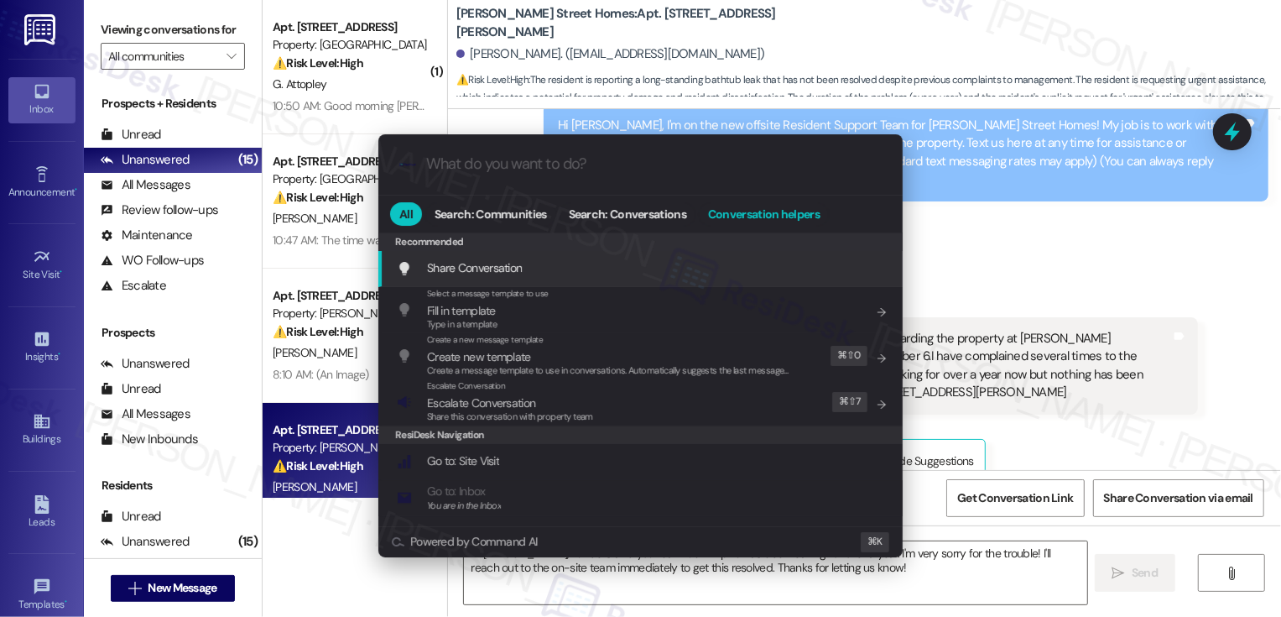
click at [762, 219] on span "Conversation helpers" at bounding box center [764, 214] width 112 height 12
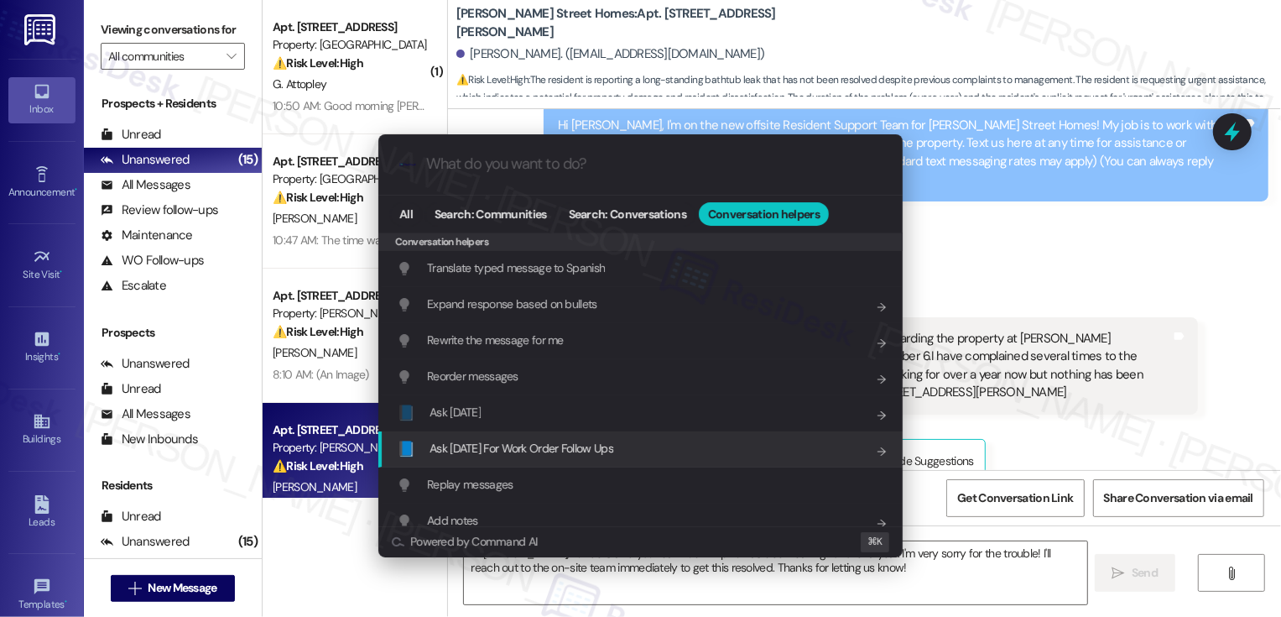
click at [512, 447] on span "Ask [DATE] For Work Order Follow Ups" at bounding box center [522, 447] width 184 height 15
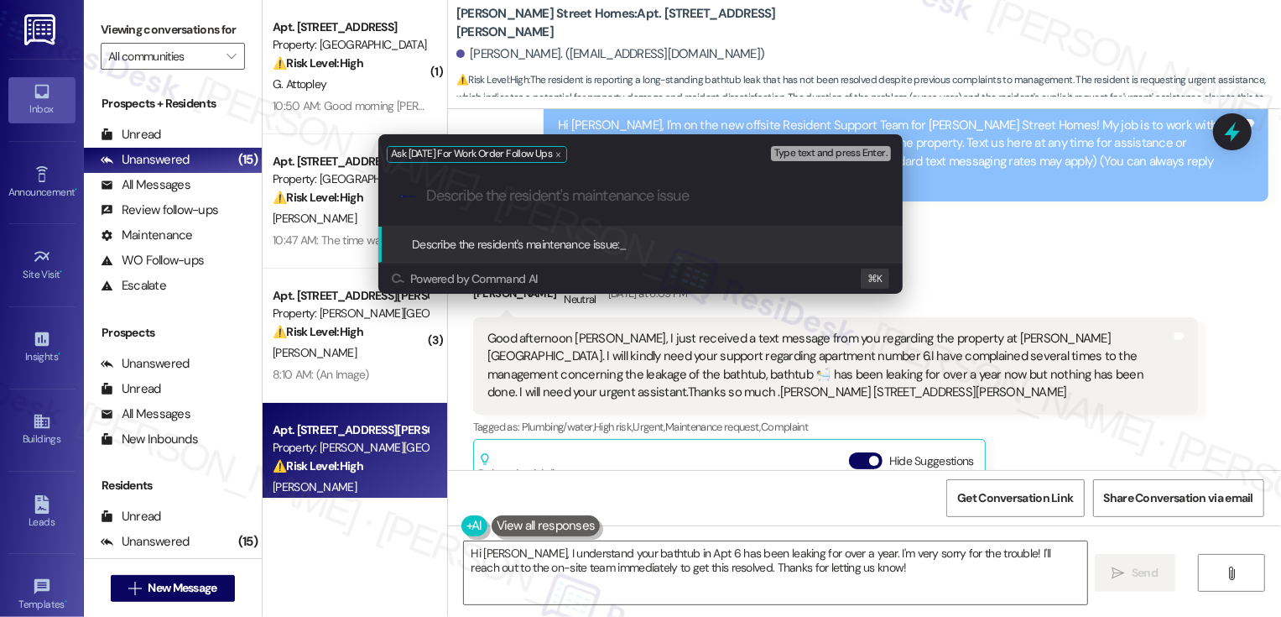
paste input "leakage of the bathtub, bathtub 🛀 has been leaking for over a year now"
type input "leakage of the bathtub, bathtub 🛀 has been leaking for over a year now"
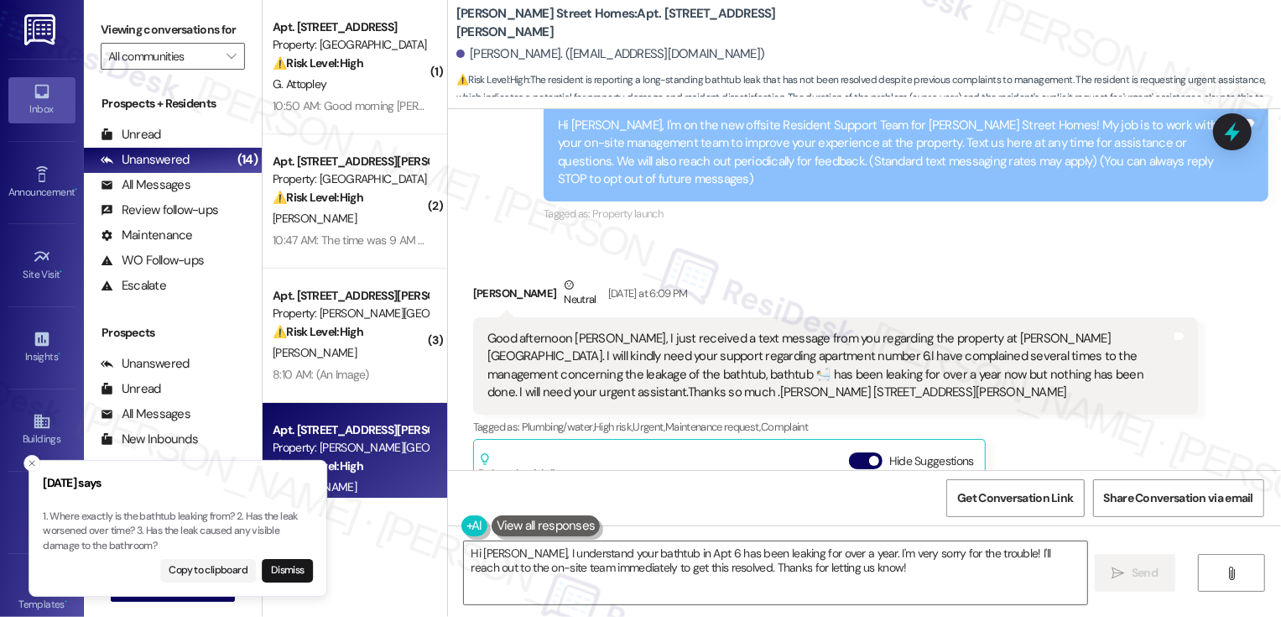
drag, startPoint x: 42, startPoint y: 513, endPoint x: 68, endPoint y: 520, distance: 27.1
click at [68, 520] on p "1. Where exactly is the bathtub leaking from? 2. Has the leak worsened over tim…" at bounding box center [178, 531] width 270 height 44
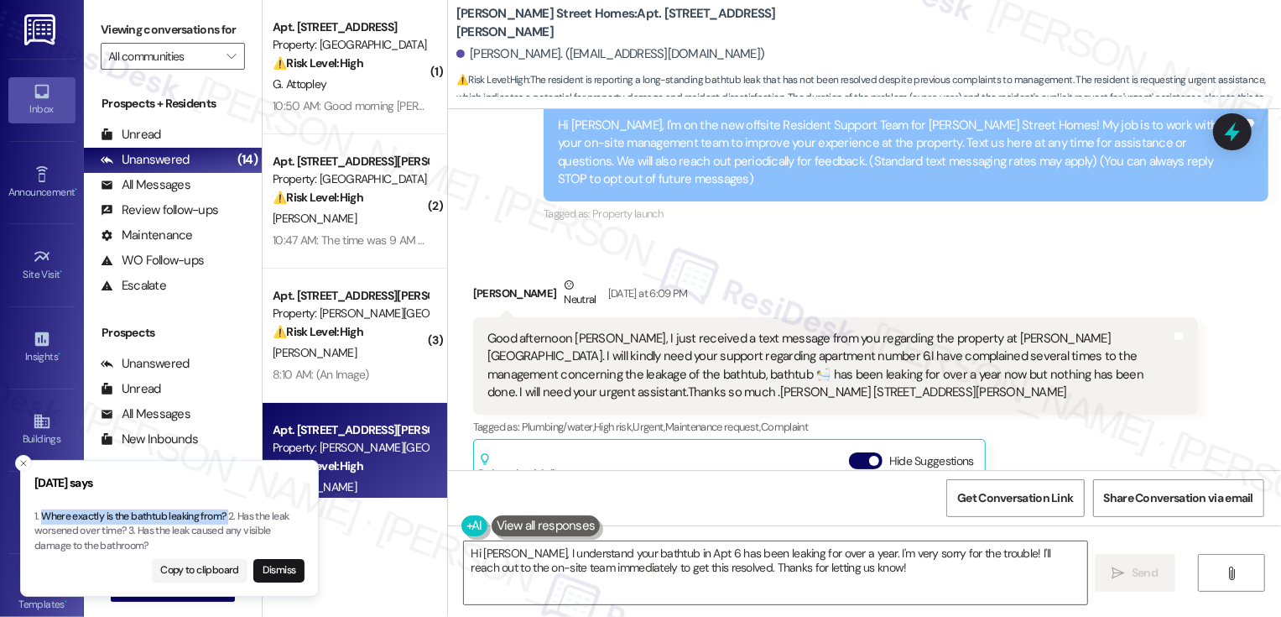
drag, startPoint x: 43, startPoint y: 519, endPoint x: 228, endPoint y: 519, distance: 185.4
click at [228, 519] on p "1. Where exactly is the bathtub leaking from? 2. Has the leak worsened over tim…" at bounding box center [169, 531] width 270 height 44
click at [616, 576] on textarea "Hi [PERSON_NAME], I understand your bathtub in Apt 6 has been leaking for over …" at bounding box center [775, 572] width 623 height 63
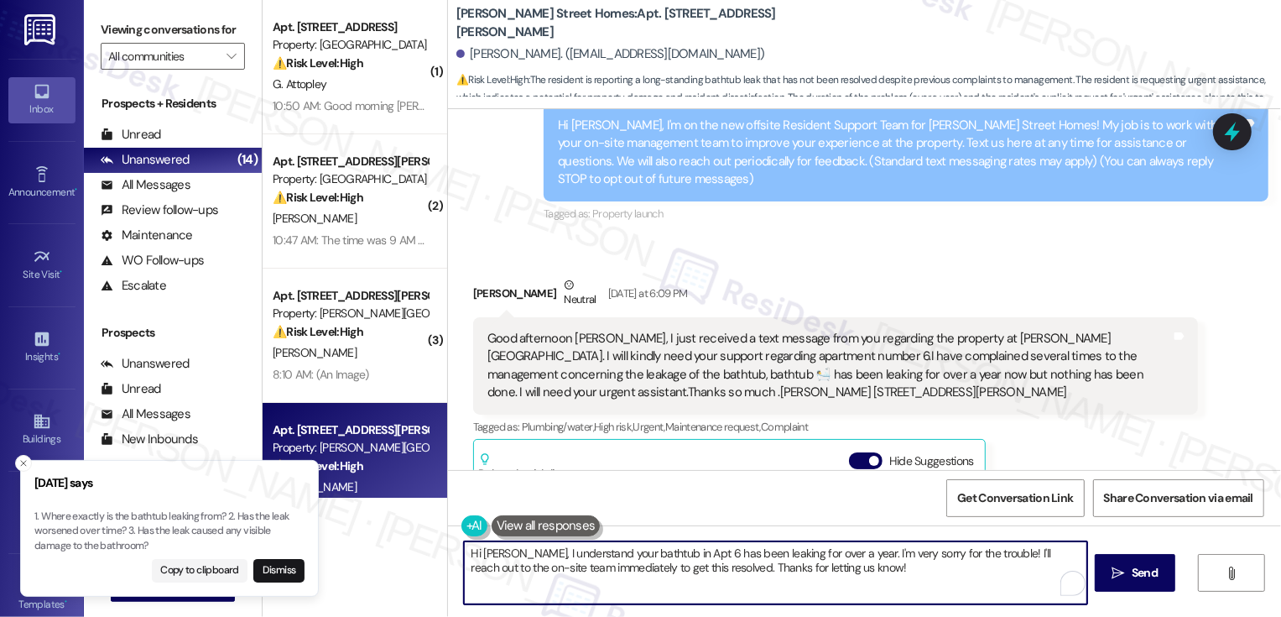
click at [697, 560] on textarea "Hi [PERSON_NAME], I understand your bathtub in Apt 6 has been leaking for over …" at bounding box center [775, 572] width 623 height 63
drag, startPoint x: 895, startPoint y: 571, endPoint x: 537, endPoint y: 557, distance: 358.5
click at [537, 557] on textarea "Hi [PERSON_NAME], I understand your bathtub in Apt 6 has been leaking for over …" at bounding box center [775, 572] width 623 height 63
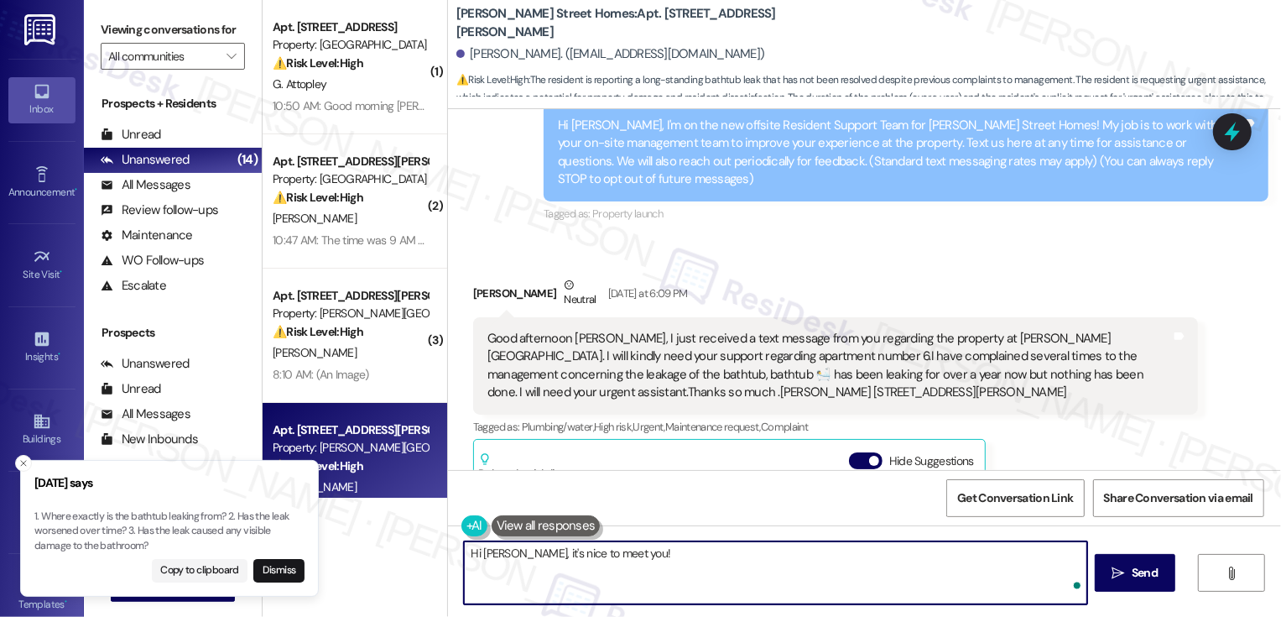
type textarea "Hi [PERSON_NAME], it's nice to meet you!"
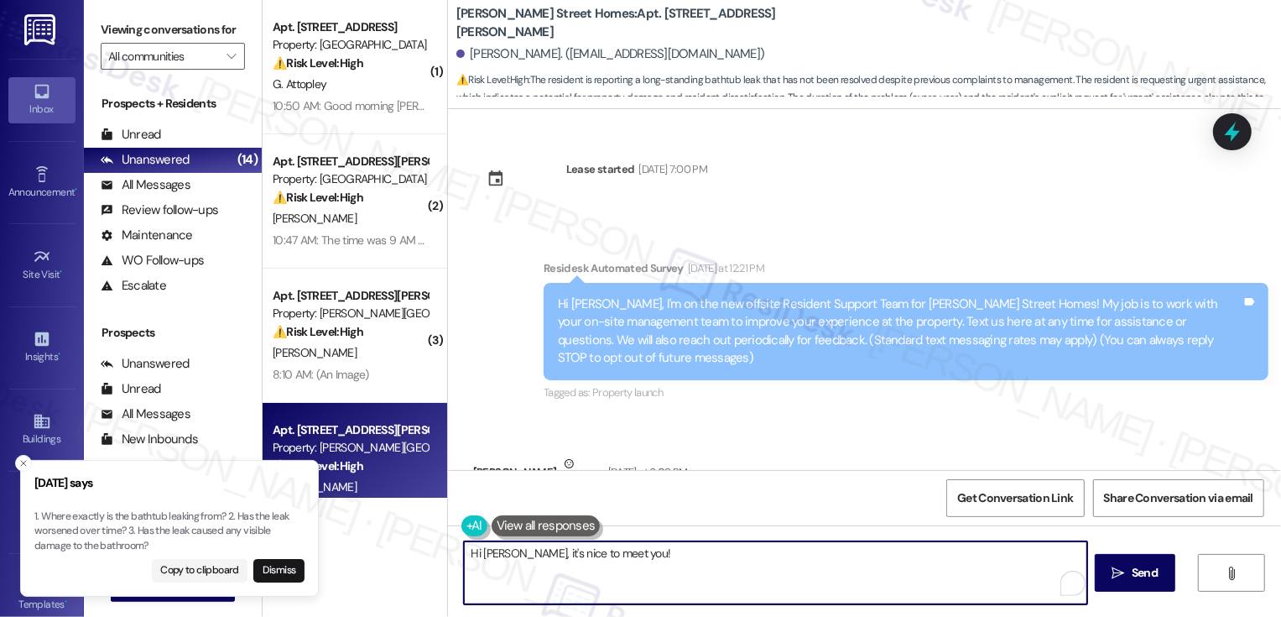
scroll to position [179, 0]
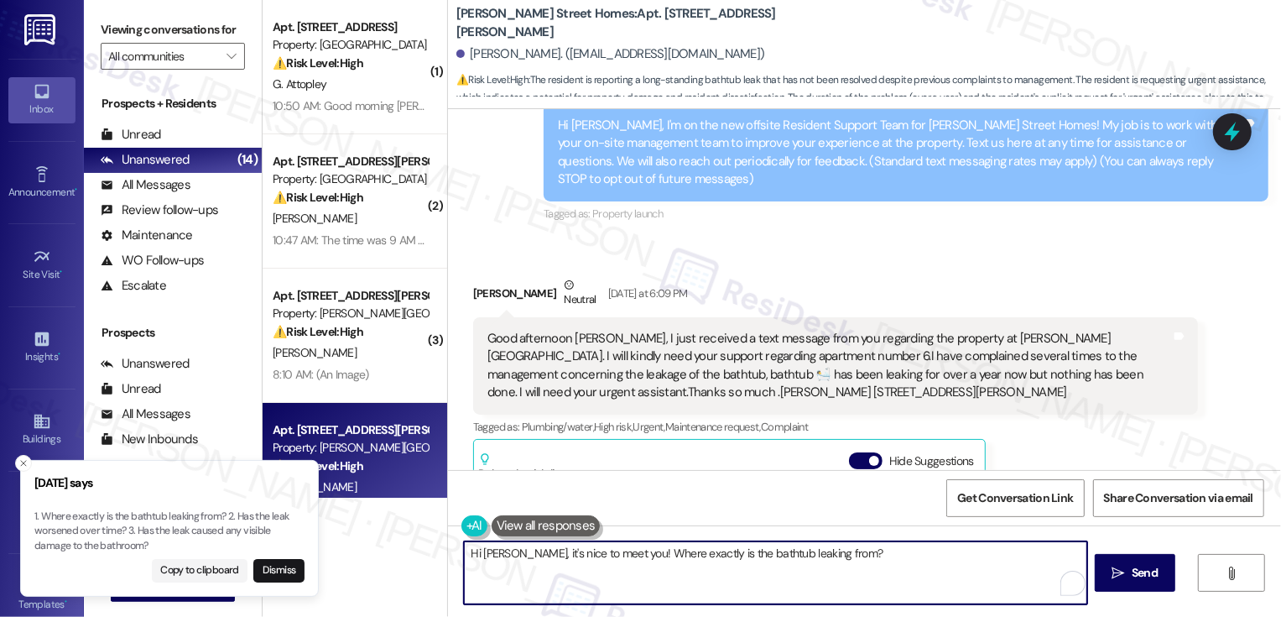
click at [639, 552] on textarea "Hi Olugbemiro, it's nice to meet you! Where exactly is the bathtub leaking from?" at bounding box center [775, 572] width 623 height 63
click at [672, 552] on textarea "Hi Olugbemiro, it's nice to meet you! I hear you concern about the bathtub leak…" at bounding box center [775, 572] width 623 height 63
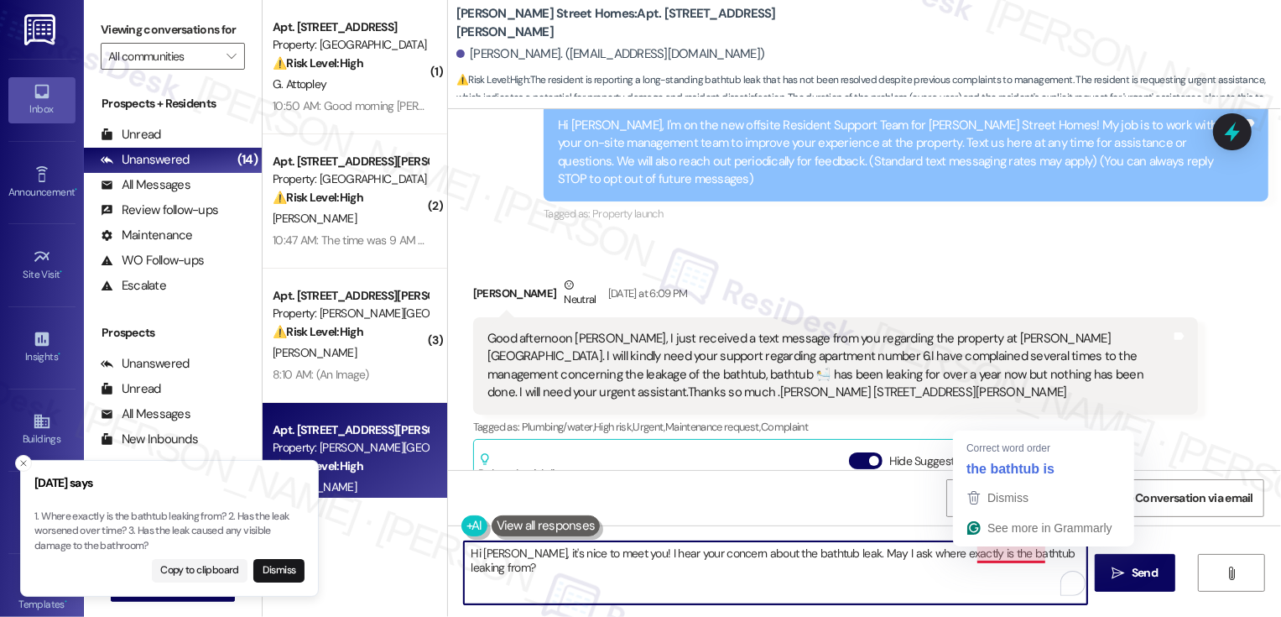
click at [1008, 547] on textarea "Hi Olugbemiro, it's nice to meet you! I hear your concern about the bathtub lea…" at bounding box center [775, 572] width 623 height 63
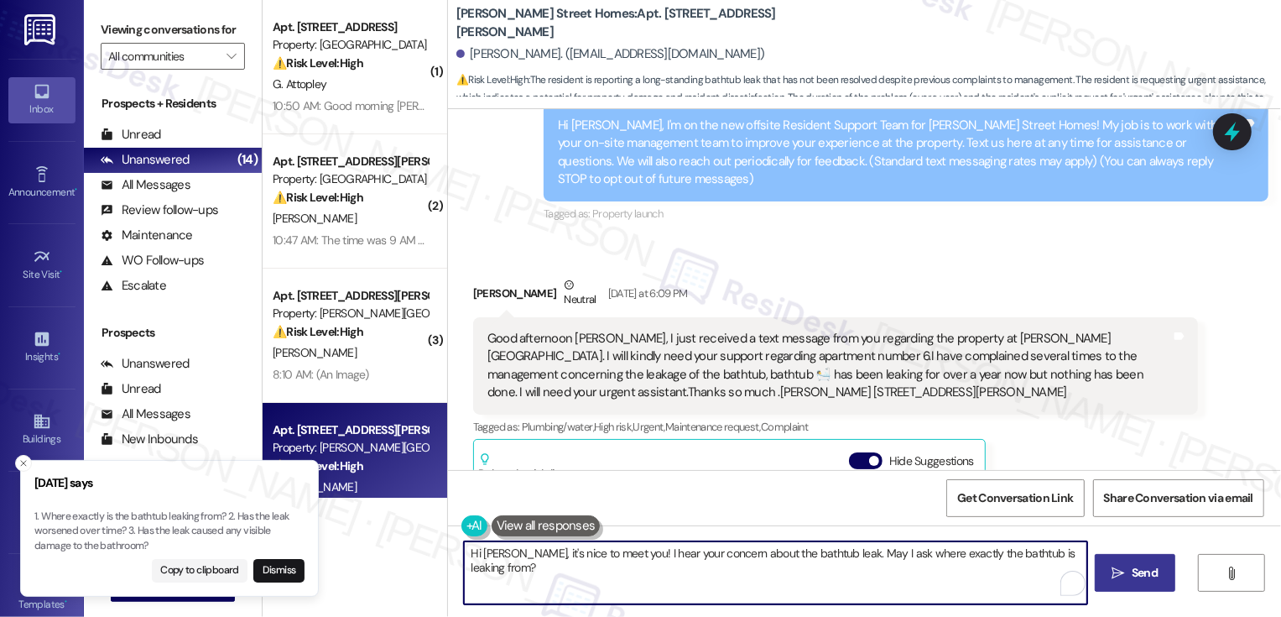
type textarea "Hi Olugbemiro, it's nice to meet you! I hear your concern about the bathtub lea…"
click at [1116, 564] on span " Send" at bounding box center [1135, 573] width 53 height 18
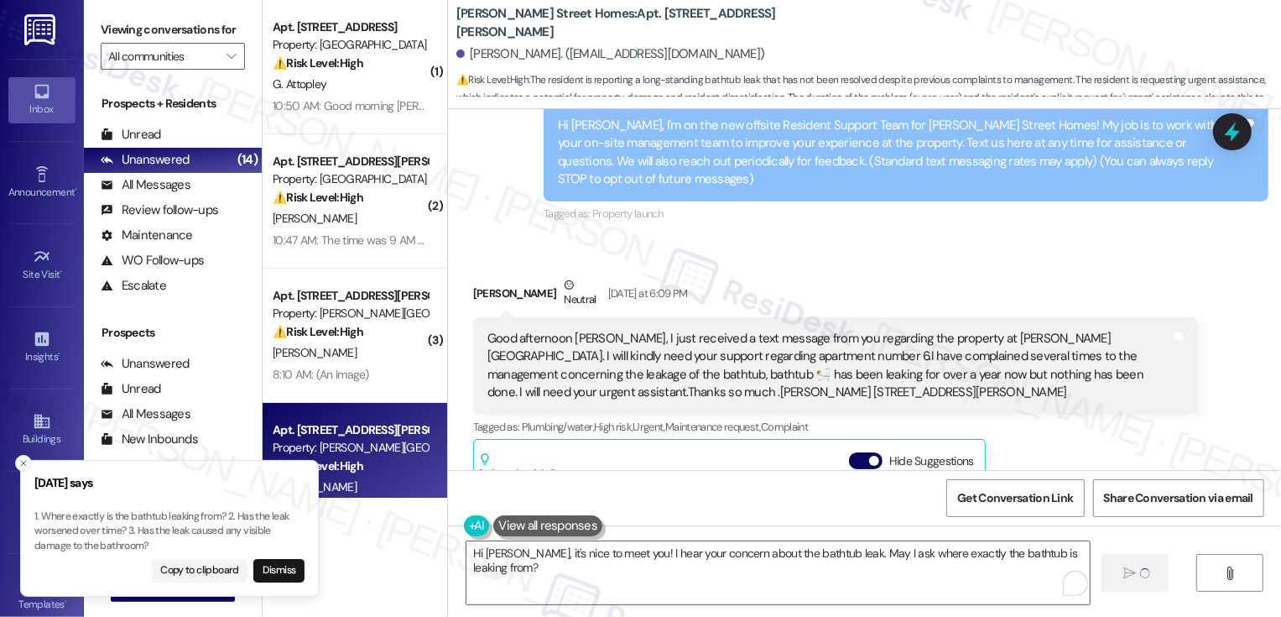
click at [22, 466] on icon "Close toast" at bounding box center [23, 463] width 10 height 10
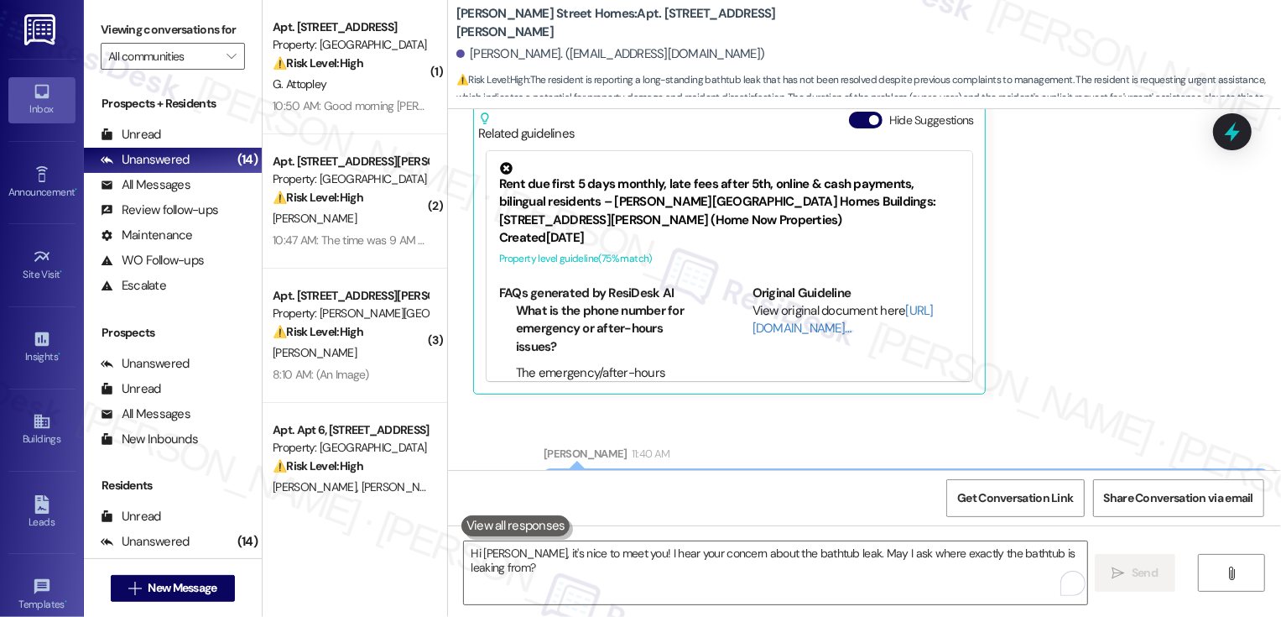
scroll to position [117, 0]
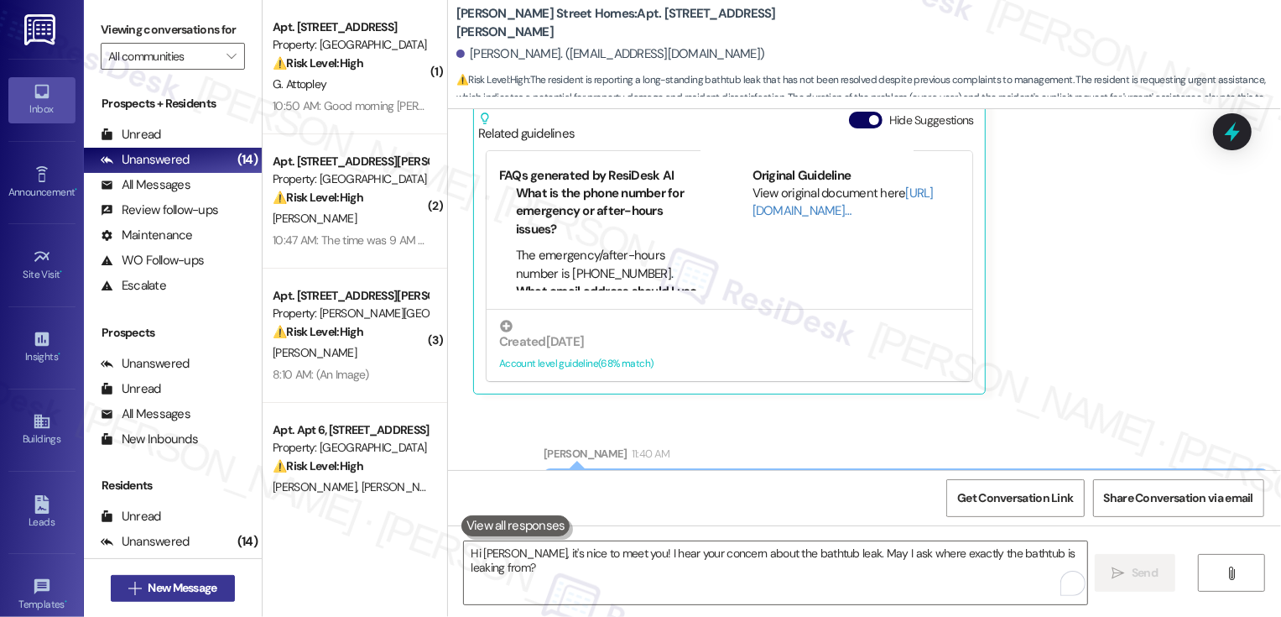
click at [159, 581] on span "New Message" at bounding box center [182, 588] width 69 height 18
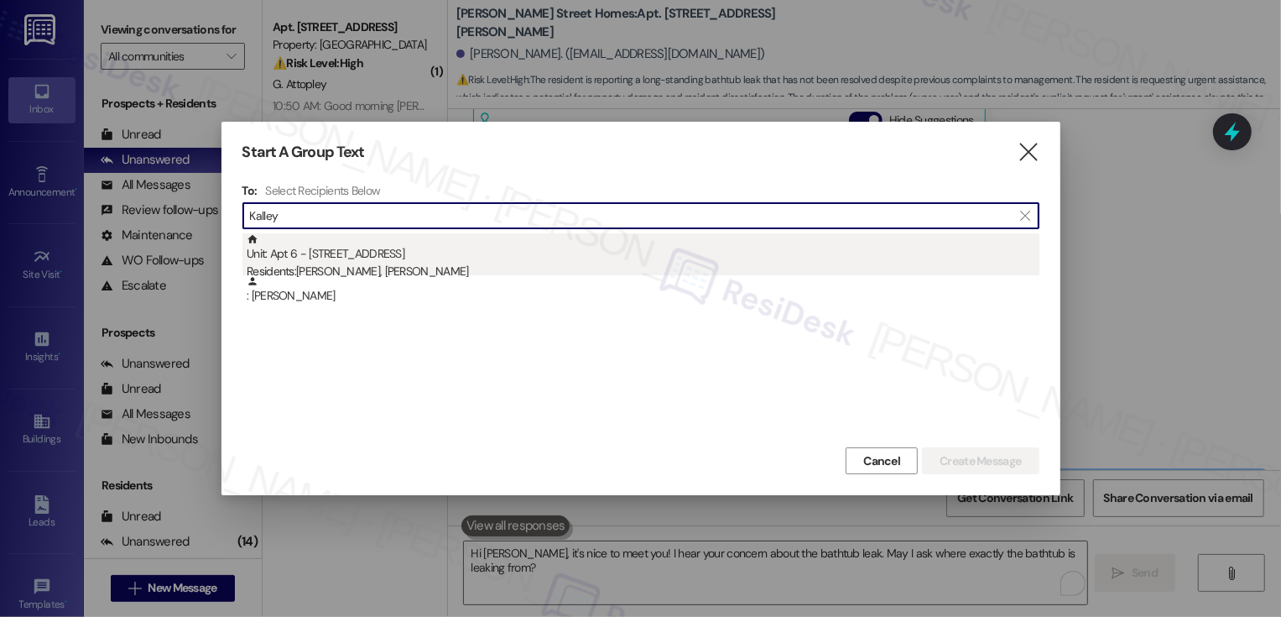
type input "Kalley"
click at [357, 262] on div "Unit: Apt 6 - 1414 Euclid Ave Residents: Dale Johnson, Kalley Johnson" at bounding box center [643, 257] width 793 height 48
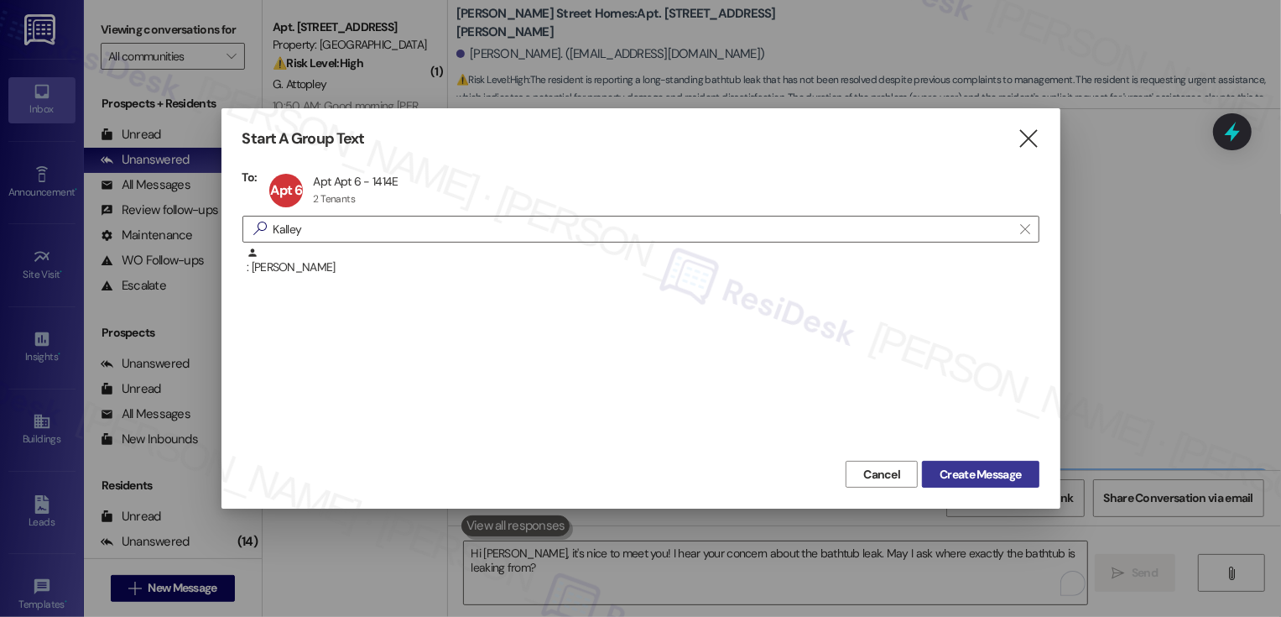
click at [977, 471] on span "Create Message" at bounding box center [980, 475] width 81 height 18
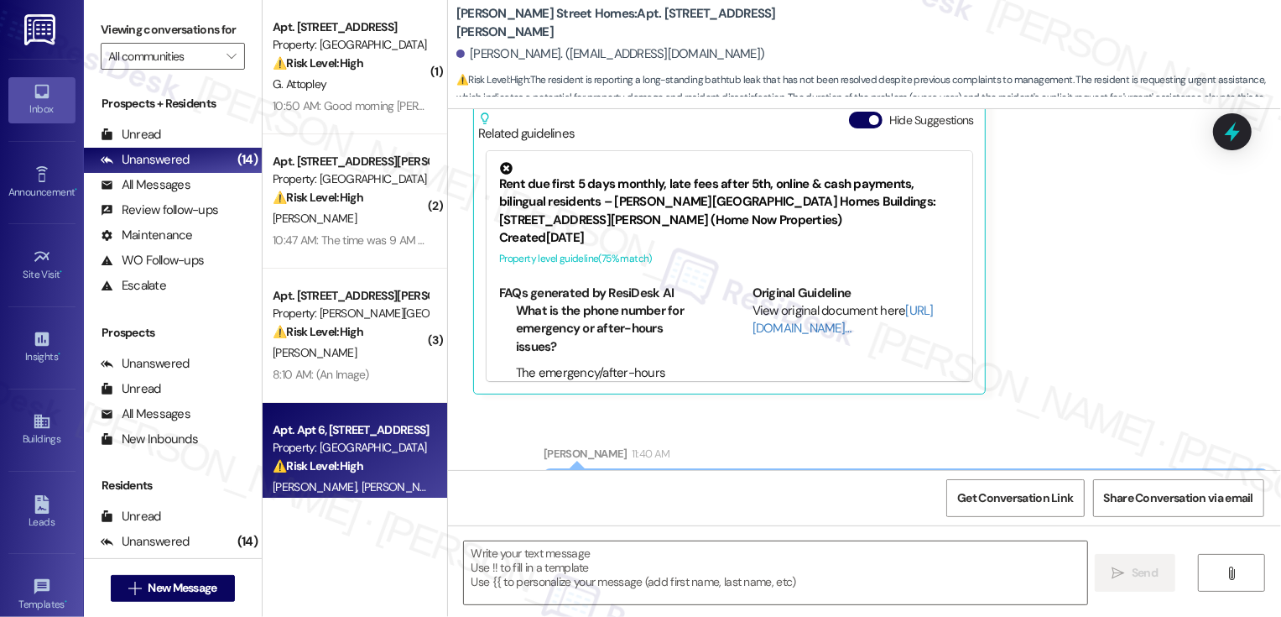
type textarea "Fetching suggested responses. Please feel free to read through the conversation…"
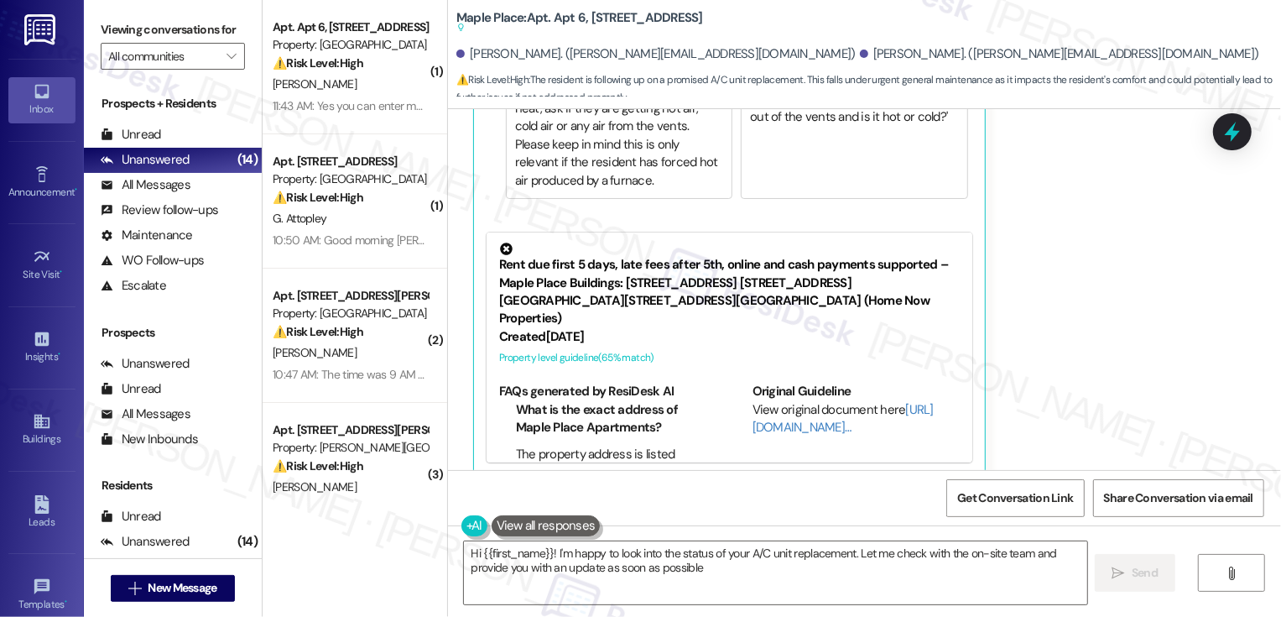
type textarea "Hi {{first_name}}! I'm happy to look into the status of your A/C unit replaceme…"
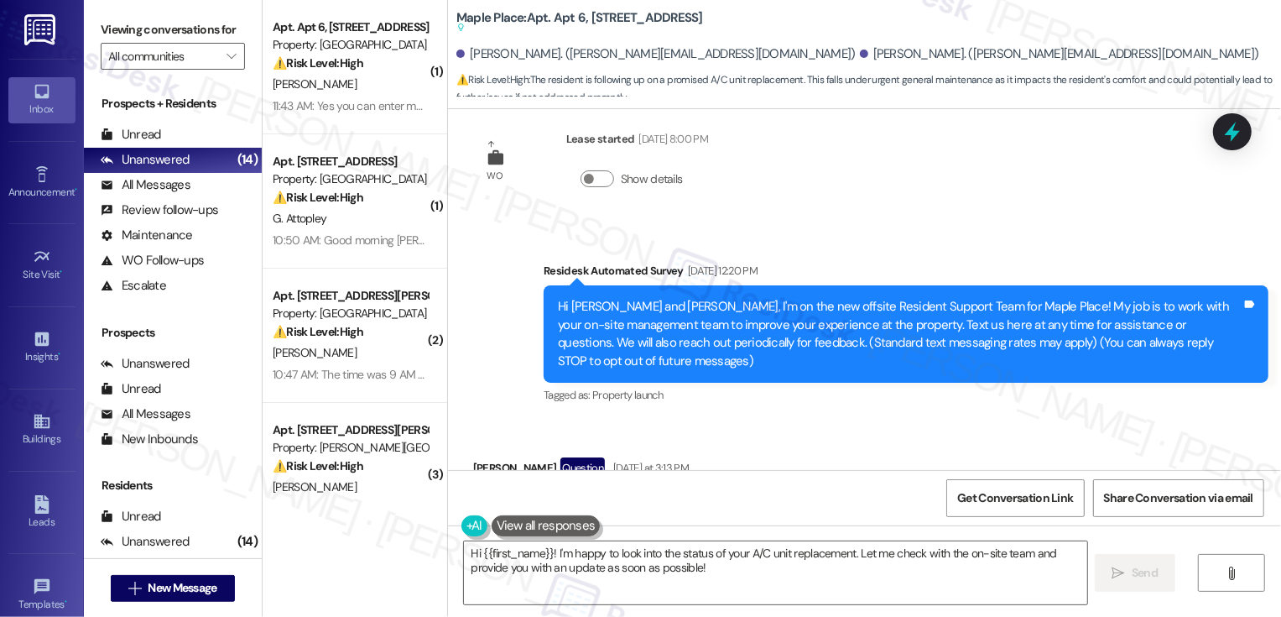
scroll to position [27, 0]
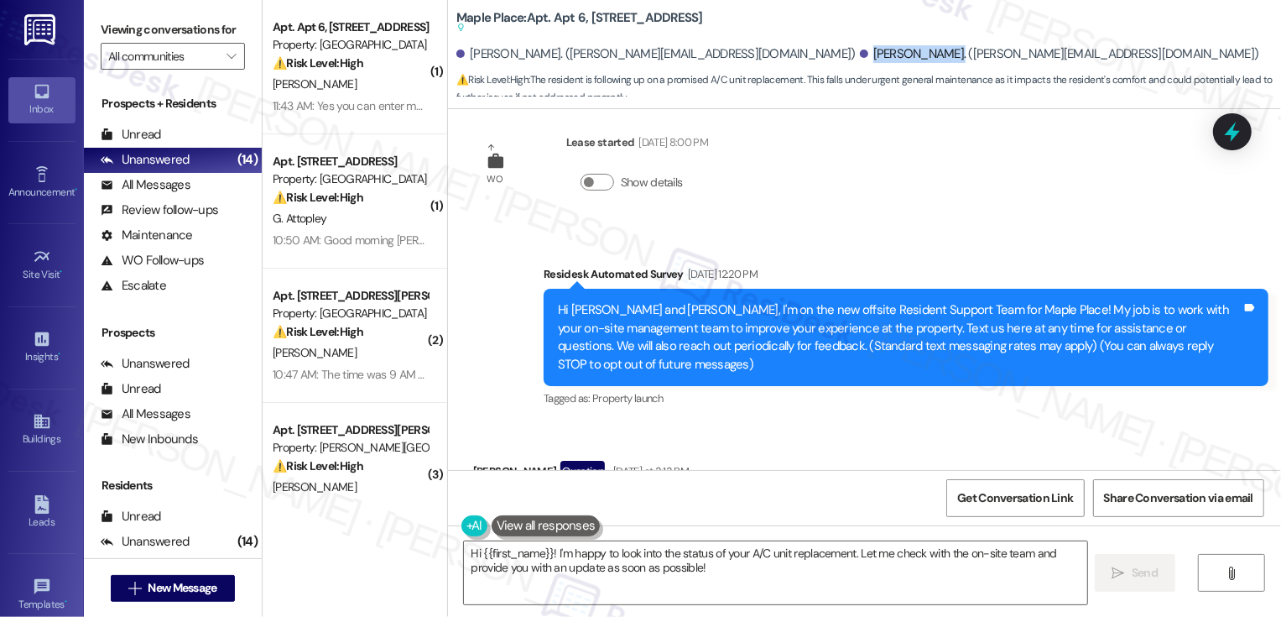
drag, startPoint x: 712, startPoint y: 54, endPoint x: 786, endPoint y: 55, distance: 73.9
click at [860, 55] on div "[PERSON_NAME]. ([PERSON_NAME][EMAIL_ADDRESS][DOMAIN_NAME])" at bounding box center [1059, 54] width 399 height 18
copy div "[PERSON_NAME]"
click at [204, 593] on span "New Message" at bounding box center [182, 588] width 69 height 18
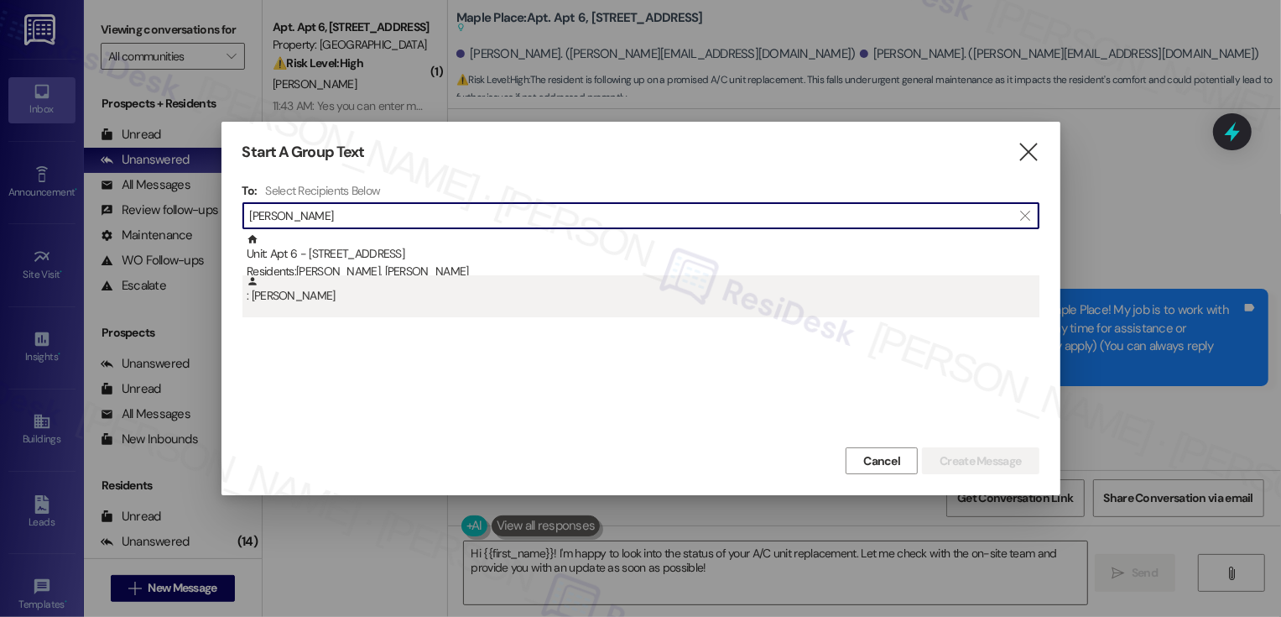
type input "[PERSON_NAME]"
click at [367, 295] on div ": Kalley Johnson" at bounding box center [643, 289] width 793 height 29
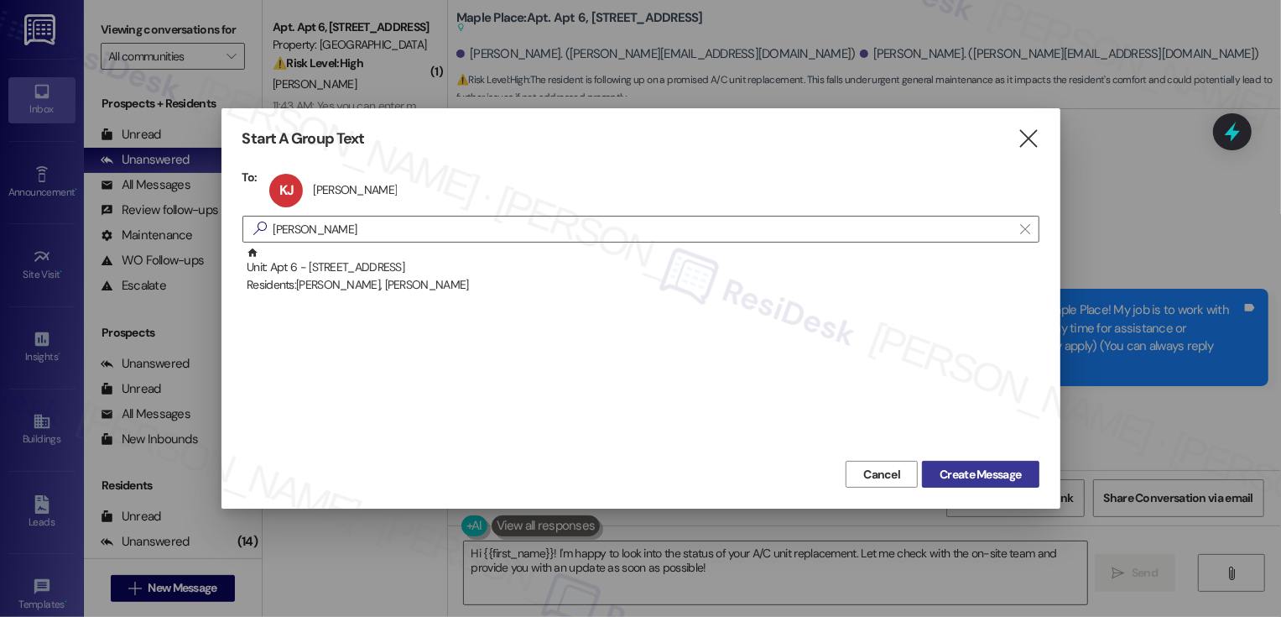
click at [962, 468] on span "Create Message" at bounding box center [980, 475] width 81 height 18
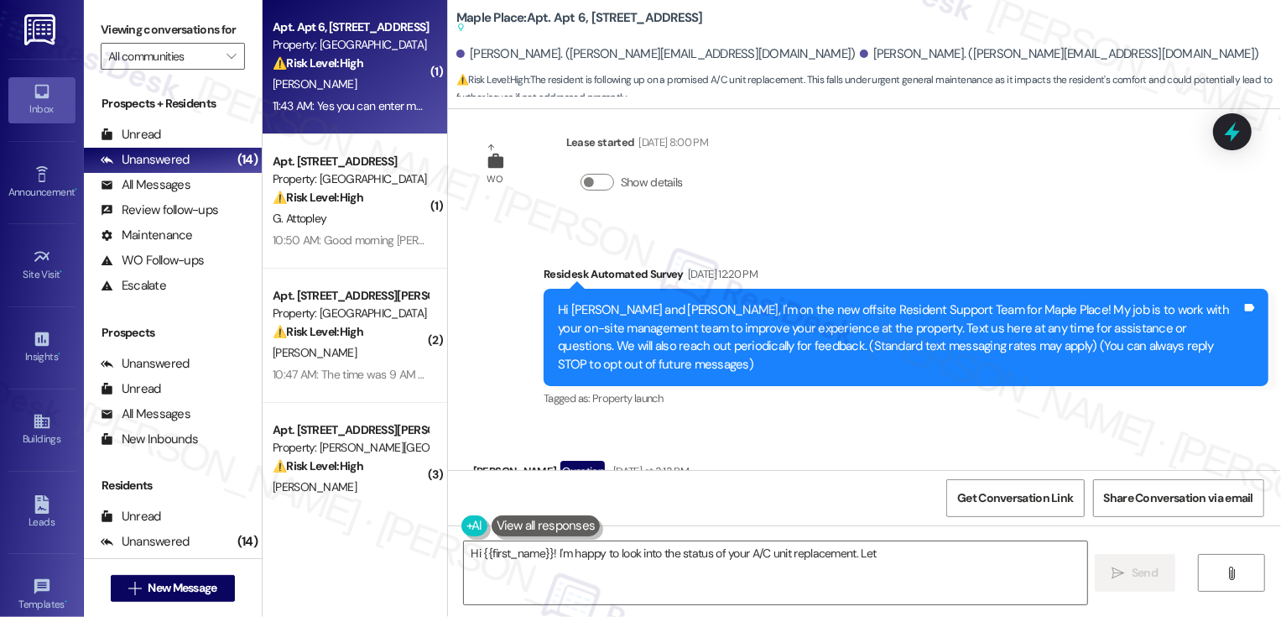
type textarea "Hi {{first_name}}! I'm happy to look into the status of your A/C unit replaceme…"
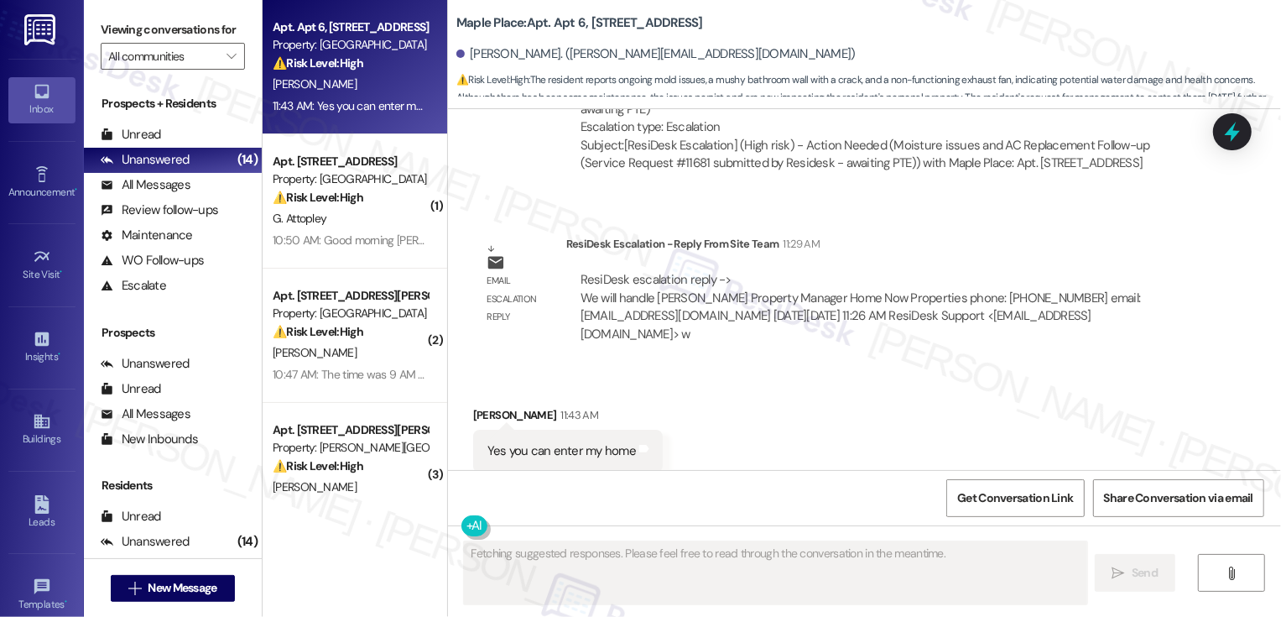
scroll to position [3161, 0]
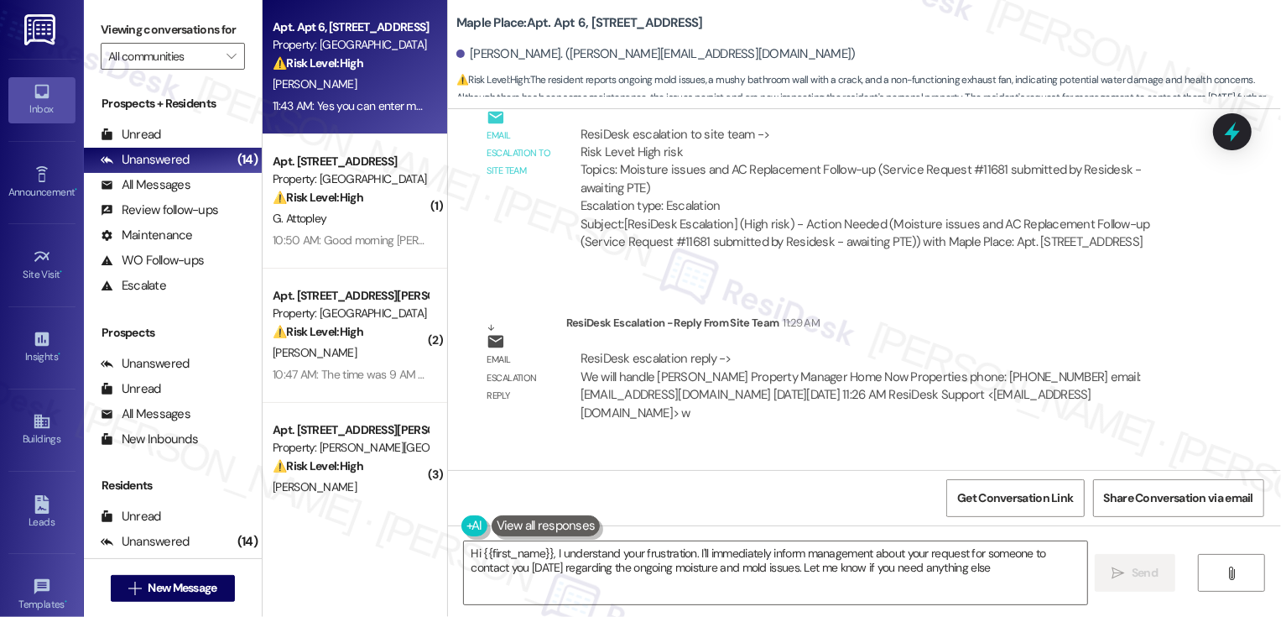
type textarea "Hi {{first_name}}, I understand your frustration. I'll immediately inform manag…"
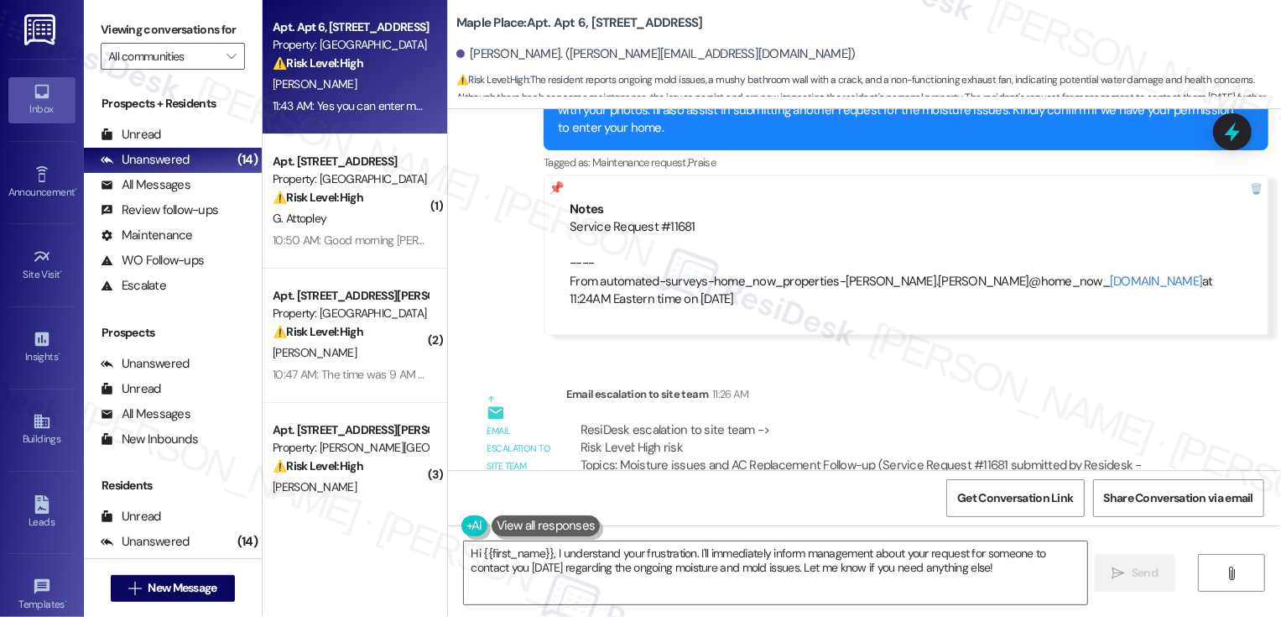
click at [671, 218] on div "Service Request #11681 ---- From automated-surveys-home_now_properties-cecille.…" at bounding box center [906, 263] width 673 height 90
copy div "11681"
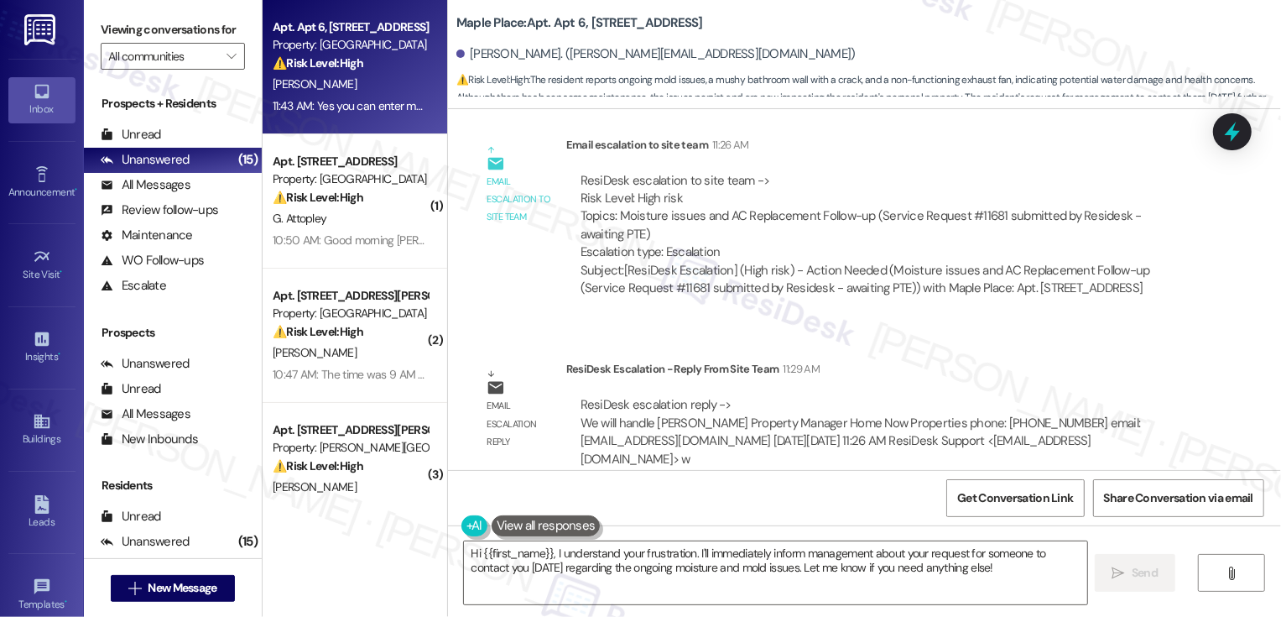
scroll to position [3161, 0]
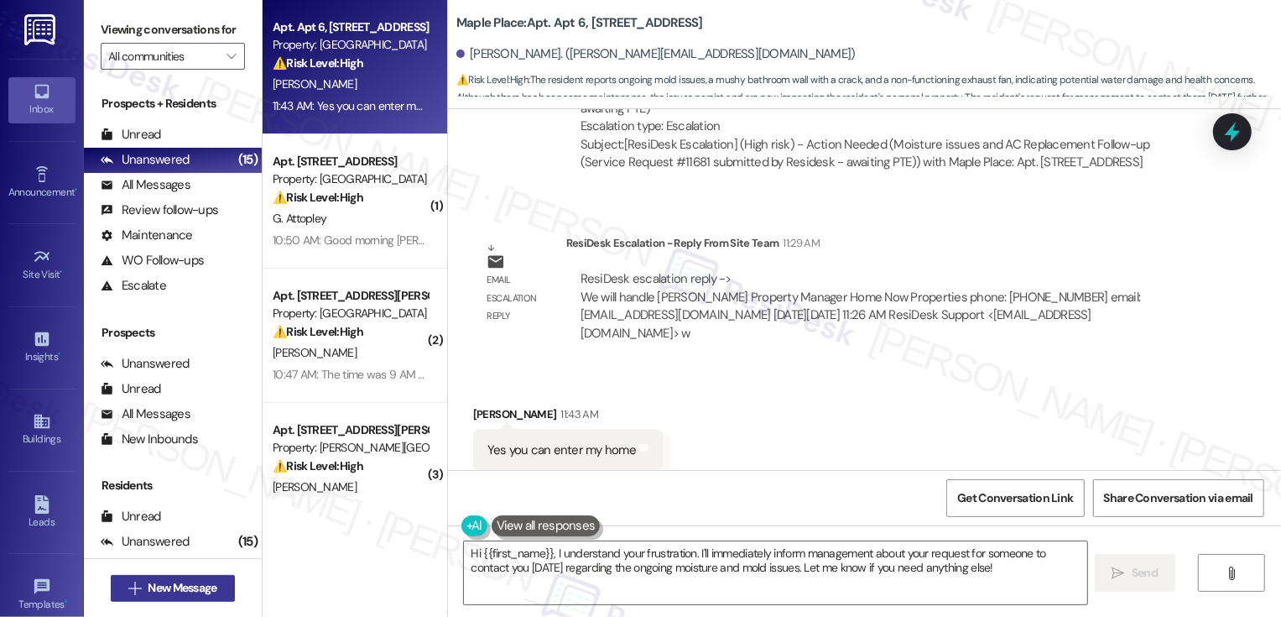
click at [204, 588] on span "New Message" at bounding box center [182, 588] width 69 height 18
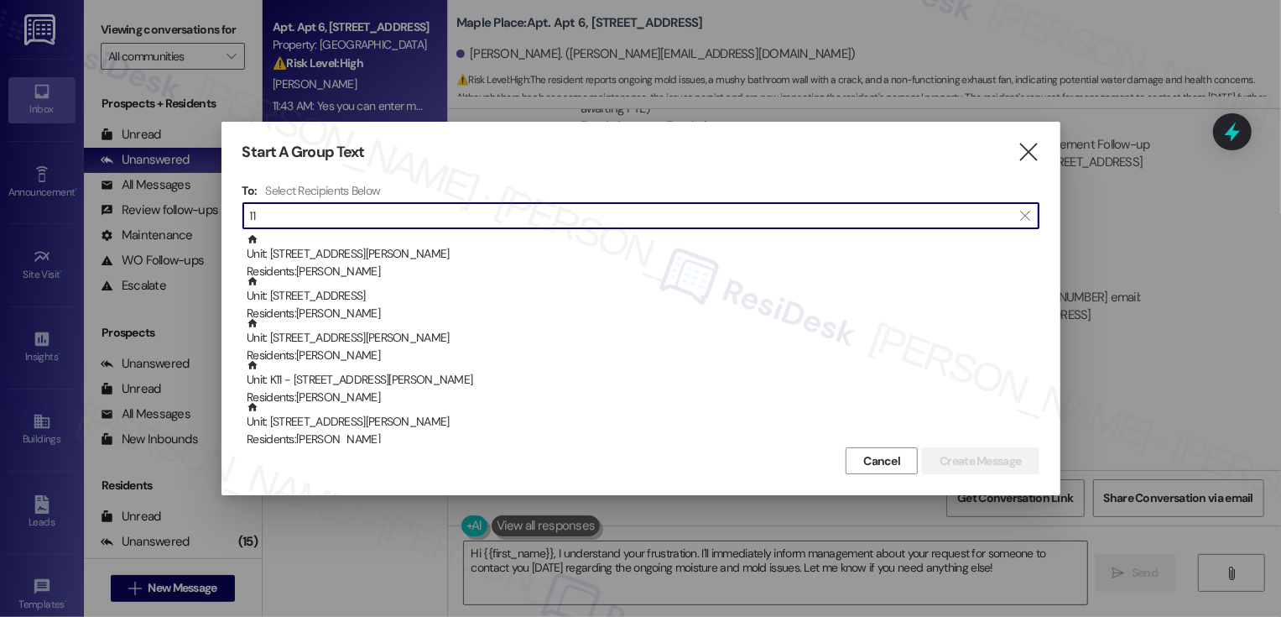
type input "1"
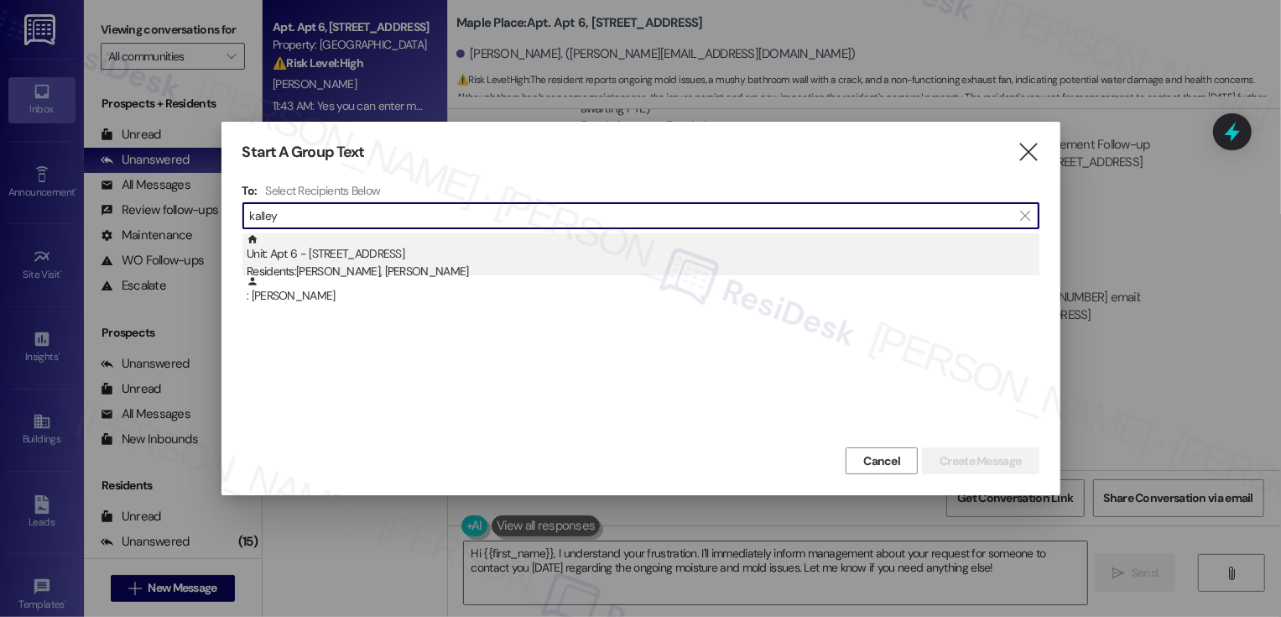
type input "kalley"
click at [458, 239] on div "Unit: Apt 6 - 1414 Euclid Ave Residents: Dale Johnson, Kalley Johnson" at bounding box center [643, 257] width 793 height 48
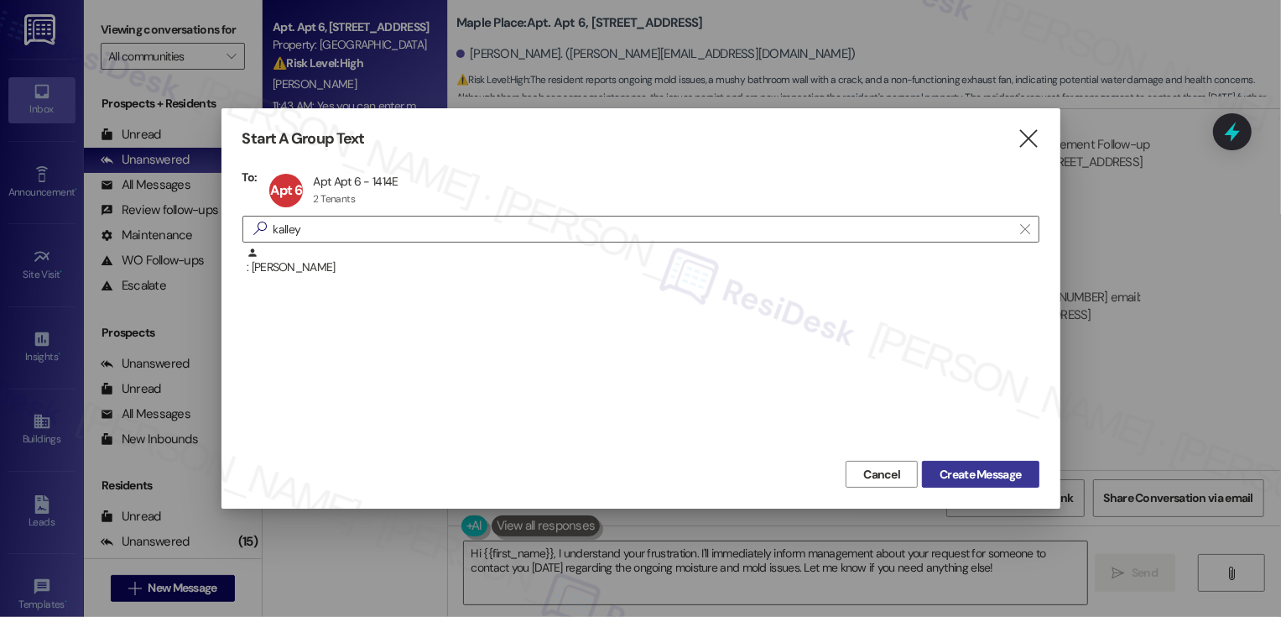
click at [982, 470] on span "Create Message" at bounding box center [980, 475] width 81 height 18
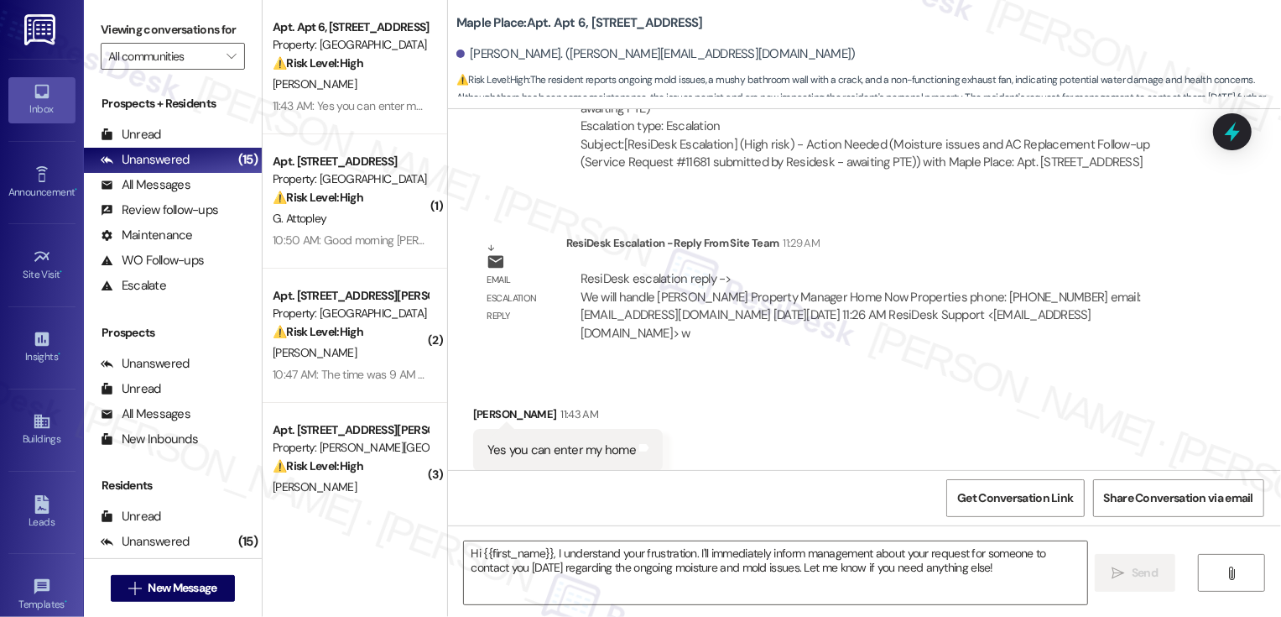
type textarea "Fetching suggested responses. Please feel free to read through the conversation…"
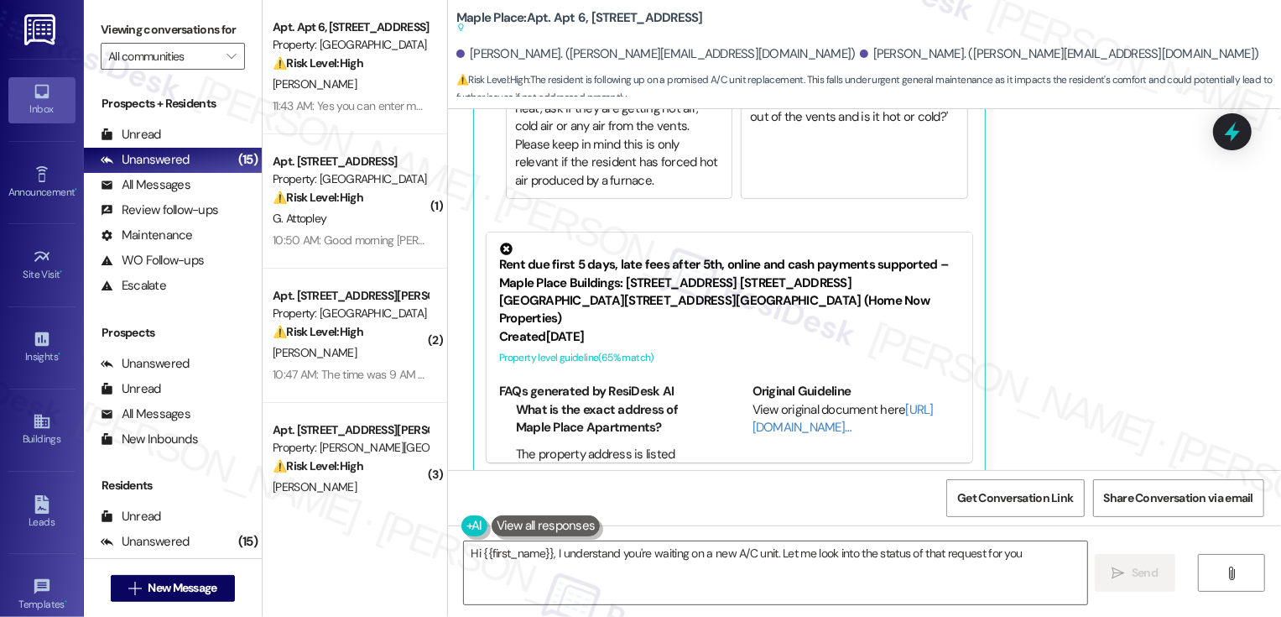
scroll to position [44, 0]
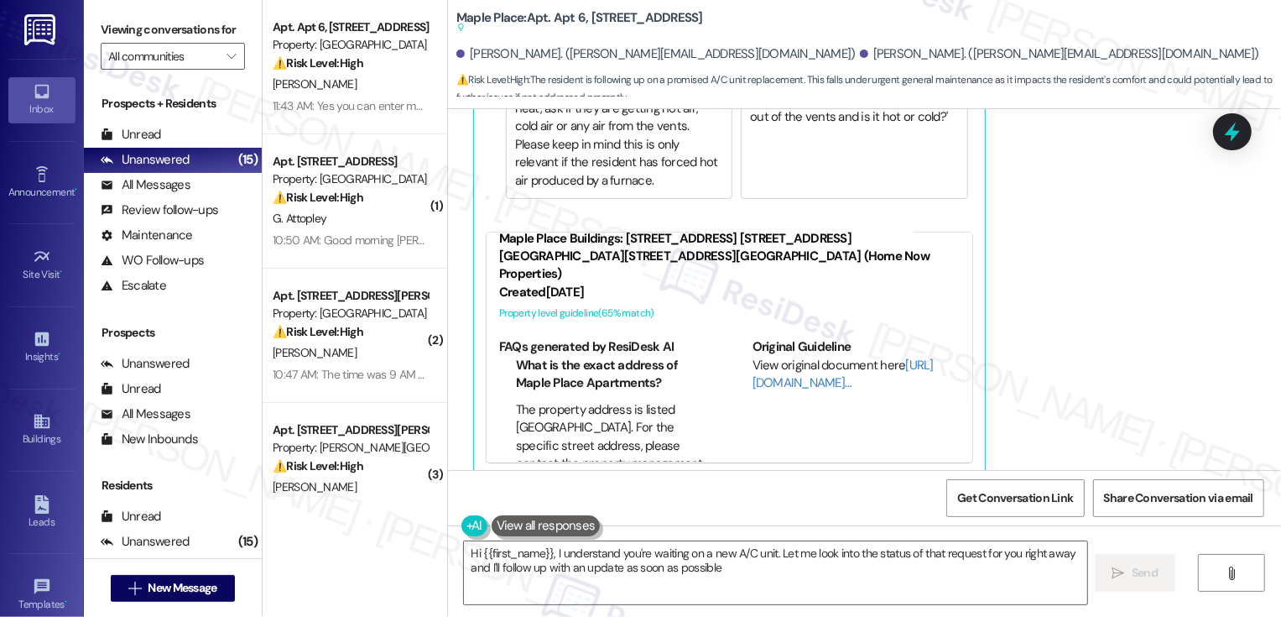
type textarea "Hi {{first_name}}, I understand you're waiting on a new A/C unit. Let me look i…"
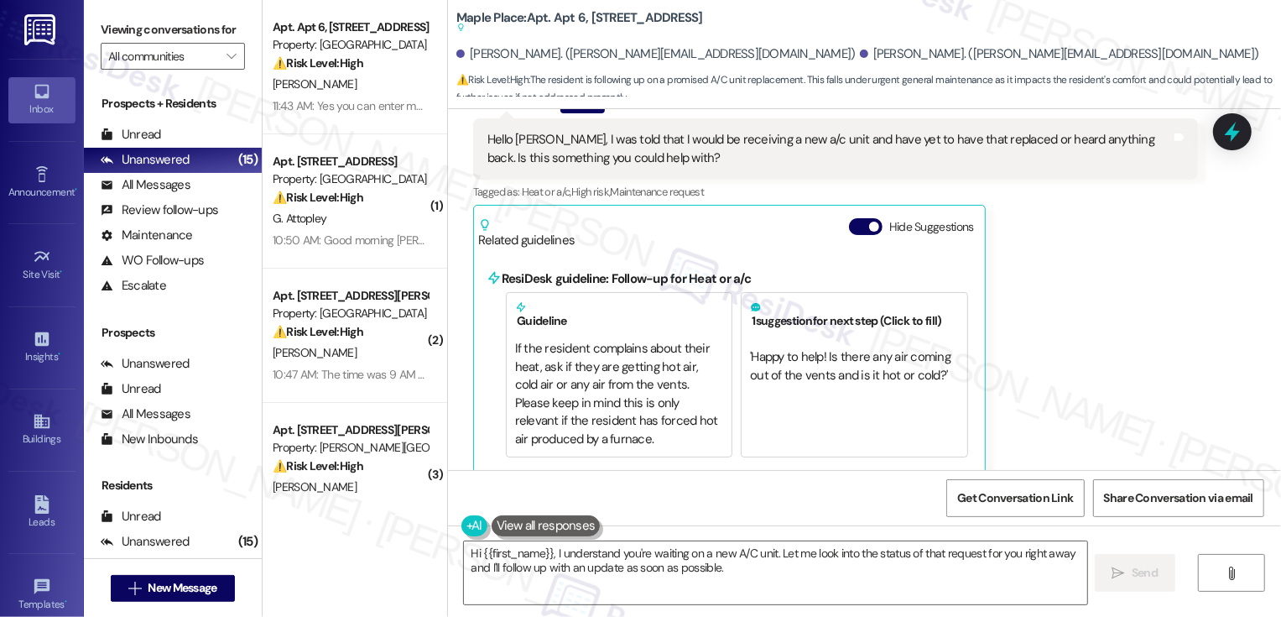
scroll to position [654, 0]
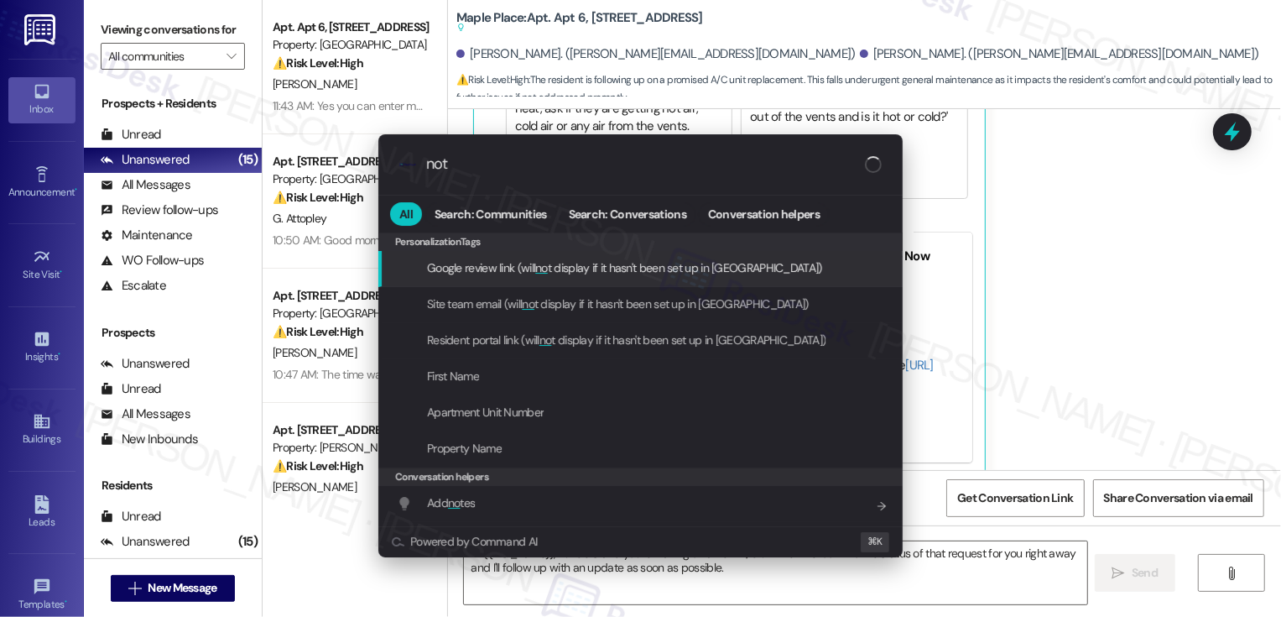
type input "note"
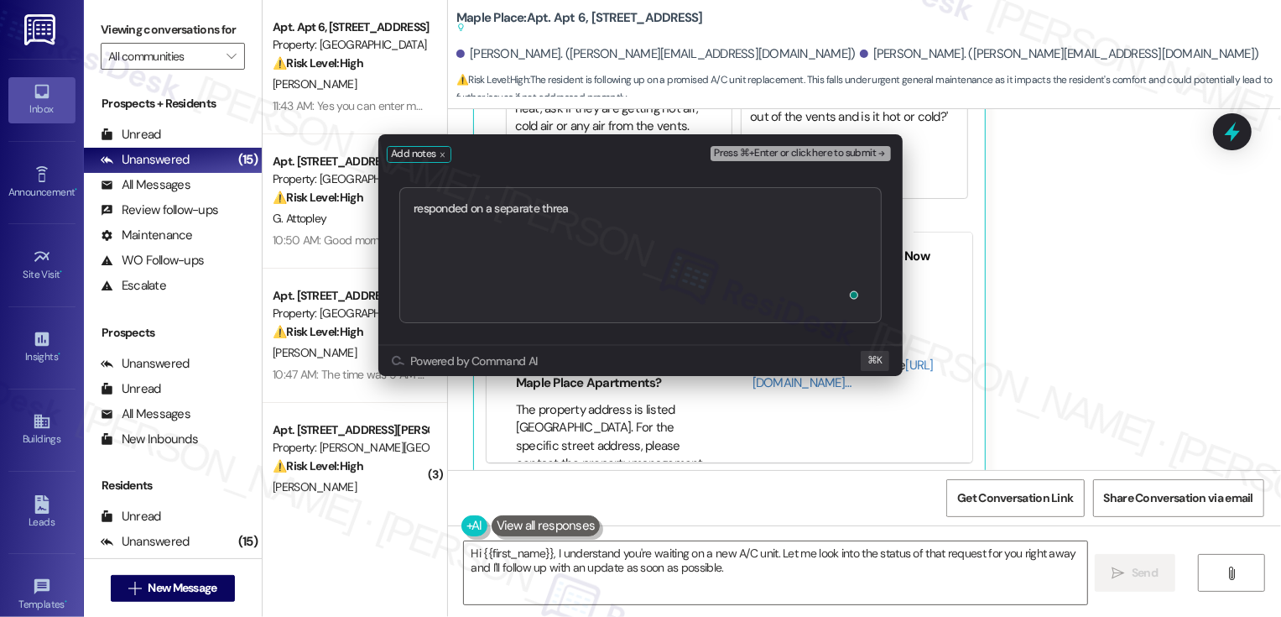
type textarea "responded on a separate thread"
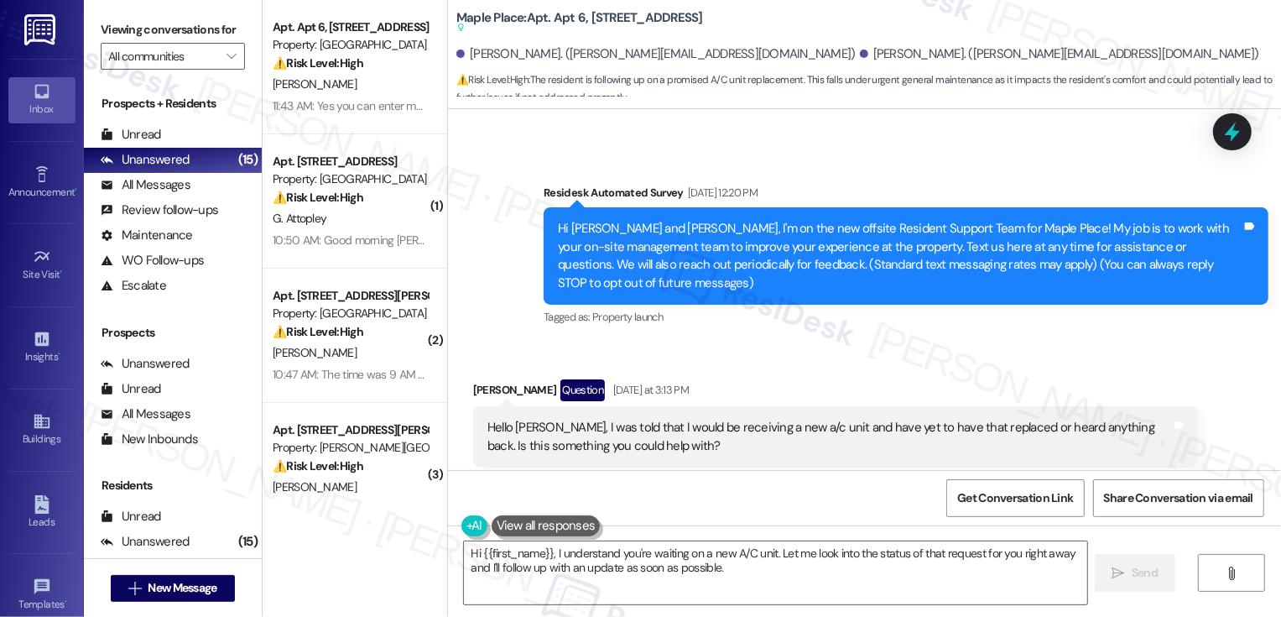
scroll to position [105, 0]
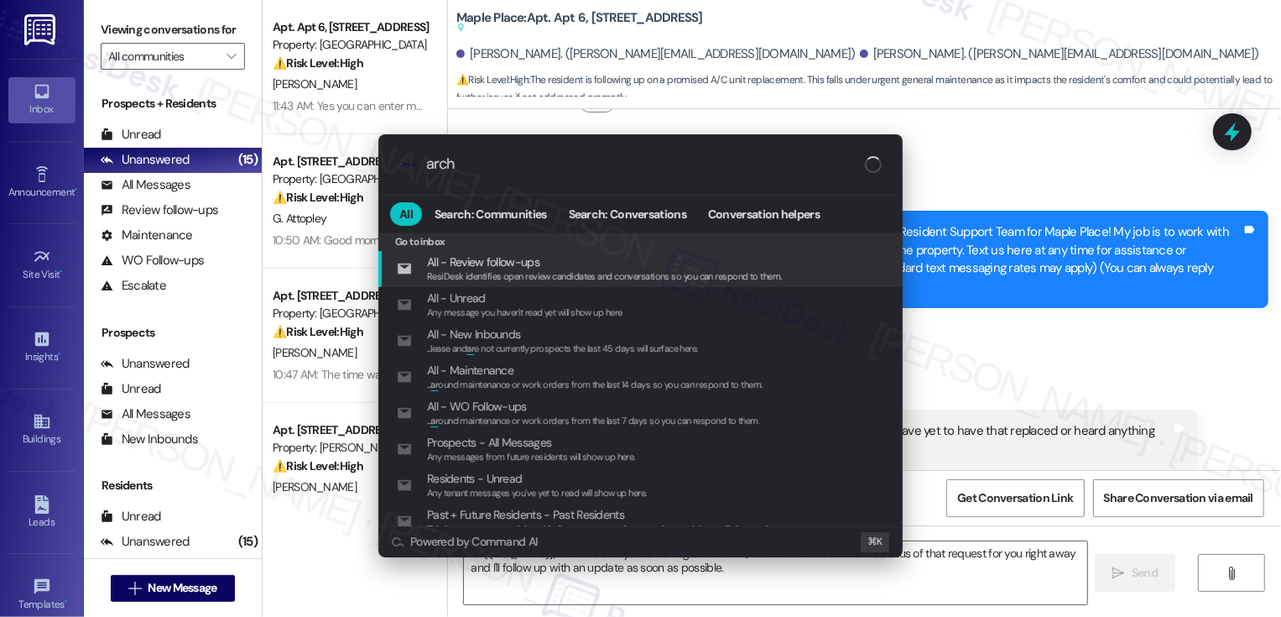
type input "archi"
